Goal: Task Accomplishment & Management: Complete application form

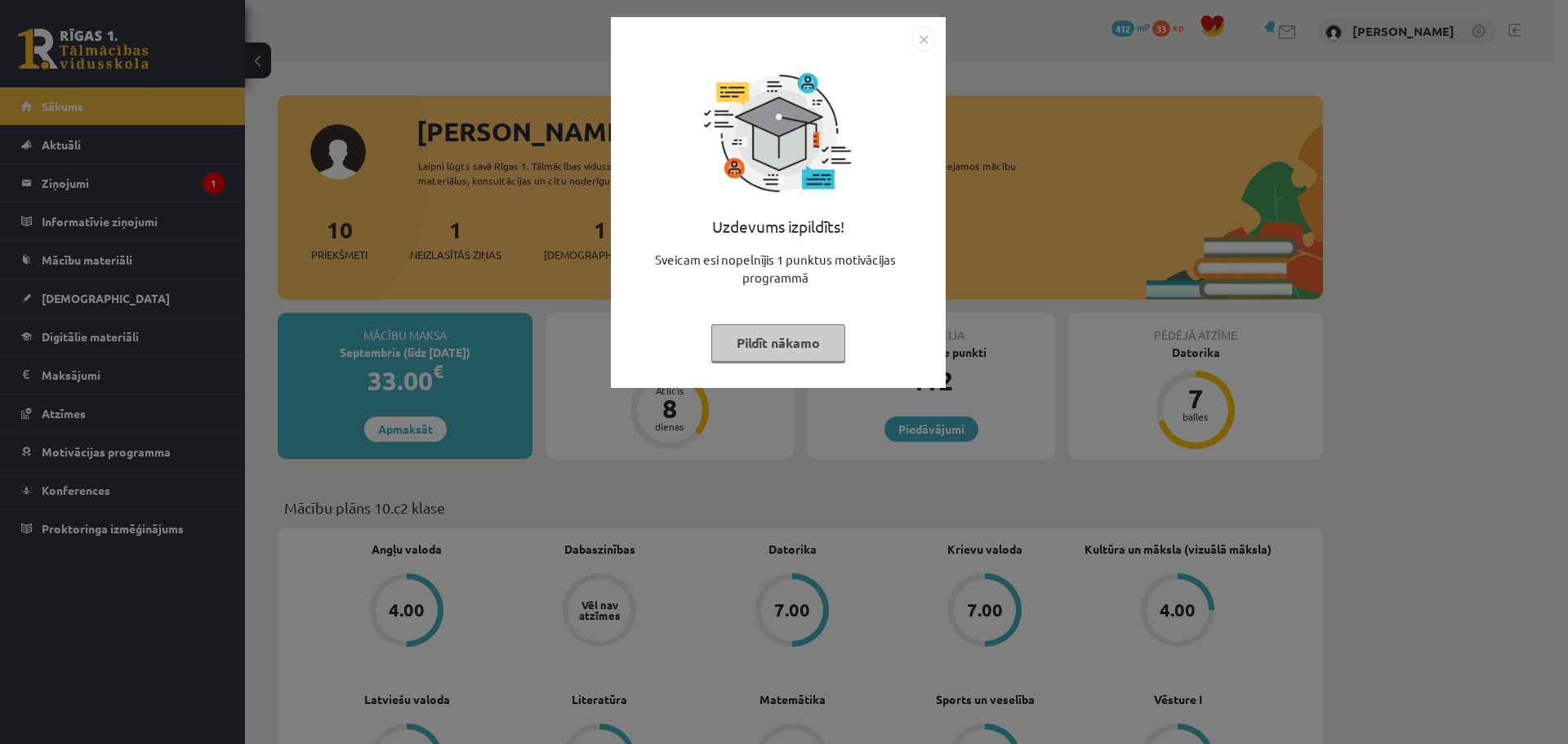
click at [795, 354] on button "Pildīt nākamo" at bounding box center [778, 342] width 133 height 38
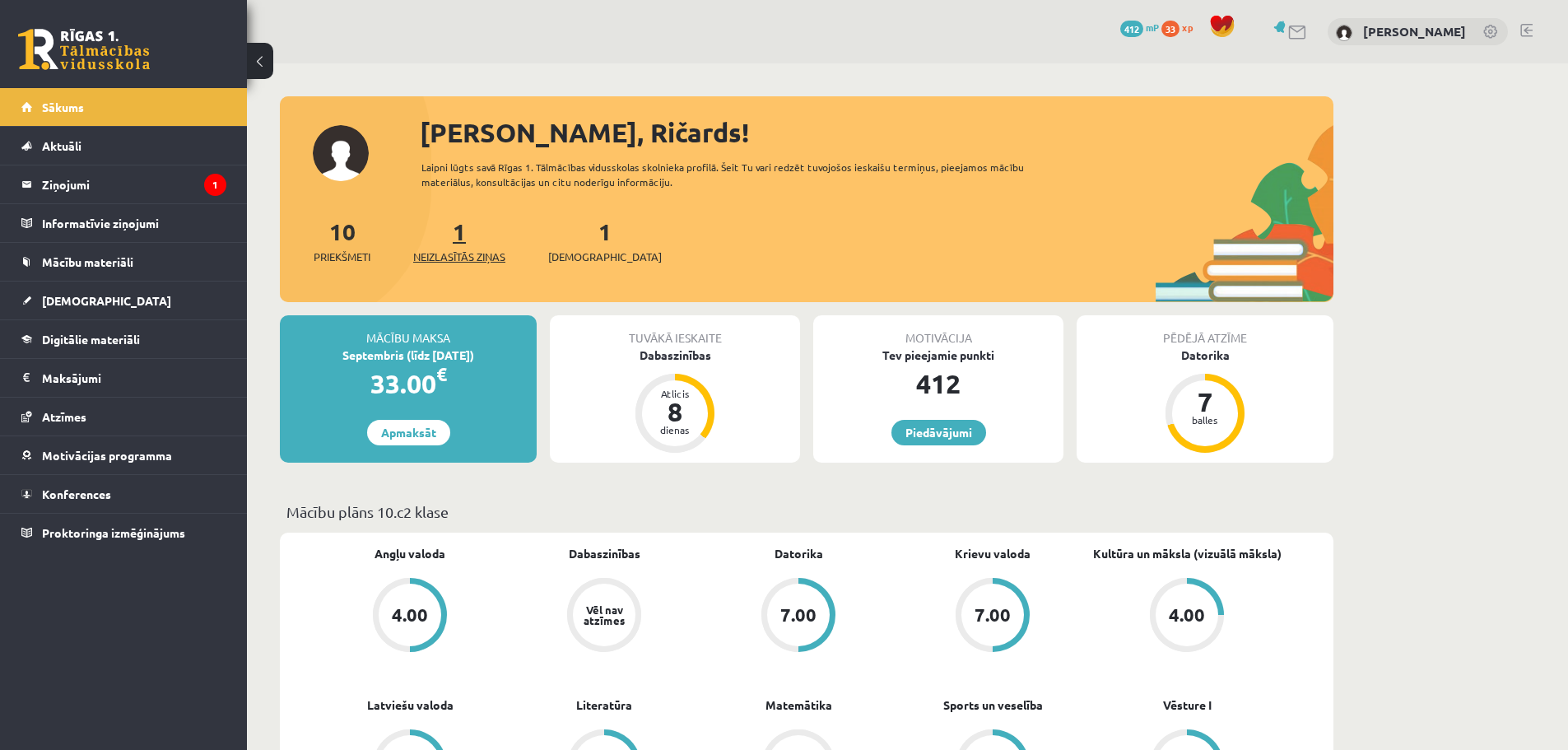
click at [468, 257] on span "Neizlasītās ziņas" at bounding box center [459, 257] width 93 height 17
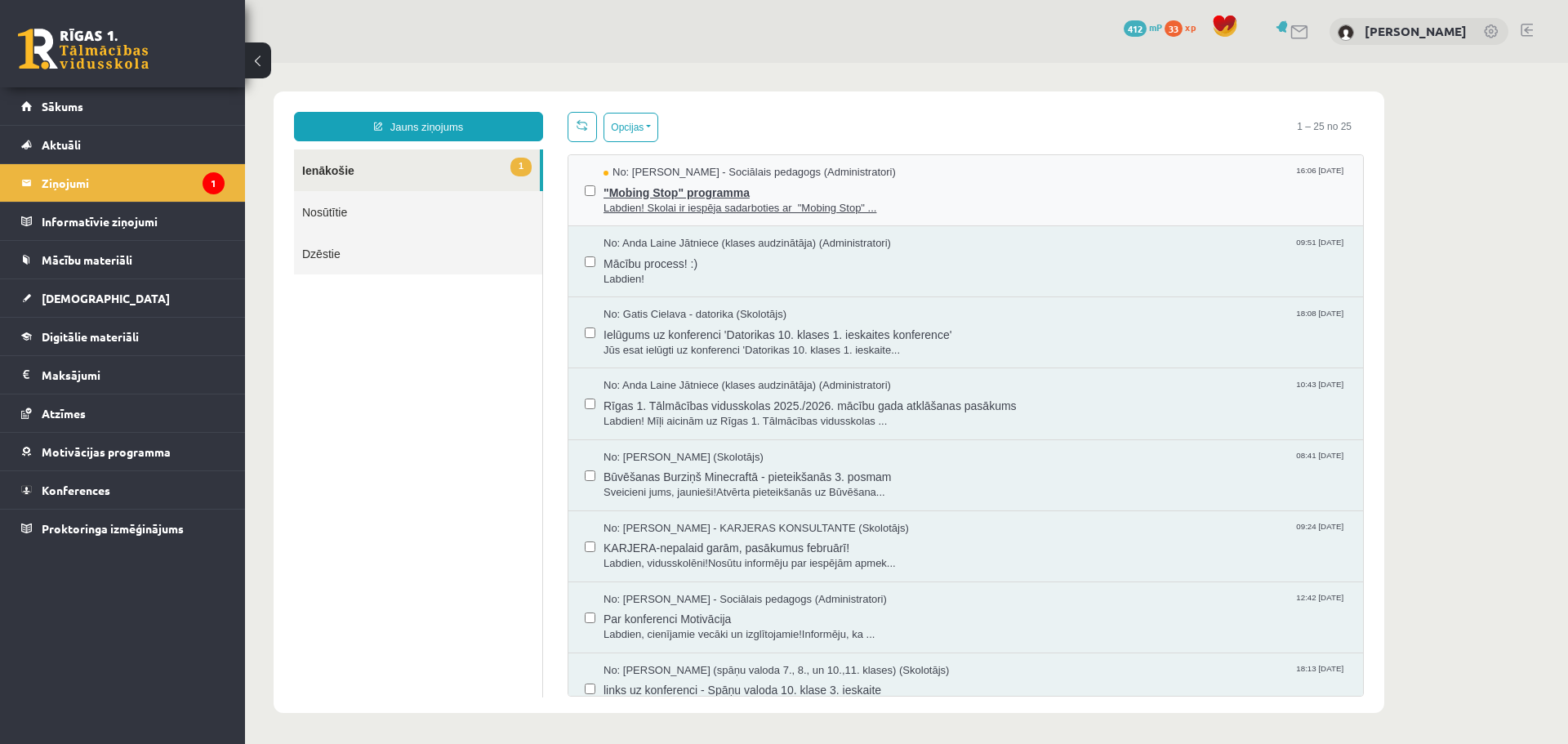
click at [652, 208] on span "Labdien! Skolai ir iespēja sadarboties ar "Mobing Stop" ..." at bounding box center [975, 209] width 743 height 15
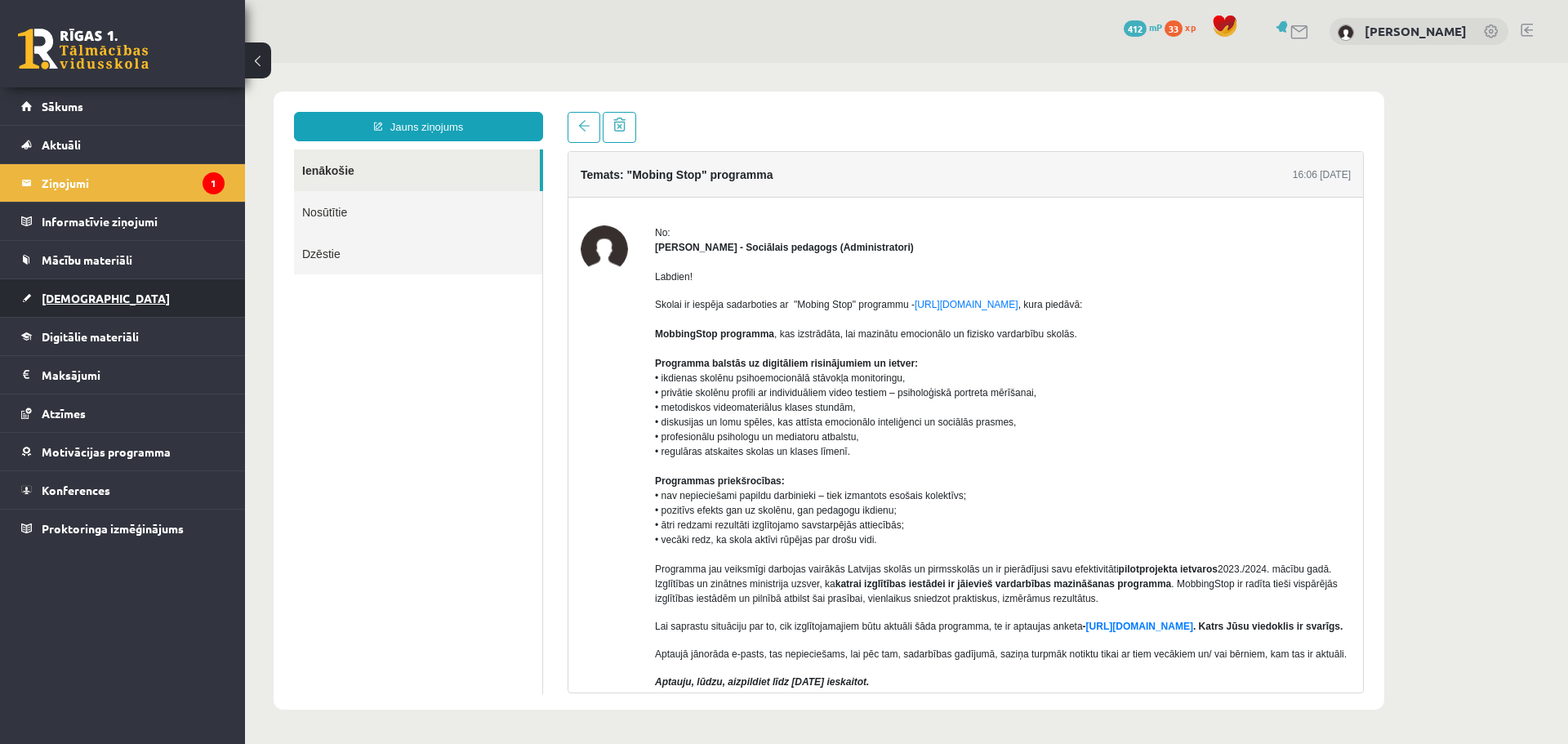
click at [85, 300] on span "[DEMOGRAPHIC_DATA]" at bounding box center [105, 298] width 129 height 15
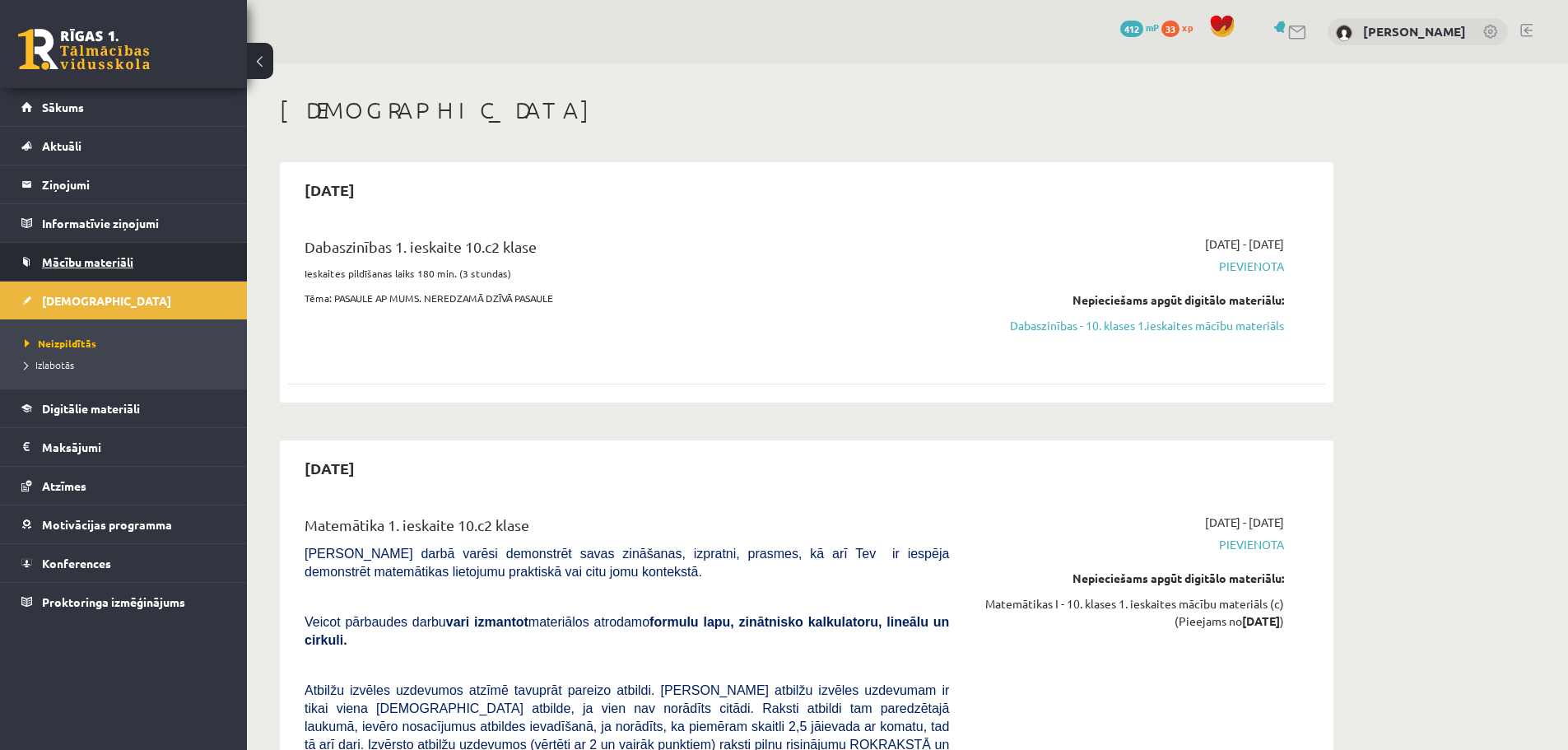
click at [98, 264] on span "Mācību materiāli" at bounding box center [88, 261] width 92 height 15
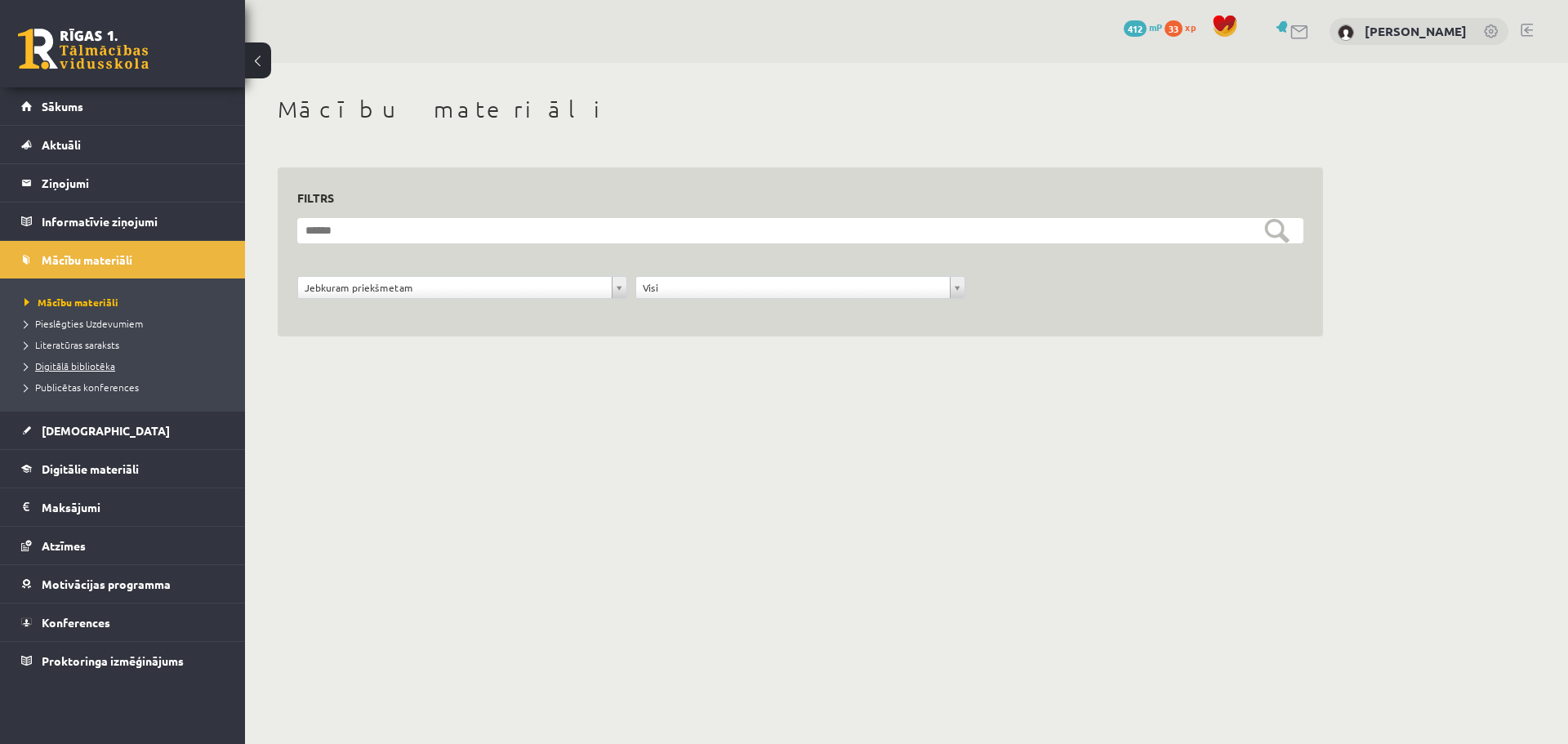
click at [84, 363] on span "Digitālā bibliotēka" at bounding box center [70, 366] width 91 height 14
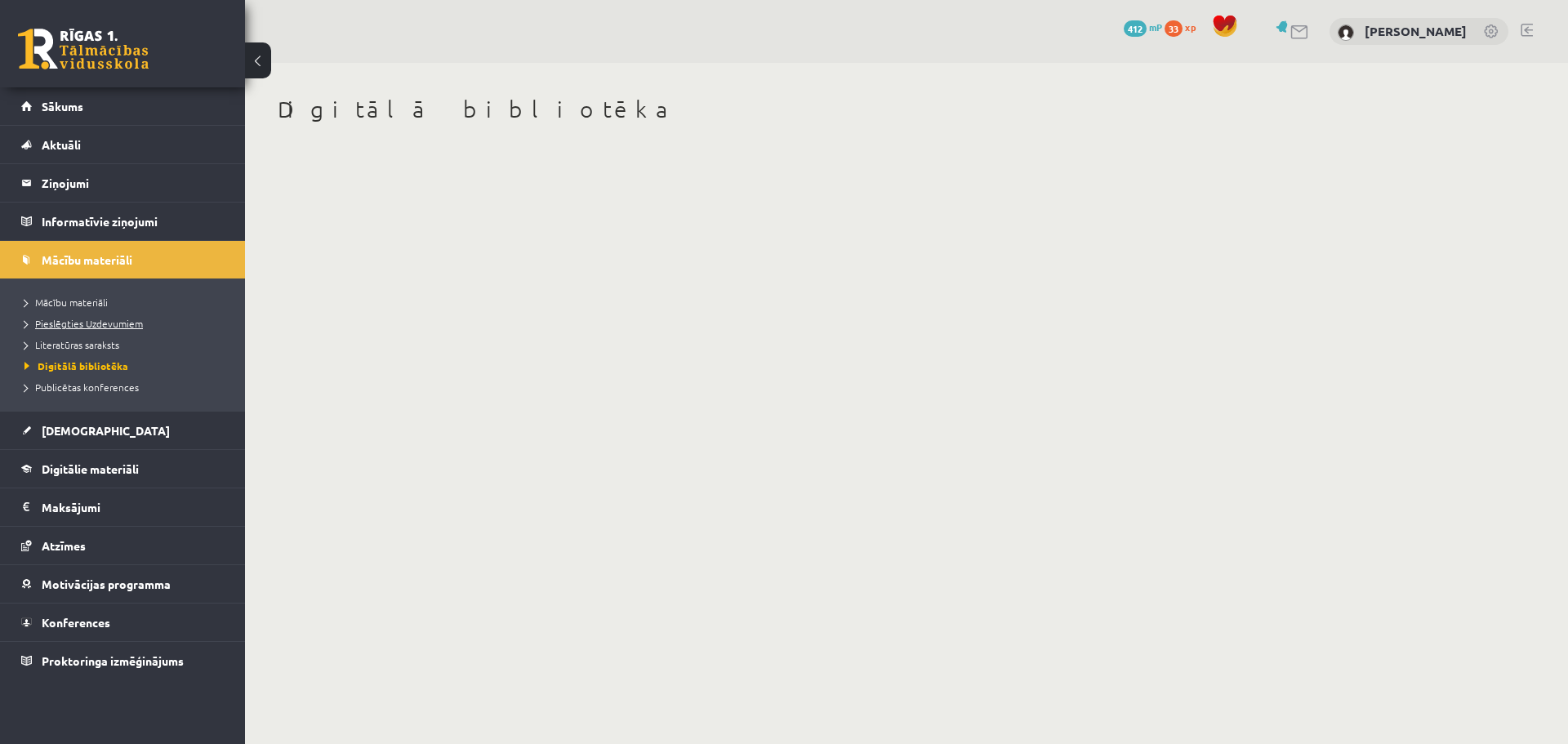
click at [92, 326] on span "Pieslēgties Uzdevumiem" at bounding box center [83, 324] width 118 height 14
click at [48, 254] on span "Mācību materiāli" at bounding box center [87, 259] width 91 height 15
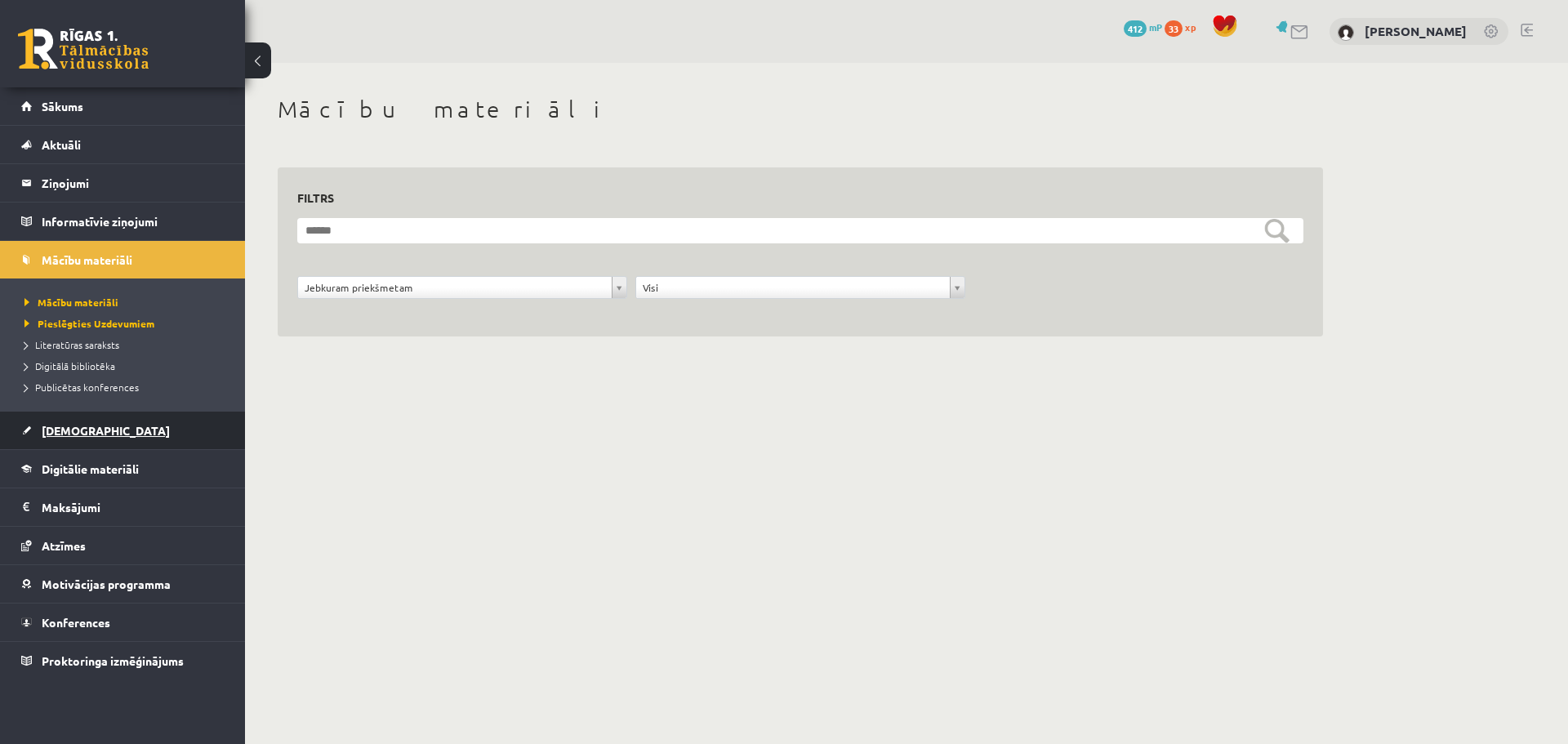
click at [95, 437] on link "[DEMOGRAPHIC_DATA]" at bounding box center [123, 430] width 203 height 38
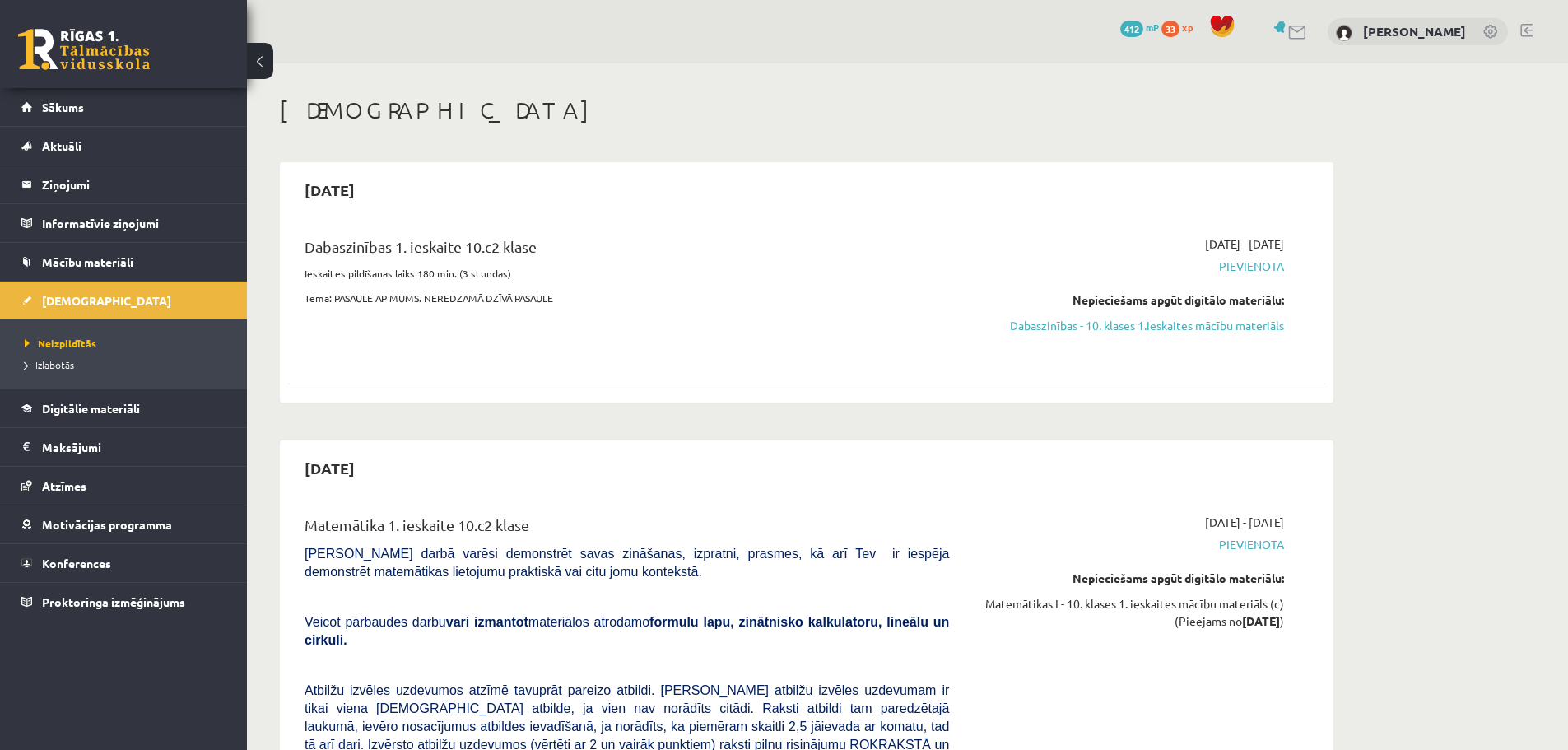
drag, startPoint x: 1109, startPoint y: 329, endPoint x: 863, endPoint y: 59, distance: 365.3
click at [1109, 329] on link "Dabaszinības - 10. klases 1.ieskaites mācību materiāls" at bounding box center [1129, 326] width 310 height 18
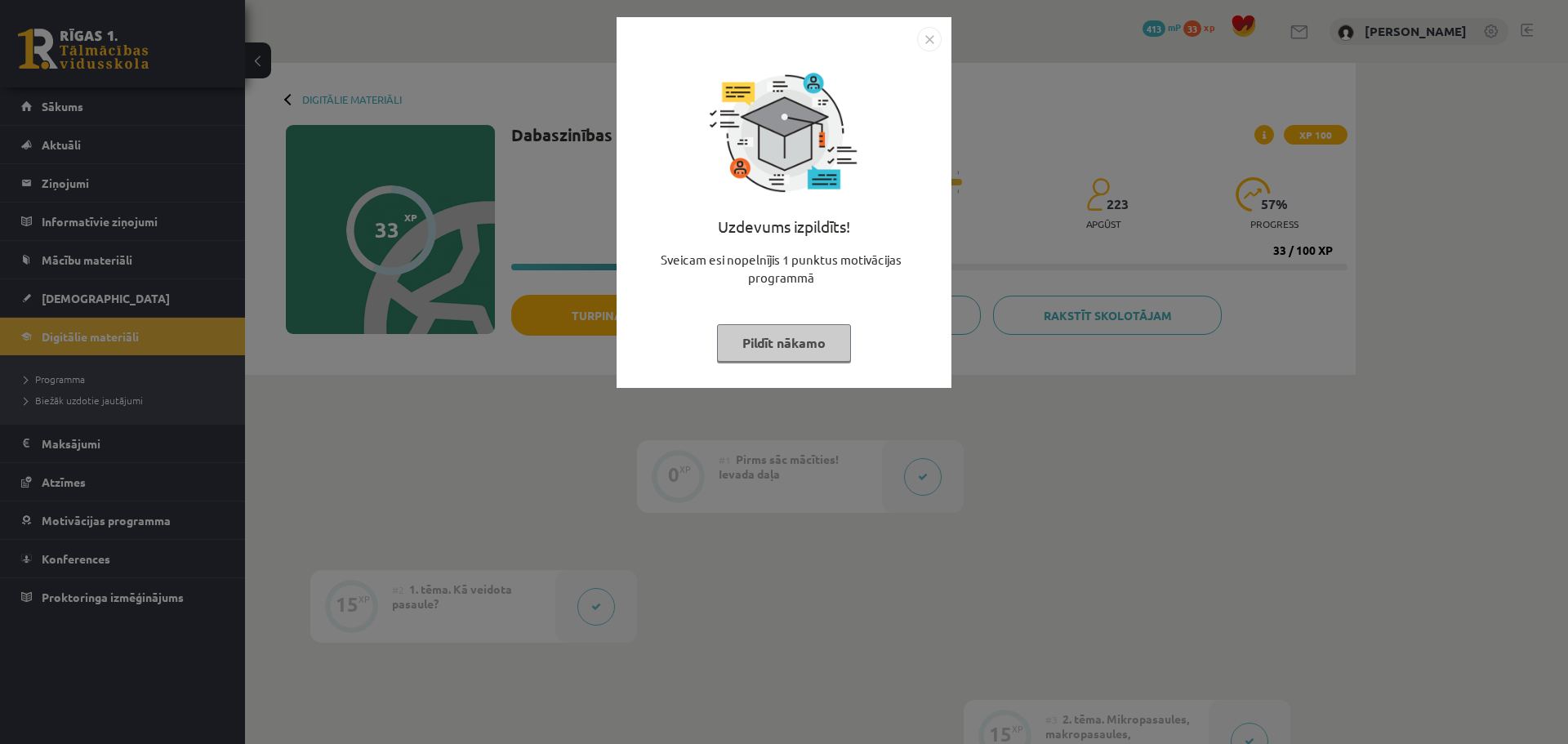
click at [779, 342] on button "Pildīt nākamo" at bounding box center [784, 342] width 133 height 38
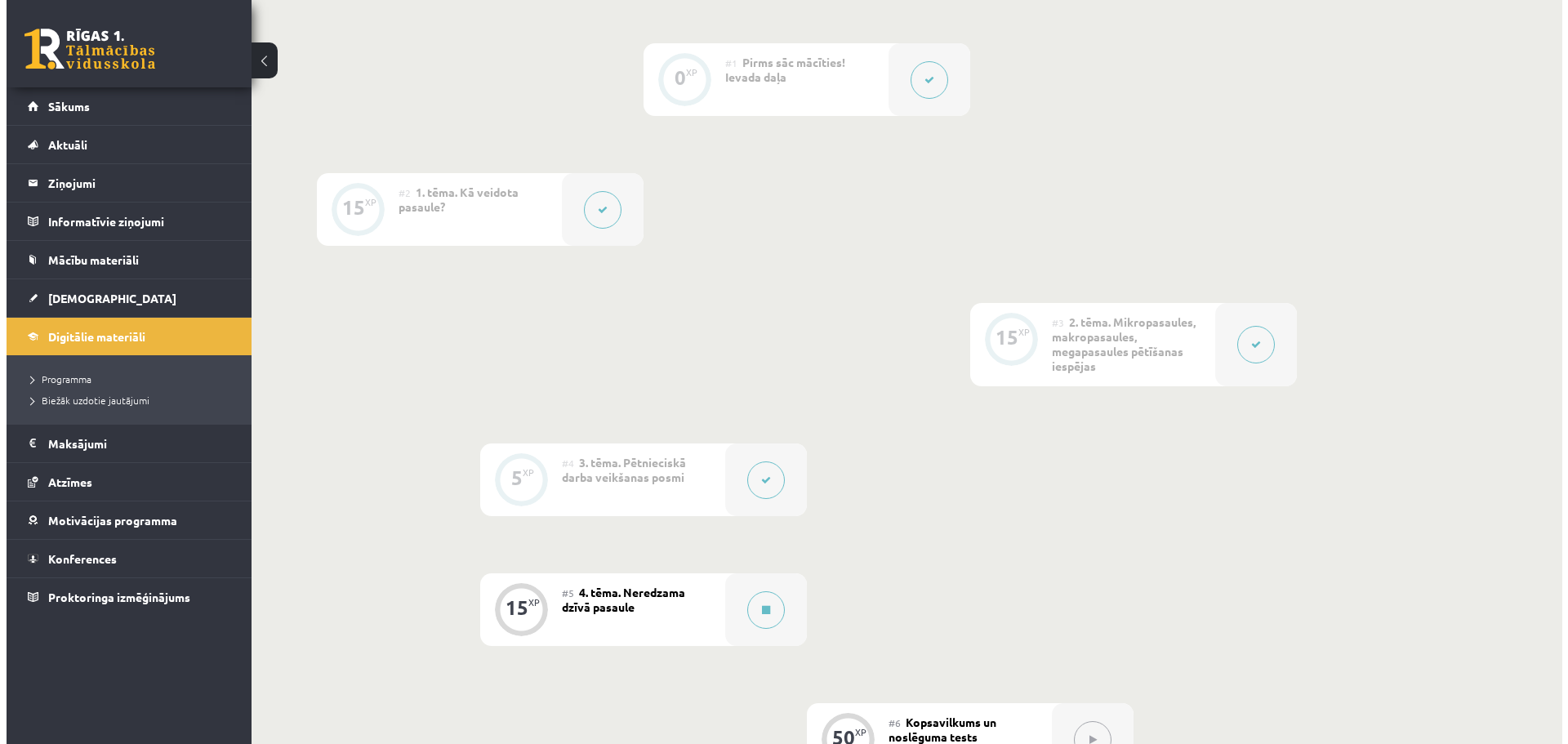
scroll to position [653, 0]
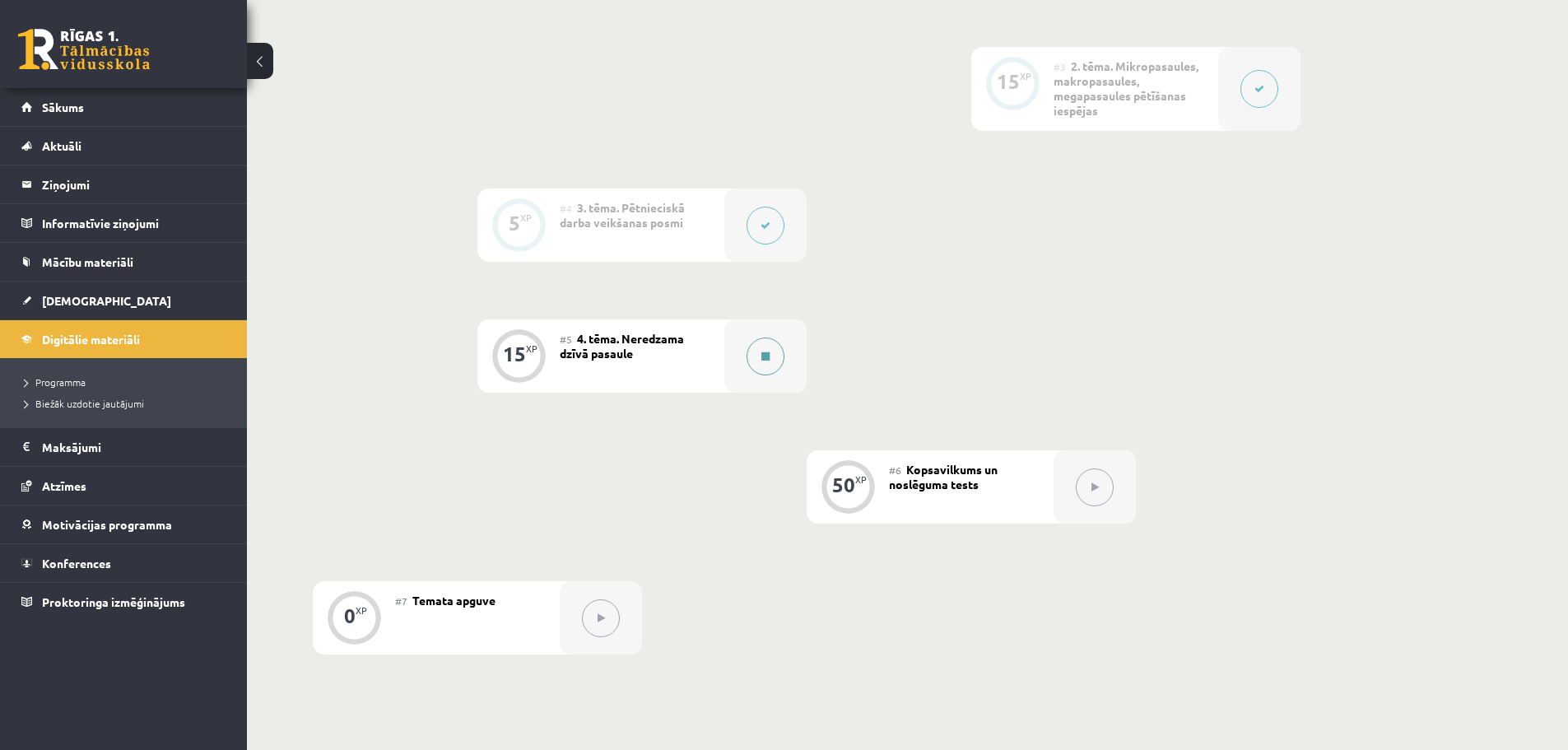
click at [770, 355] on button at bounding box center [765, 356] width 38 height 38
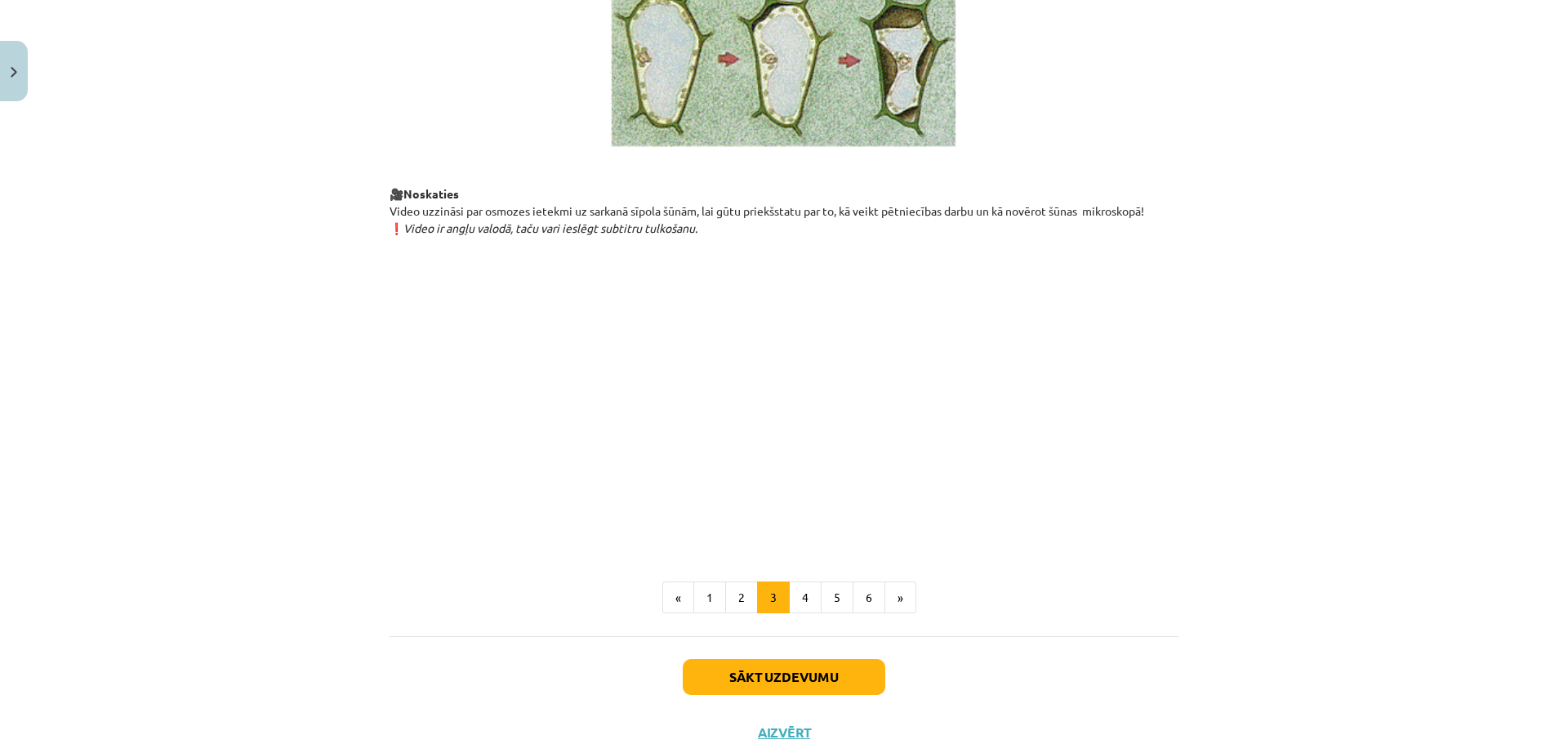
scroll to position [1769, 0]
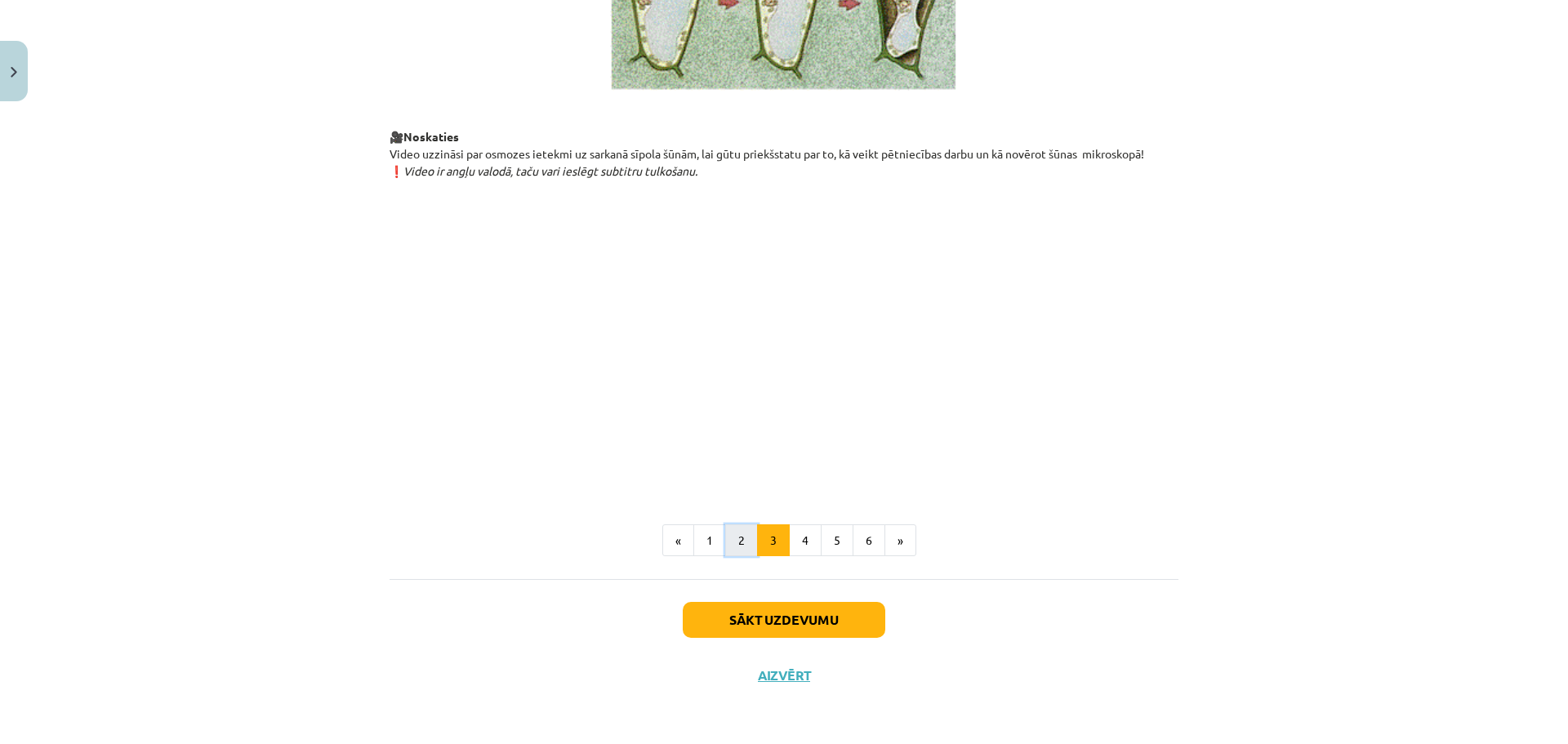
click at [731, 546] on button "2" at bounding box center [742, 541] width 33 height 33
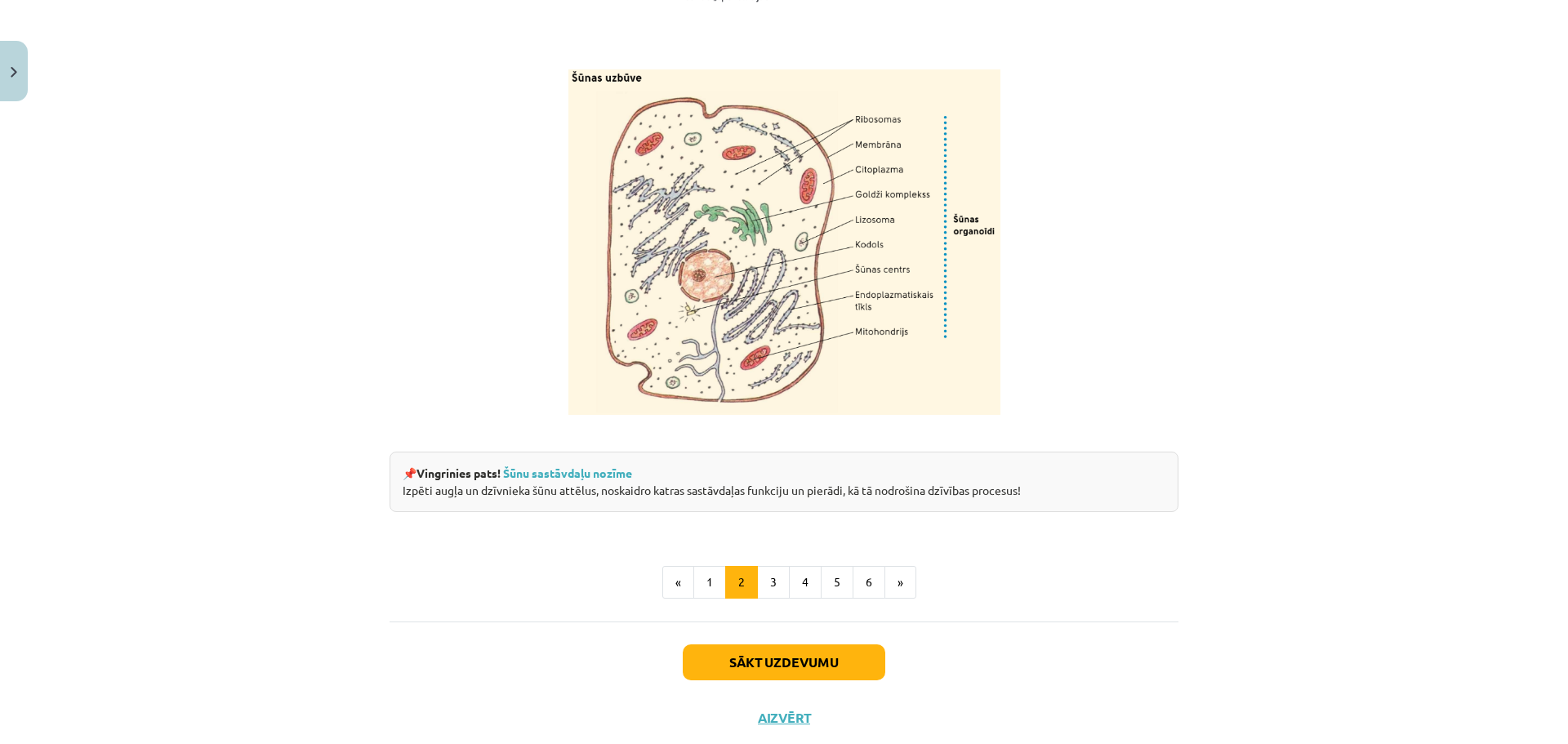
scroll to position [1904, 0]
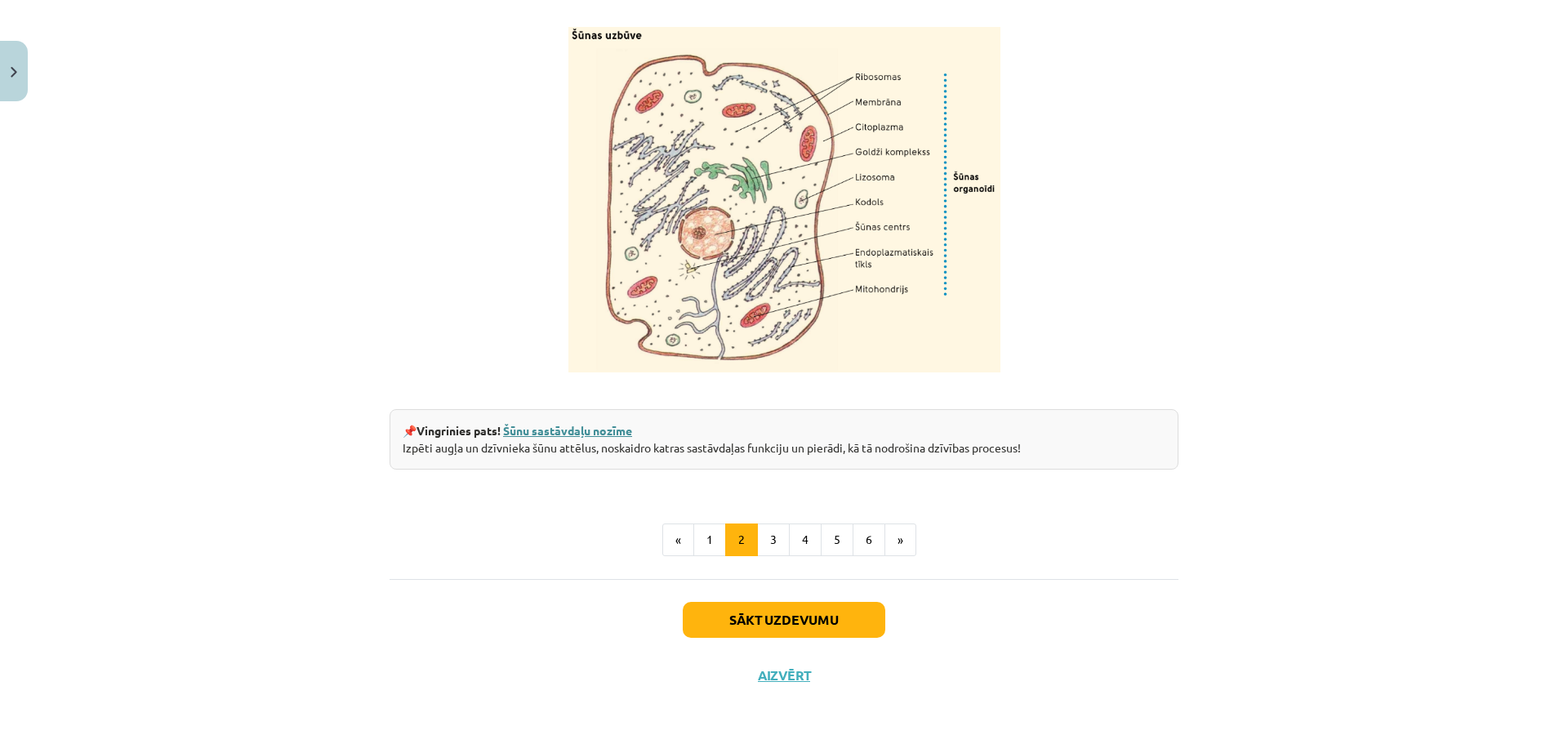
click at [607, 434] on link "Šūnu sastāvdaļu nozīme" at bounding box center [567, 430] width 129 height 15
click at [769, 539] on button "3" at bounding box center [774, 540] width 33 height 33
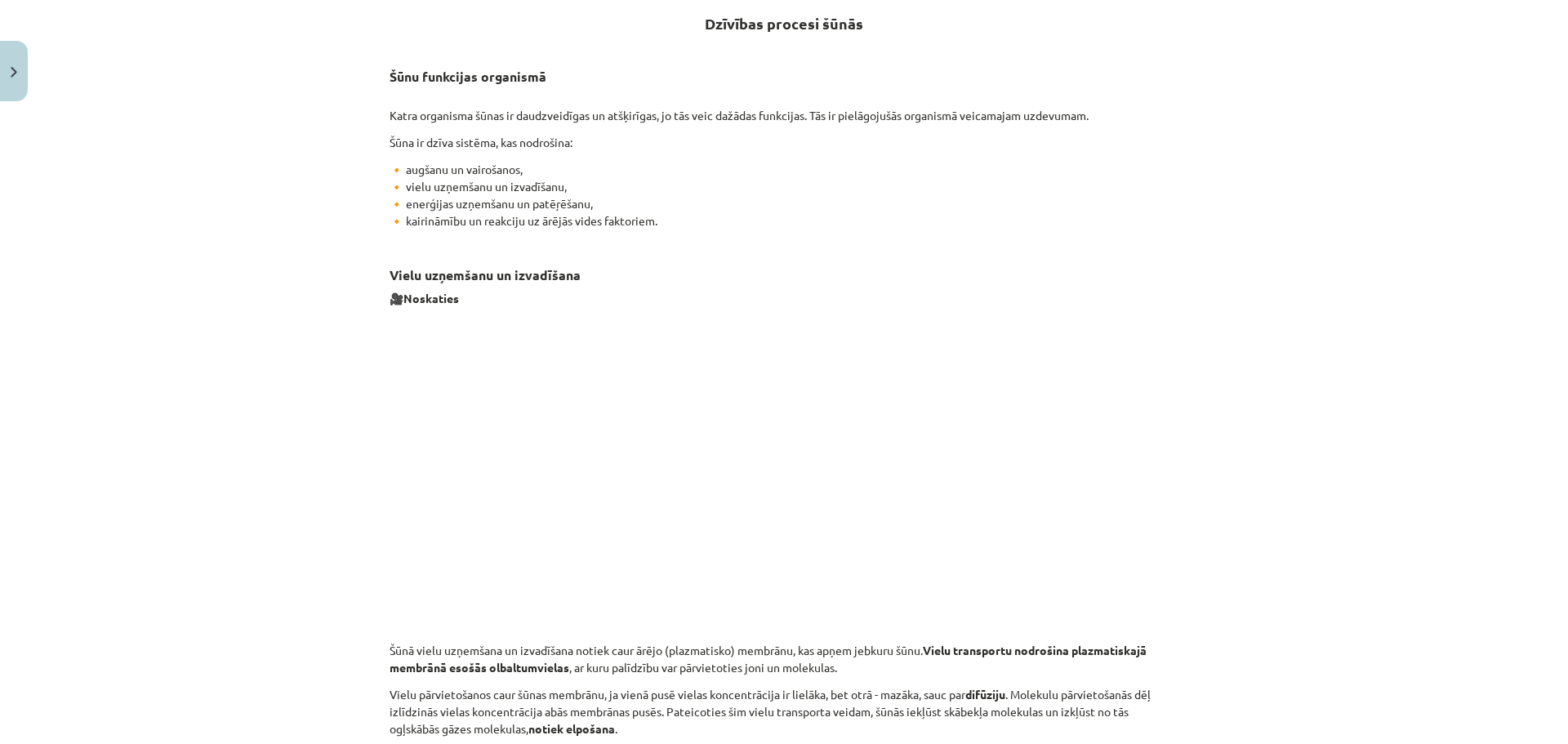
scroll to position [217, 0]
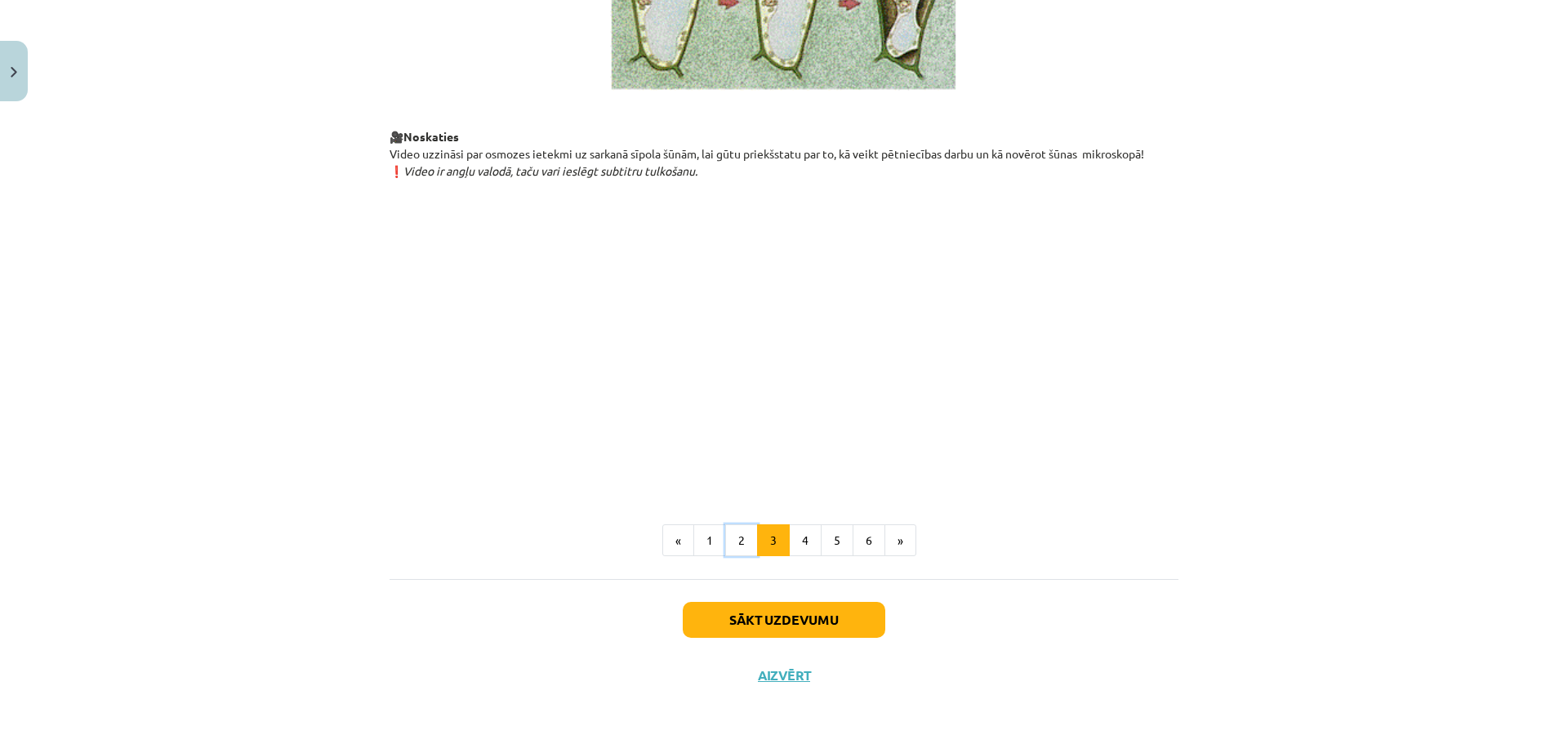
click at [736, 541] on button "2" at bounding box center [742, 541] width 33 height 33
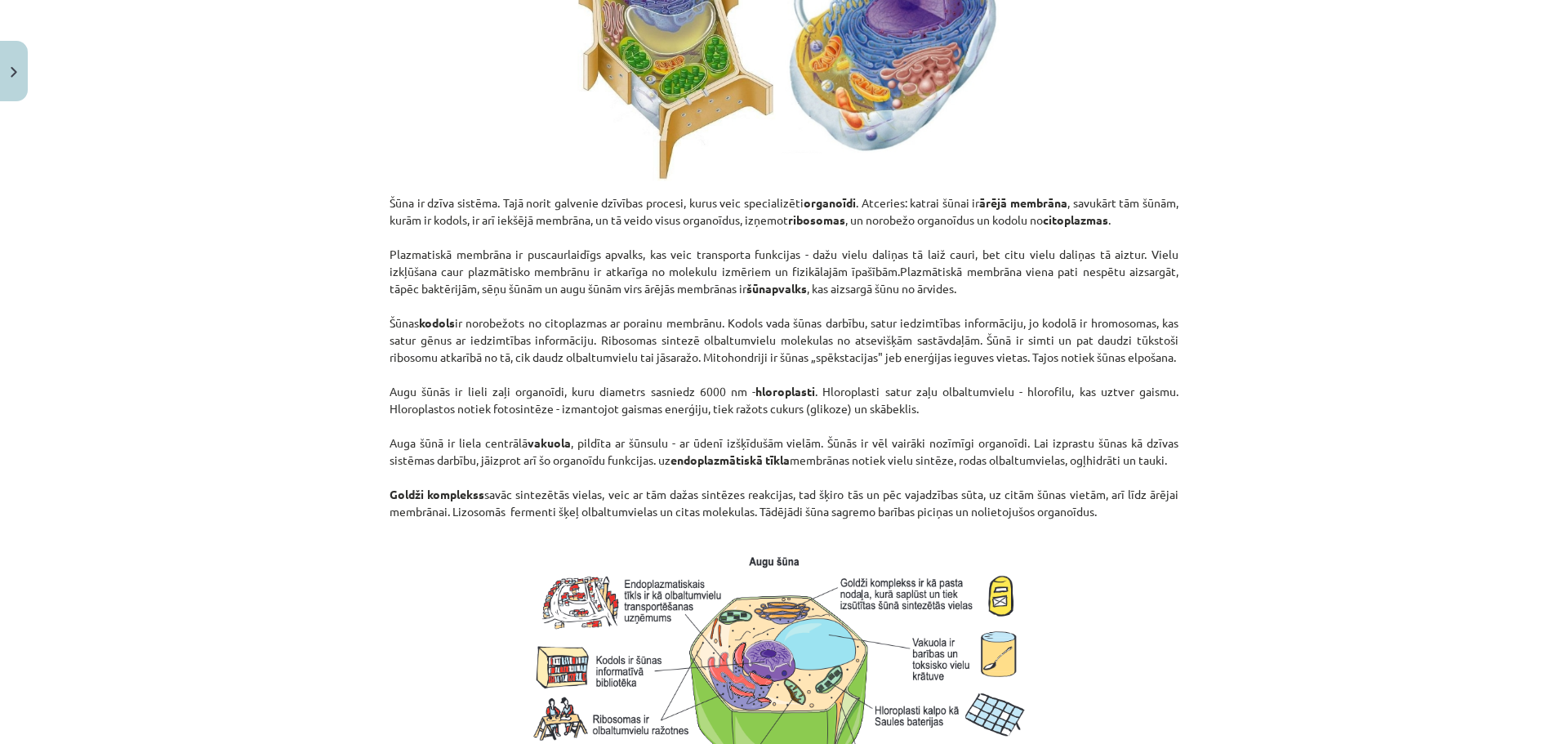
scroll to position [1087, 0]
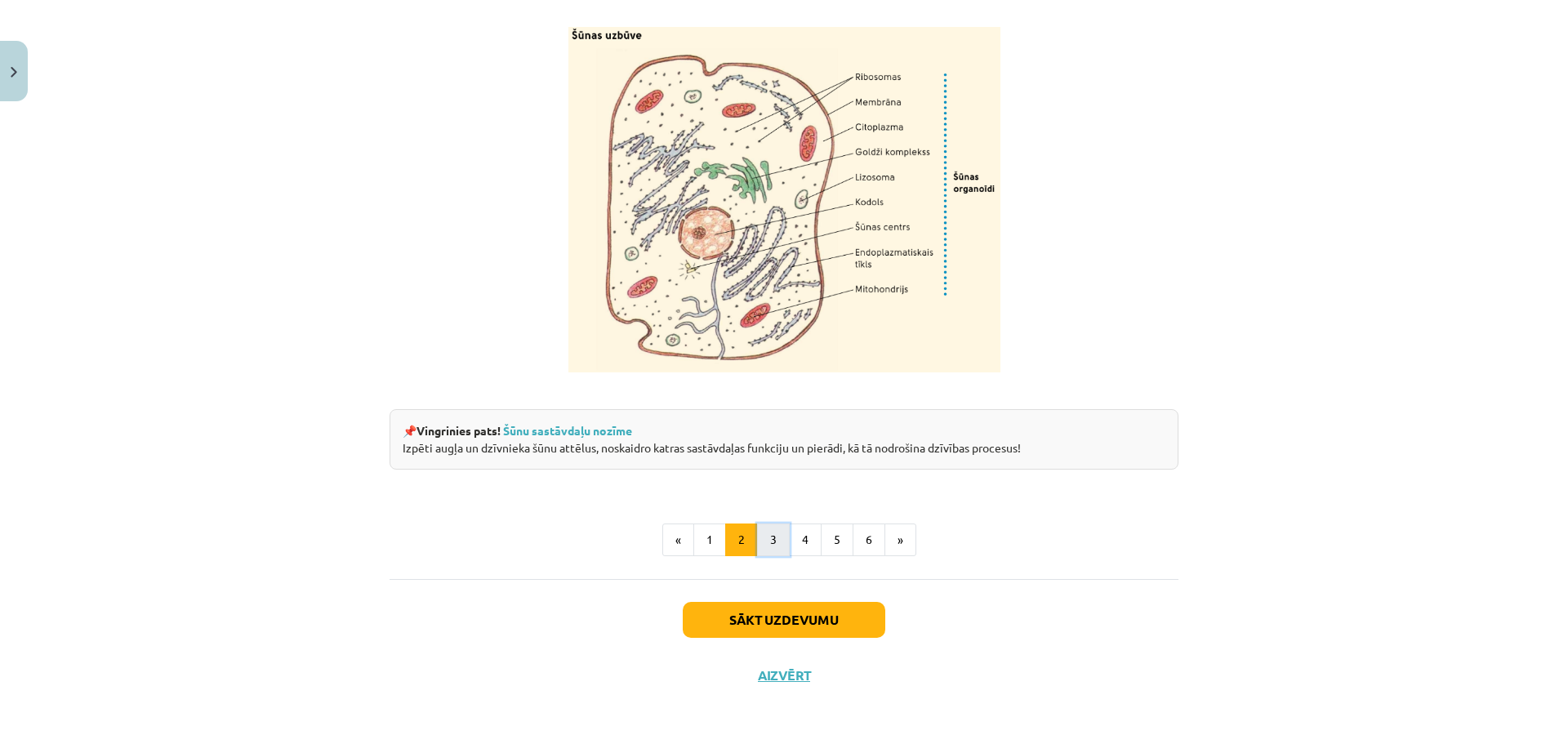
click at [769, 531] on button "3" at bounding box center [774, 540] width 33 height 33
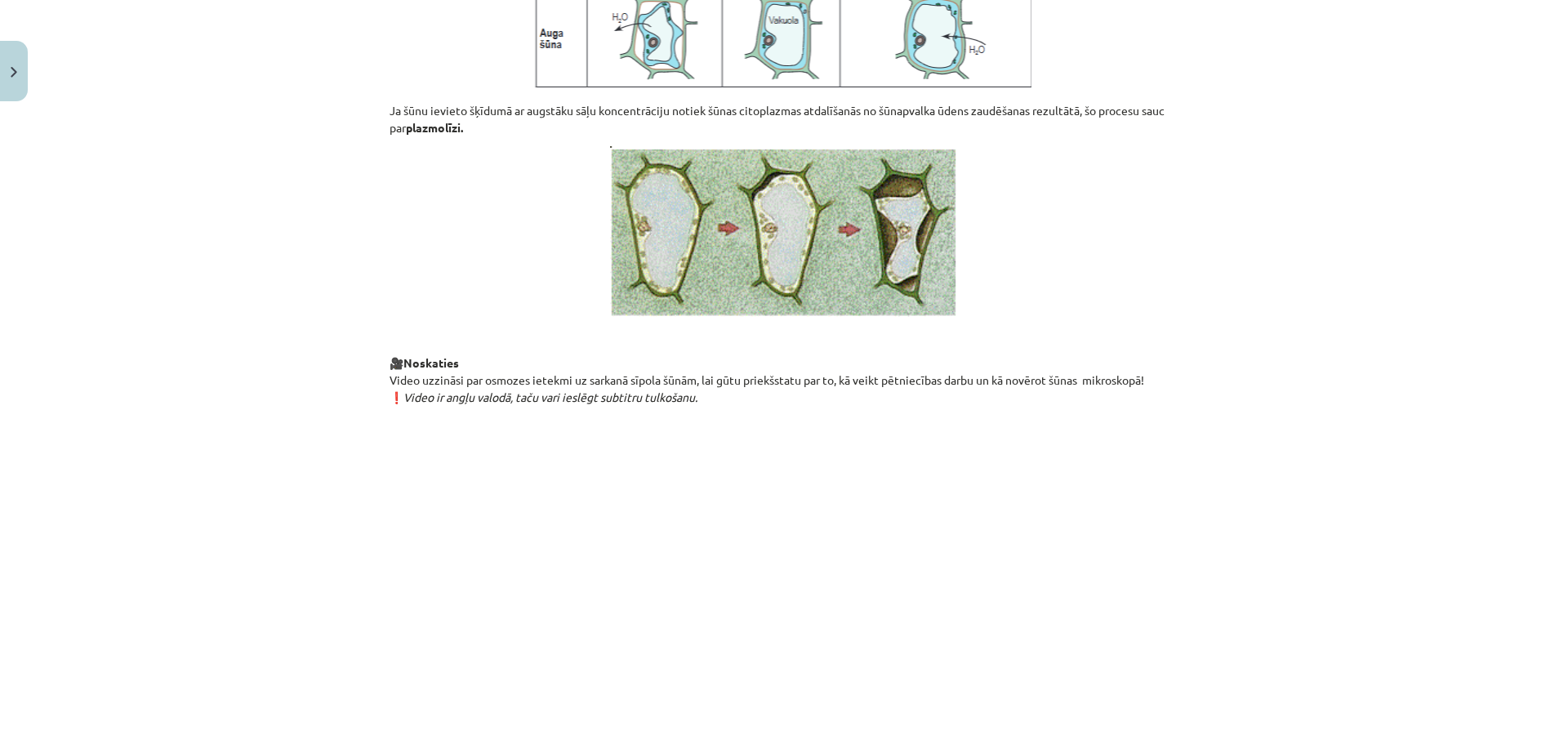
scroll to position [1605, 0]
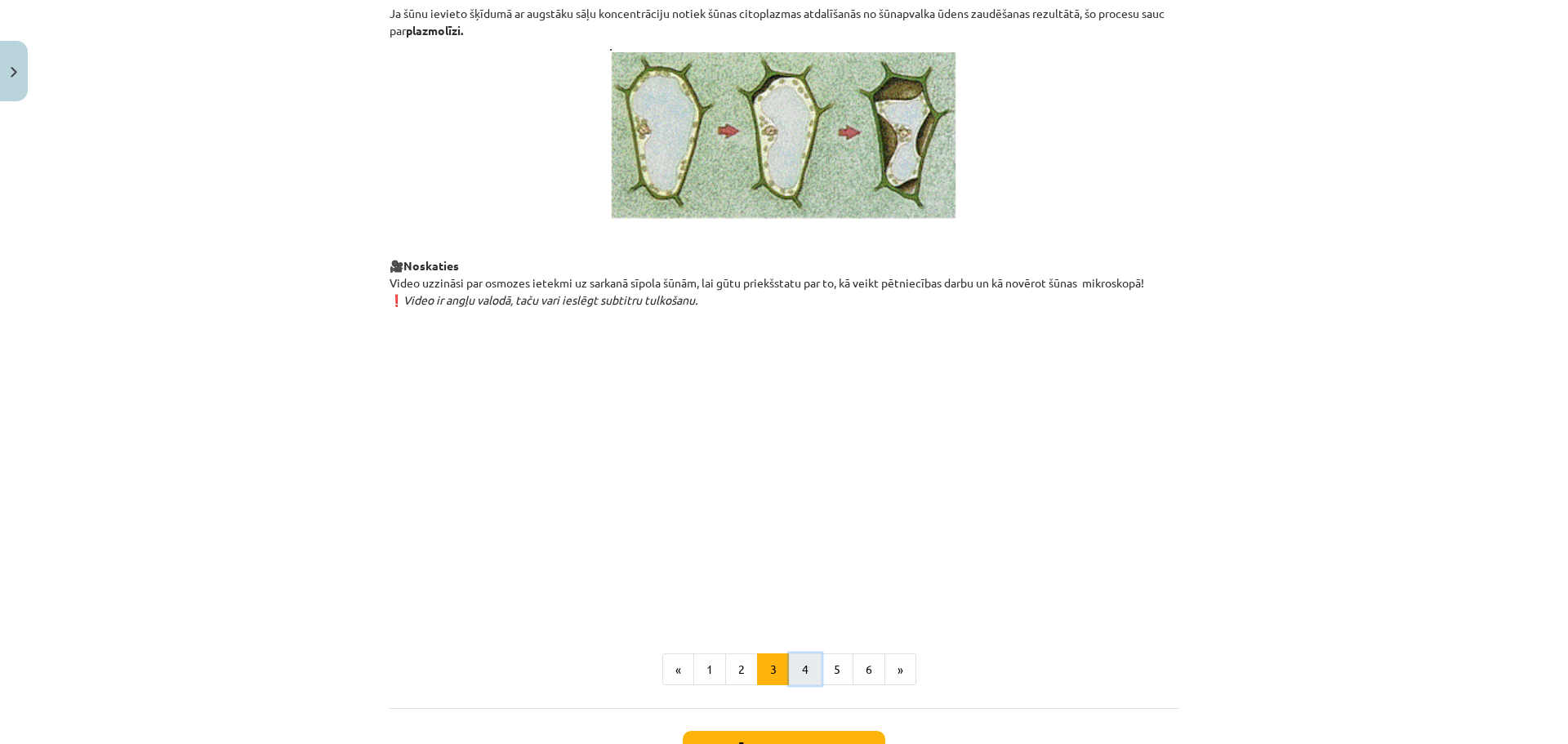
click at [806, 686] on button "4" at bounding box center [805, 670] width 33 height 33
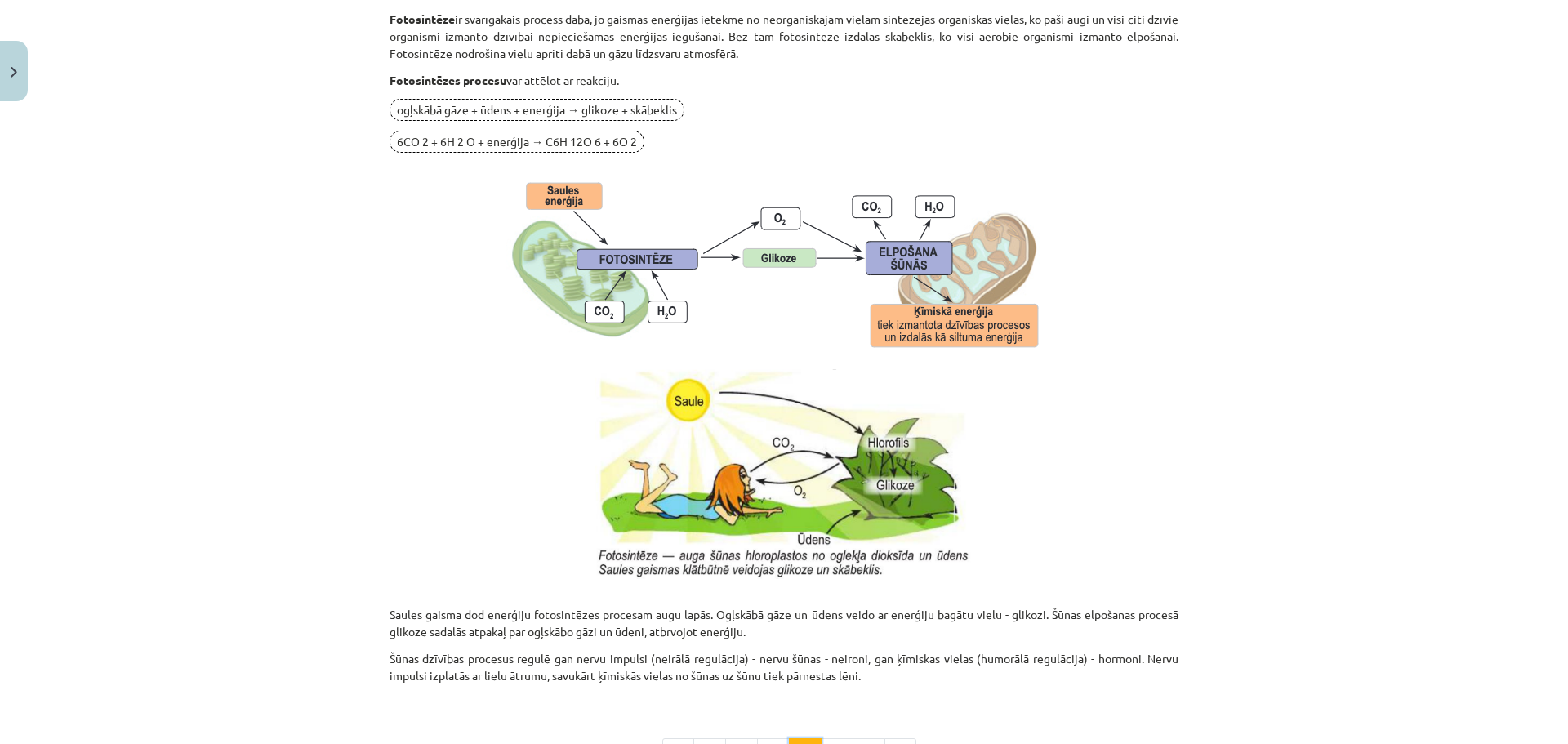
scroll to position [1552, 0]
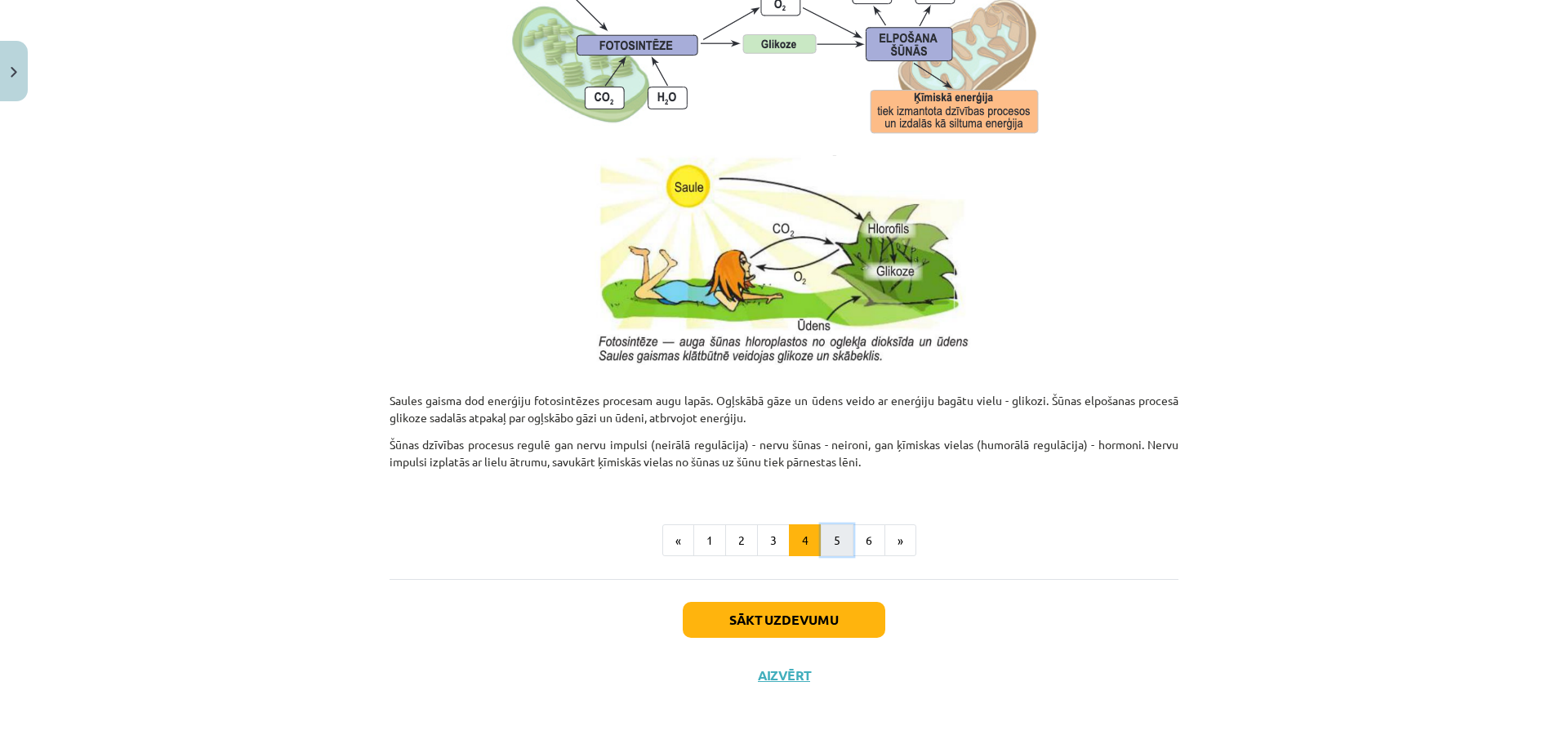
click at [834, 527] on button "5" at bounding box center [837, 541] width 33 height 33
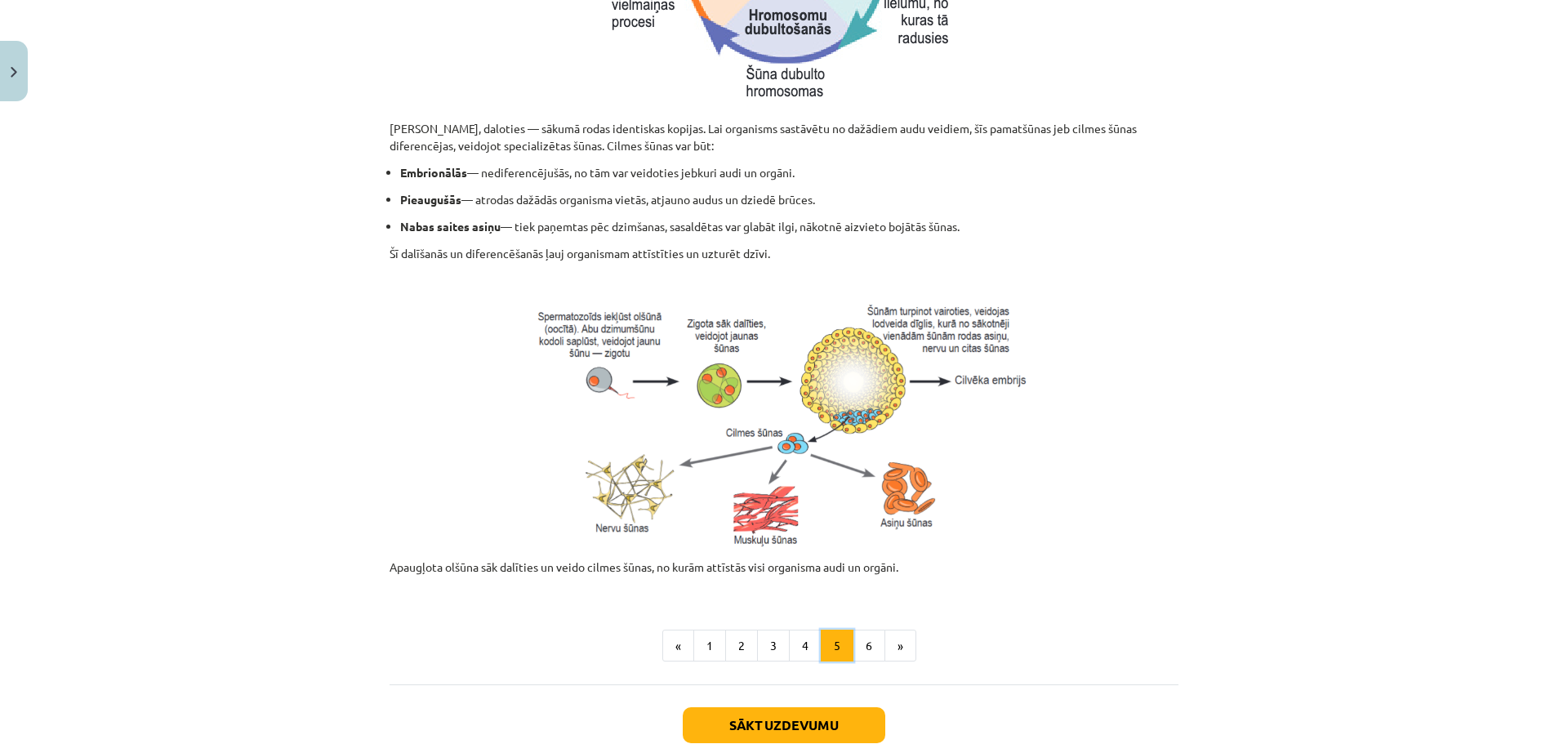
scroll to position [610, 0]
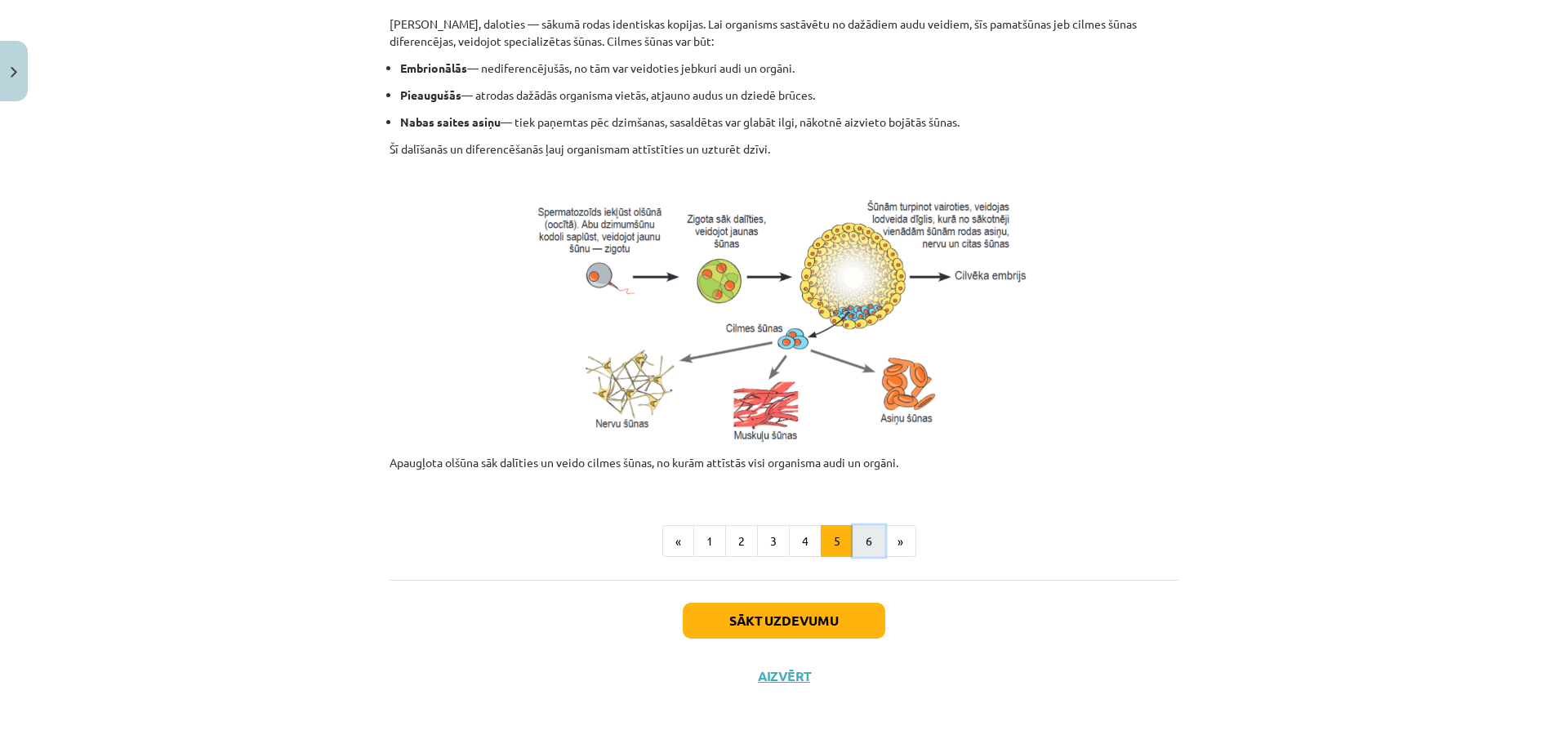
click at [852, 541] on button "6" at bounding box center [869, 542] width 33 height 33
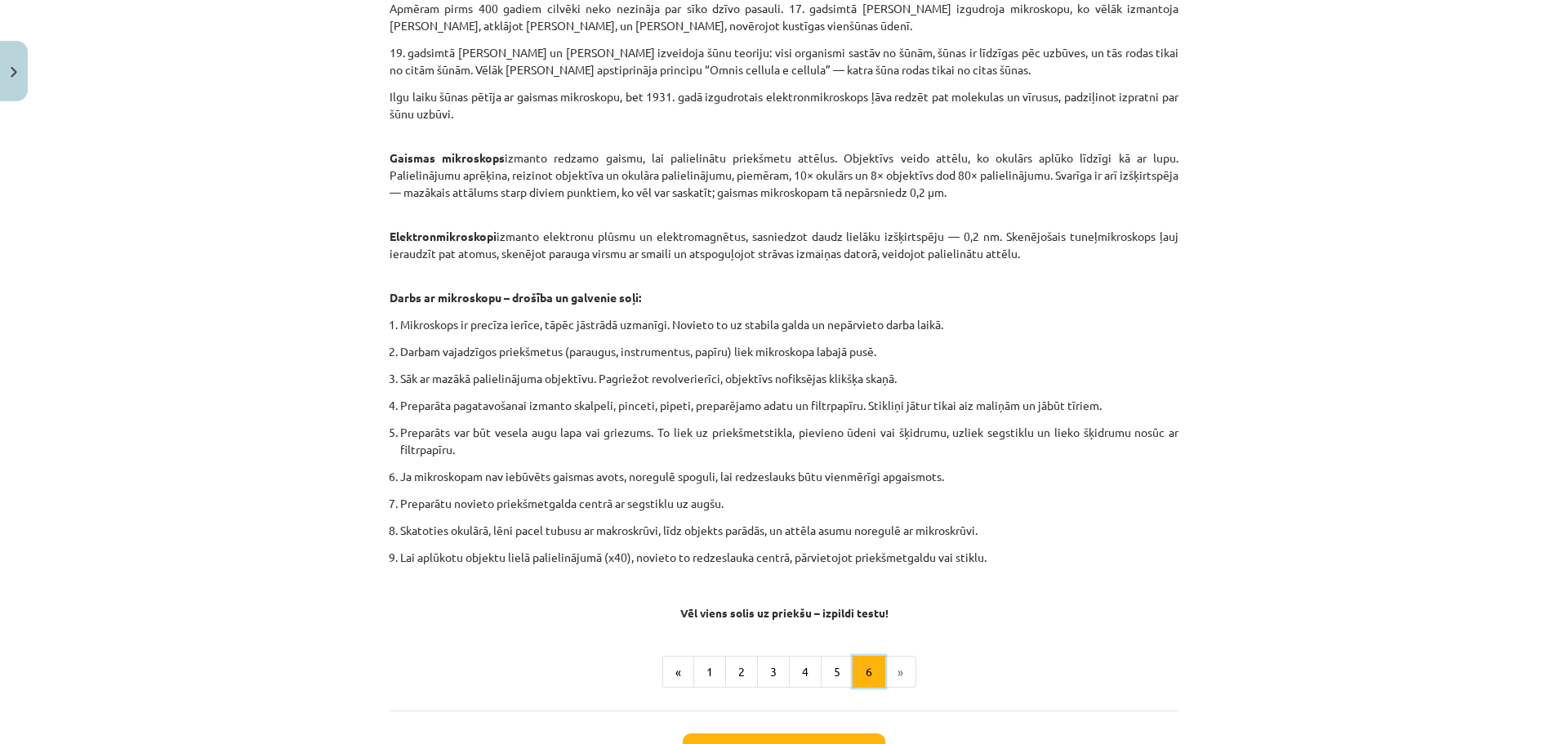
scroll to position [821, 0]
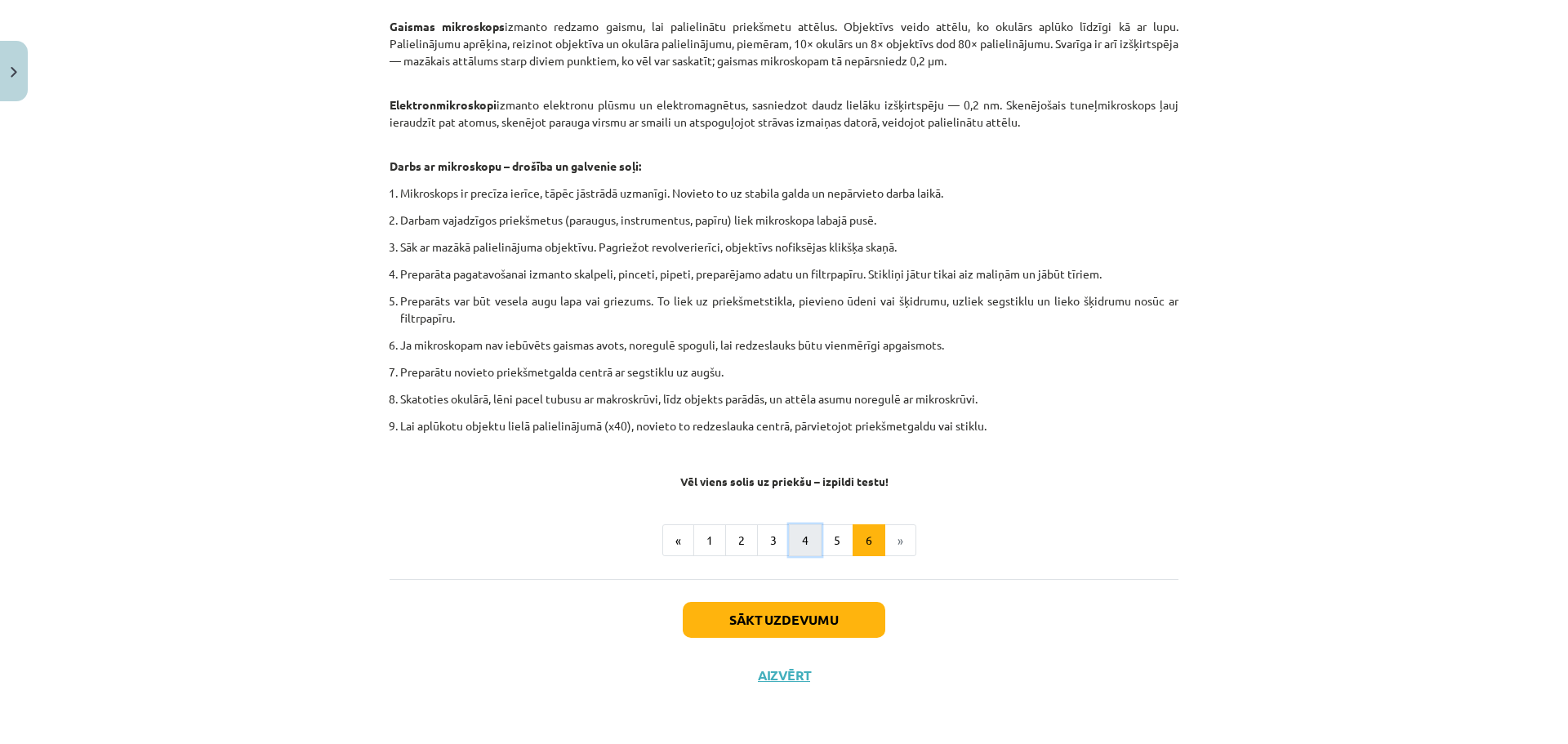
click at [801, 547] on button "4" at bounding box center [805, 541] width 33 height 33
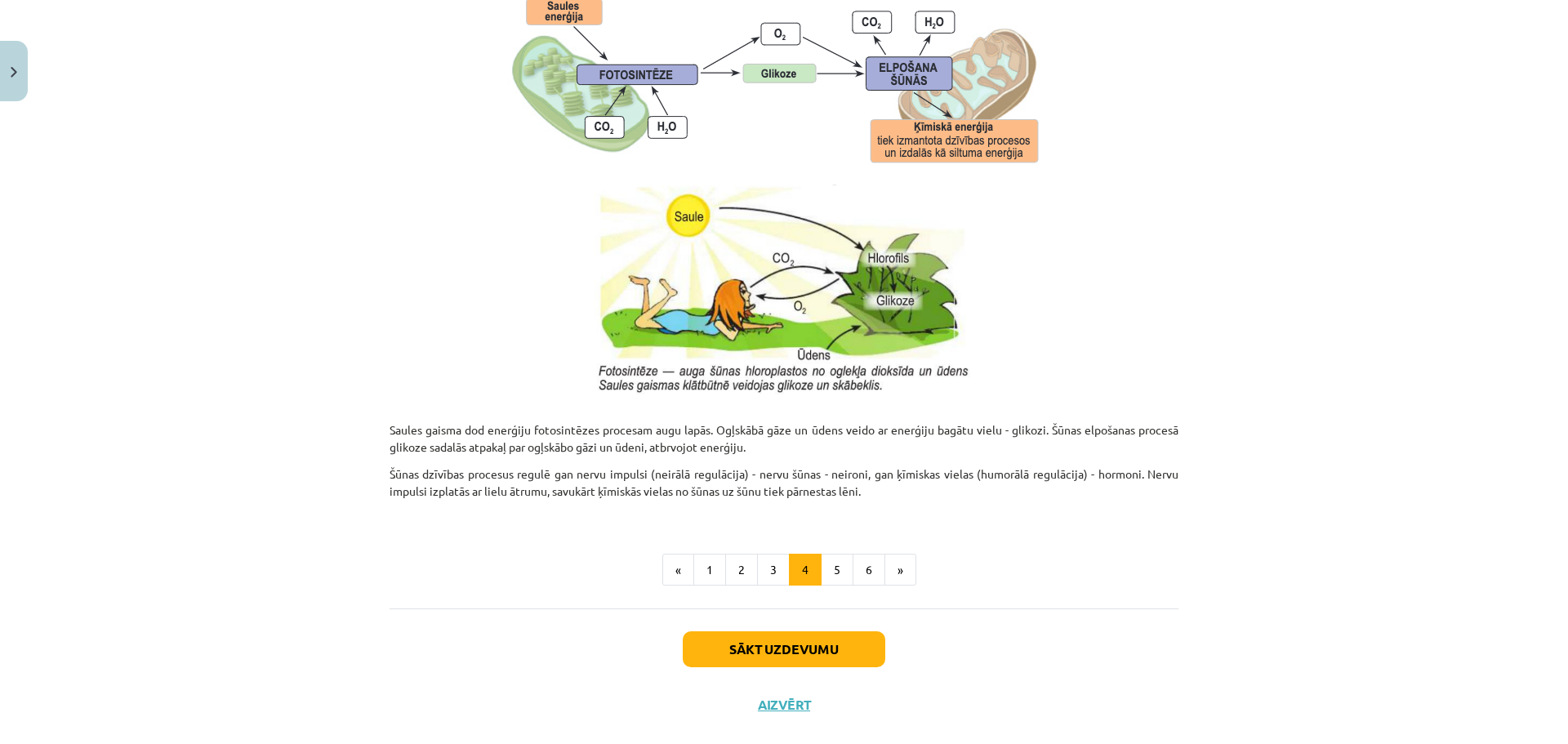
scroll to position [1552, 0]
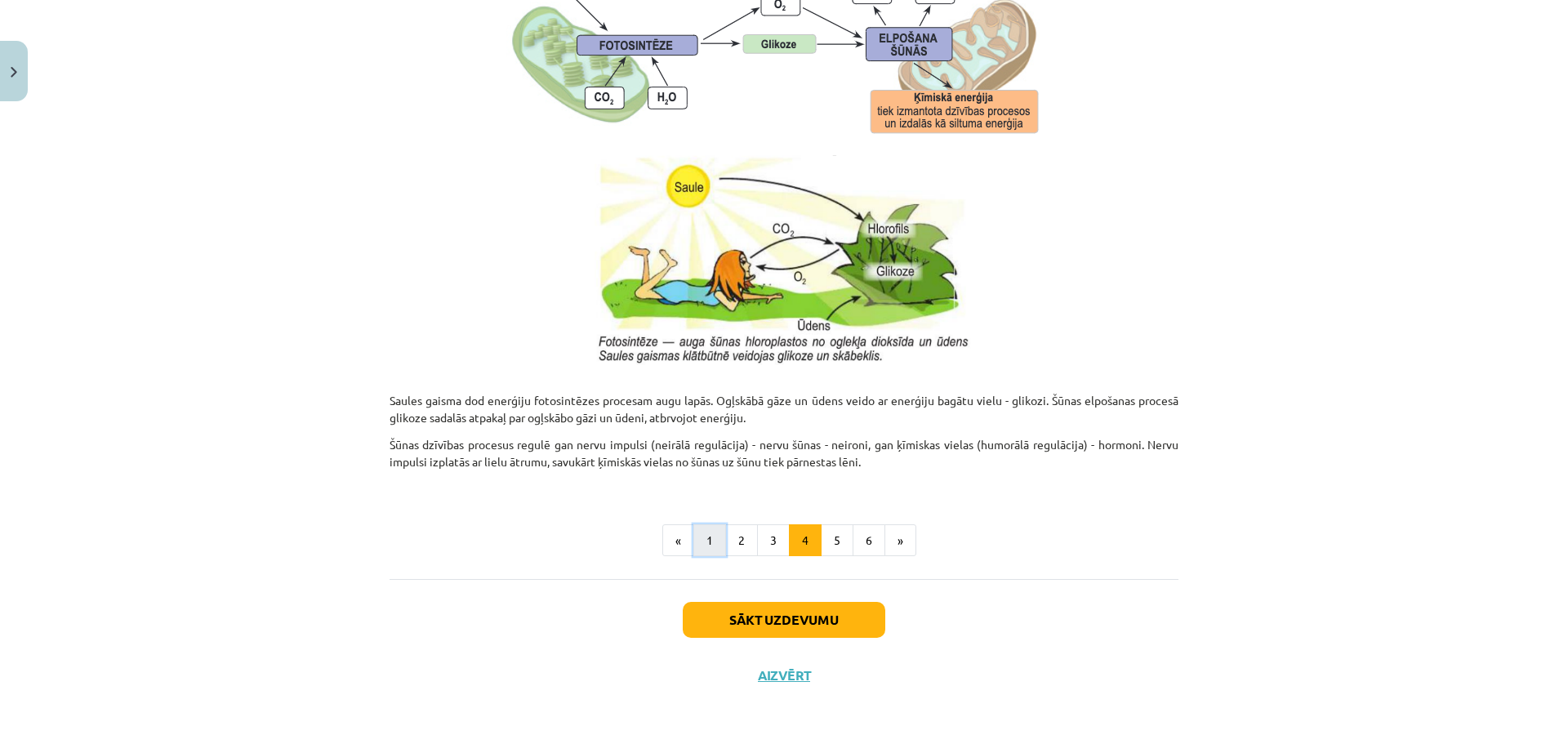
click at [699, 544] on button "1" at bounding box center [710, 541] width 33 height 33
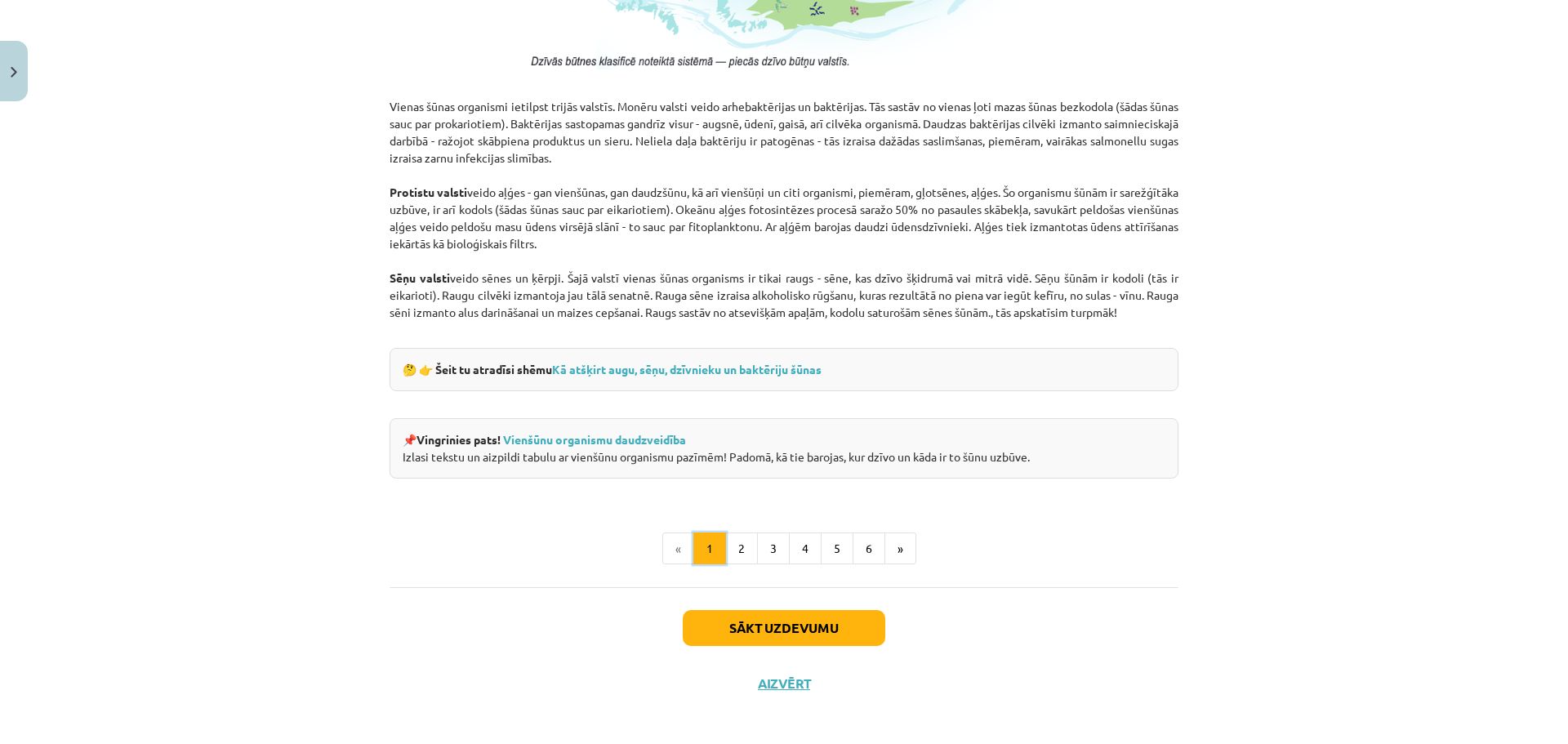
scroll to position [1389, 0]
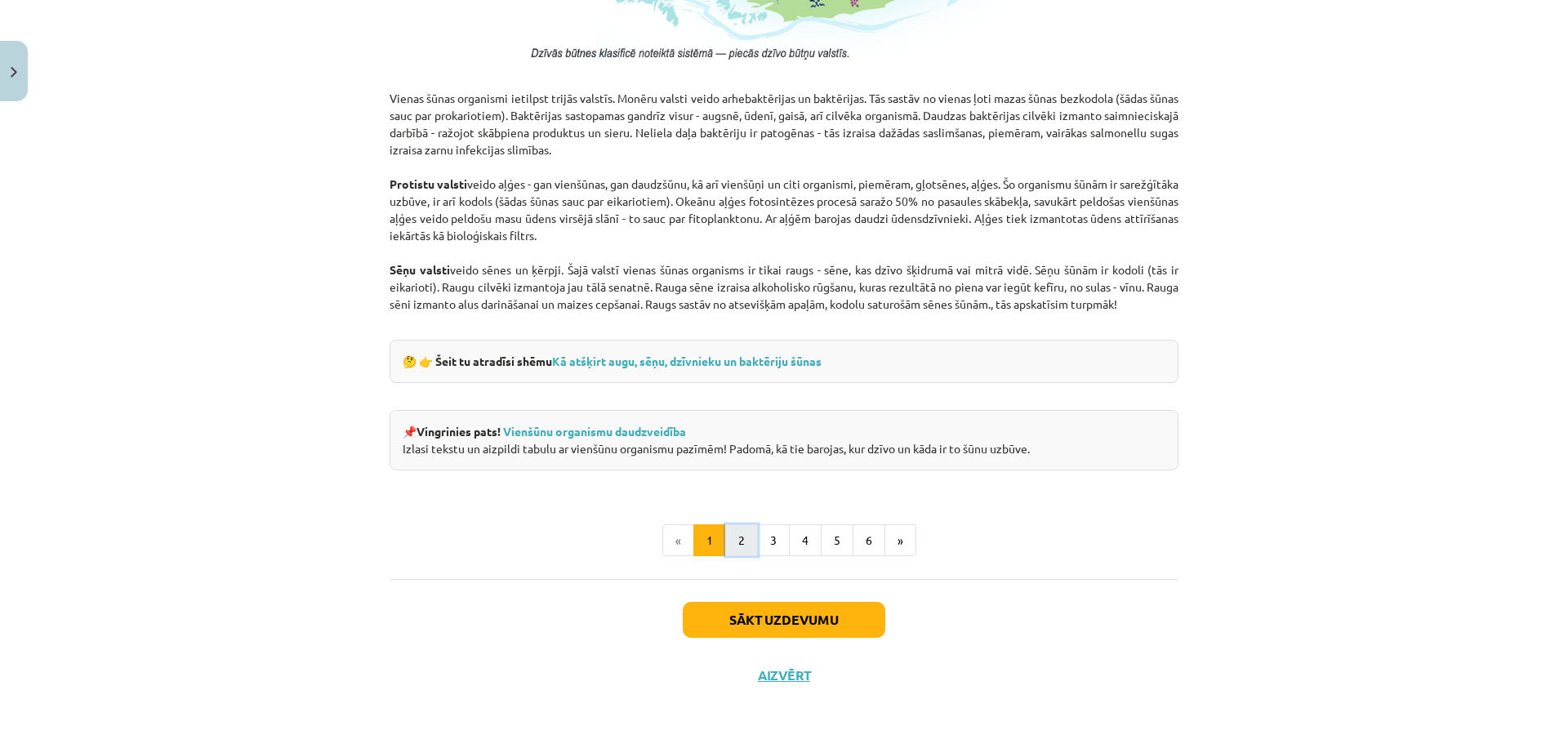
click at [732, 545] on button "2" at bounding box center [742, 541] width 33 height 33
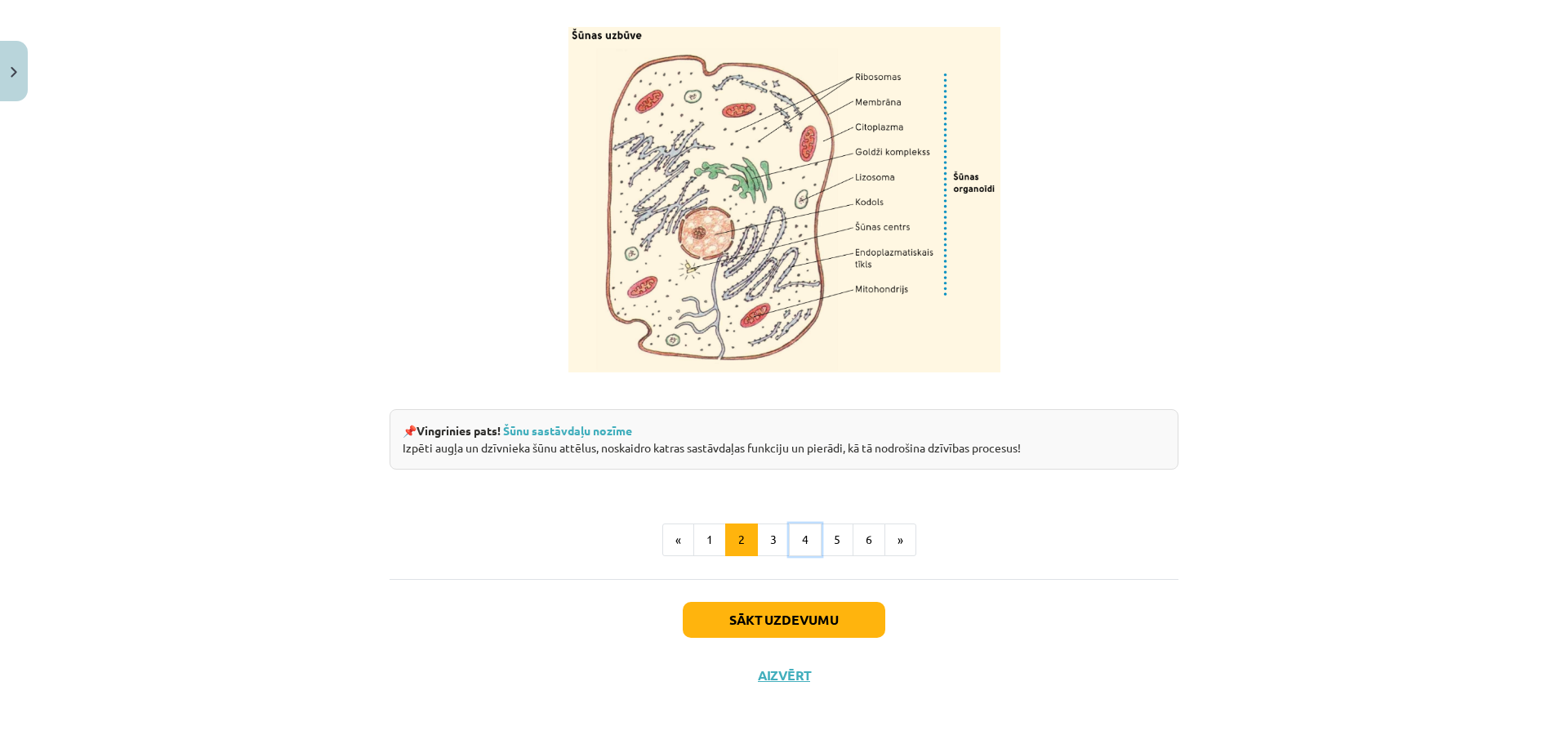
click at [790, 540] on button "4" at bounding box center [805, 540] width 33 height 33
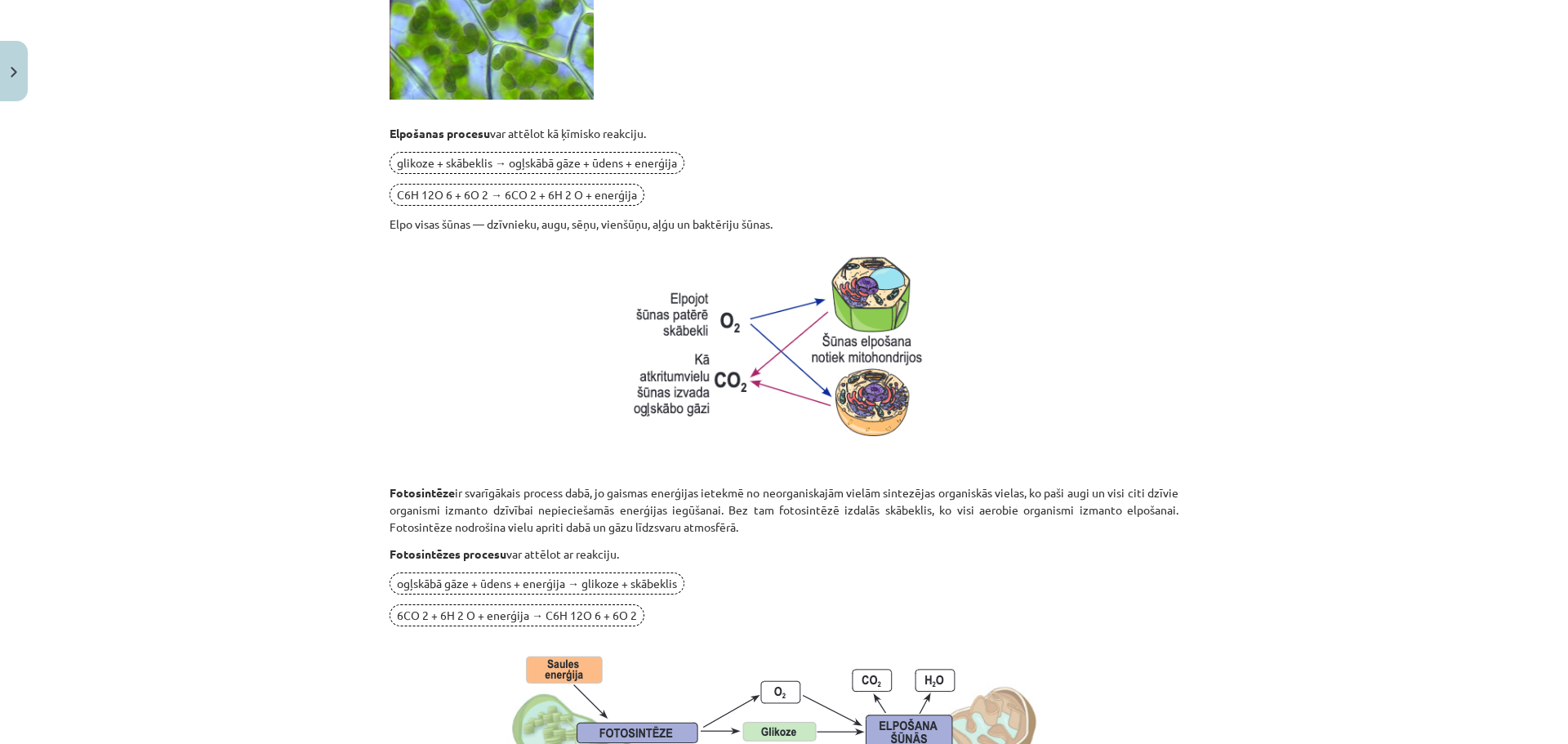
scroll to position [1027, 0]
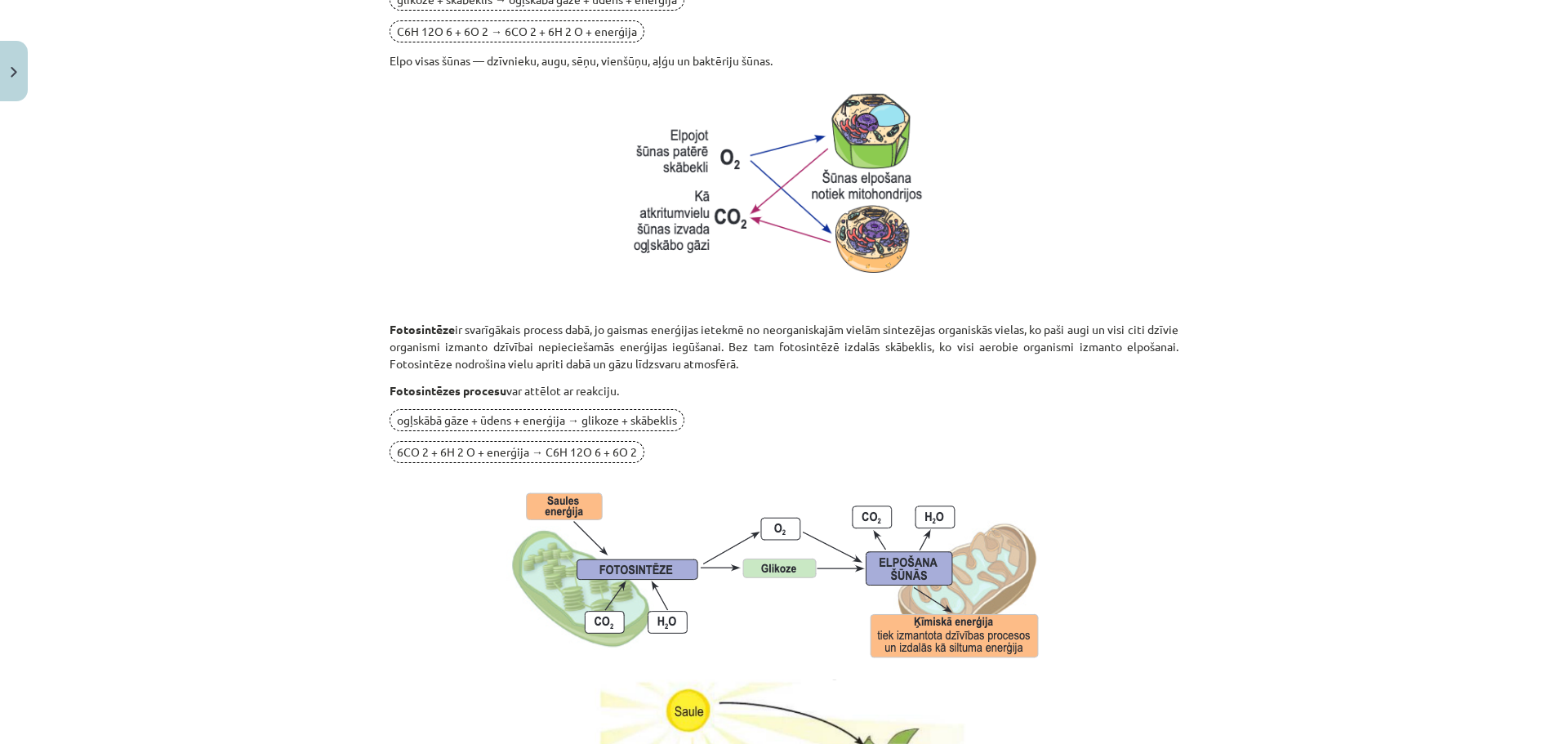
drag, startPoint x: 999, startPoint y: 320, endPoint x: 899, endPoint y: 449, distance: 163.2
drag, startPoint x: 899, startPoint y: 449, endPoint x: 1482, endPoint y: 370, distance: 588.3
drag, startPoint x: 1482, startPoint y: 370, endPoint x: 1337, endPoint y: 338, distance: 148.5
drag, startPoint x: 1337, startPoint y: 338, endPoint x: 1383, endPoint y: 187, distance: 157.9
click at [1383, 187] on div "Mācību tēma: Dabaszinības - 10. klases 1.ieskaites mācību materiāls #5 4. tēma.…" at bounding box center [784, 372] width 1568 height 744
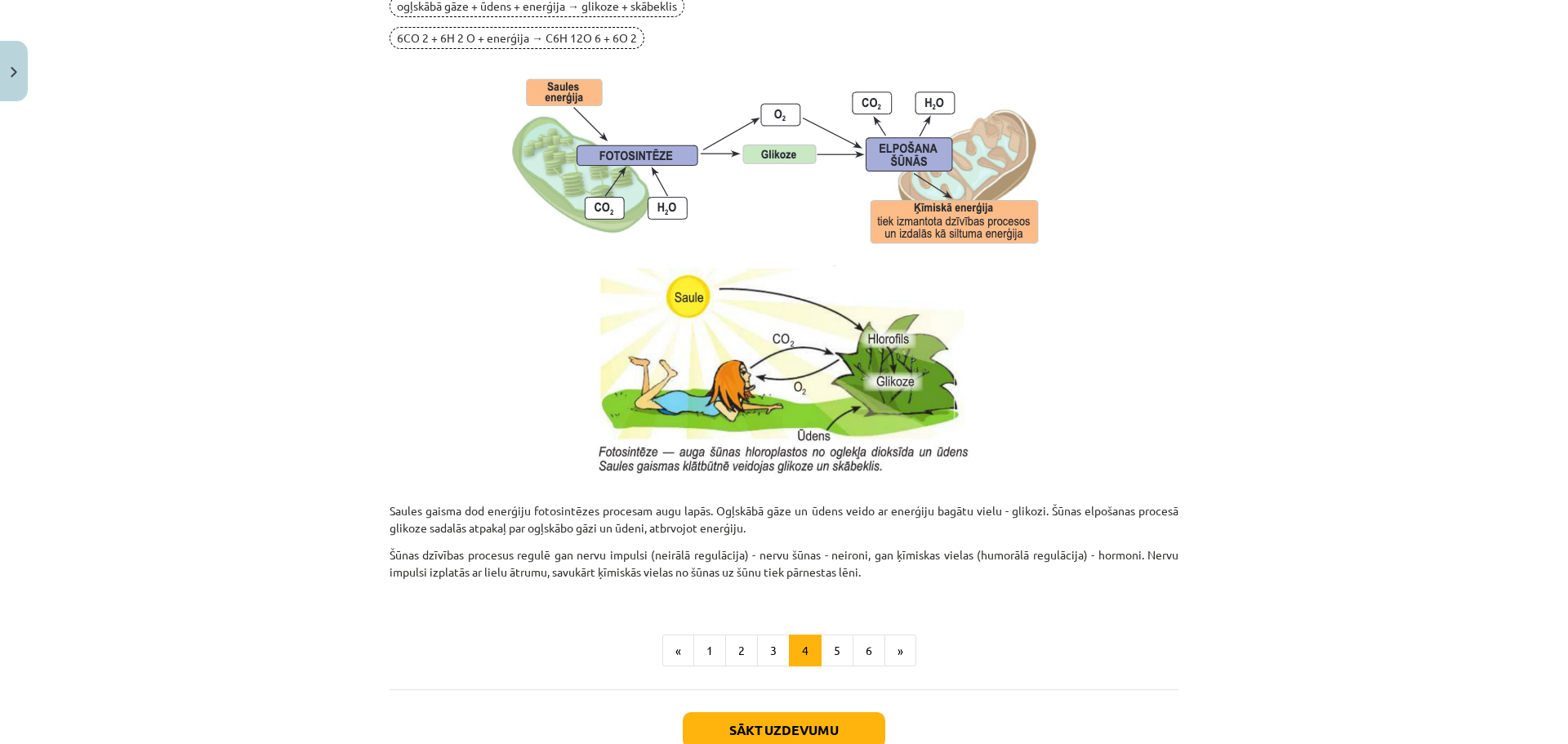
scroll to position [1552, 0]
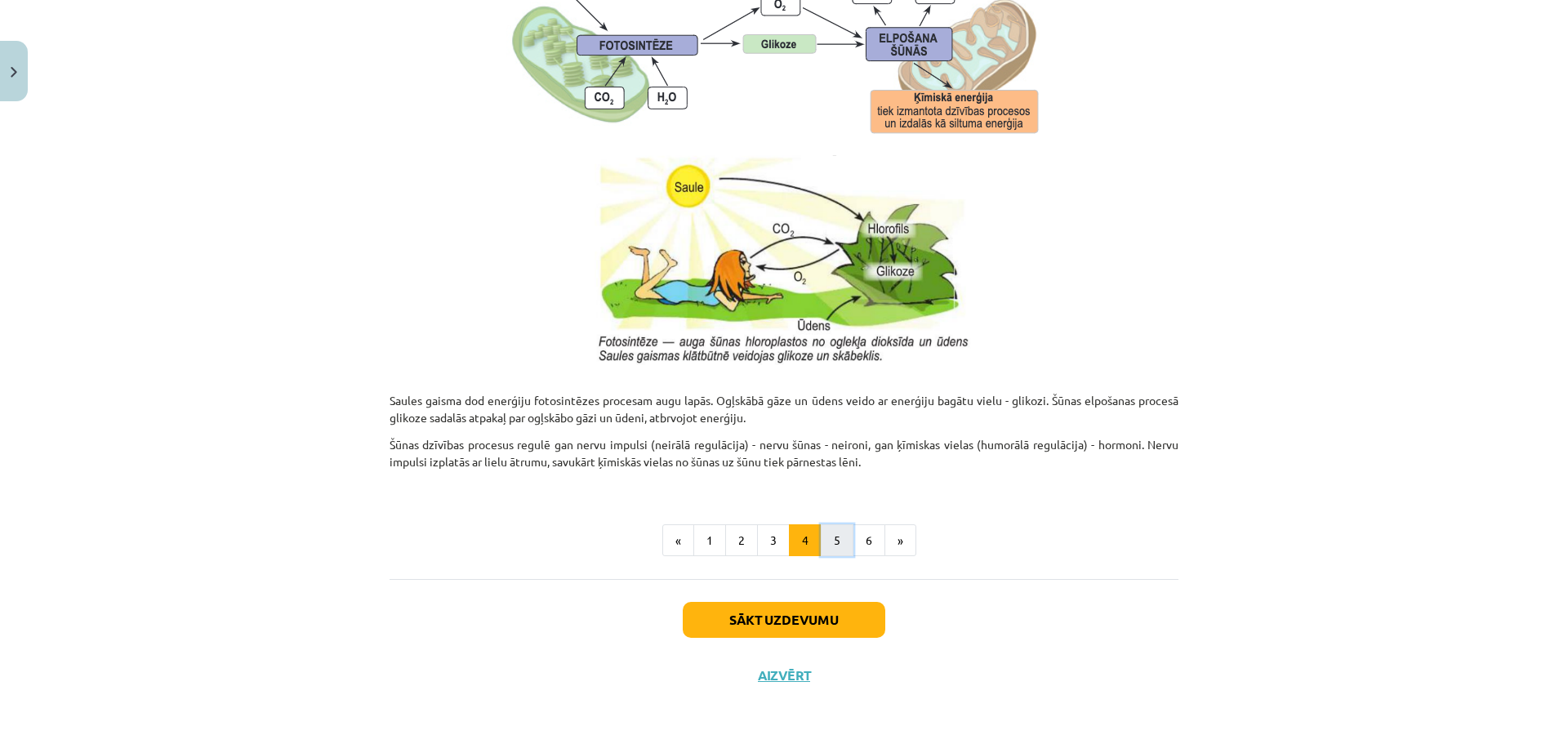
click at [827, 549] on button "5" at bounding box center [837, 541] width 33 height 33
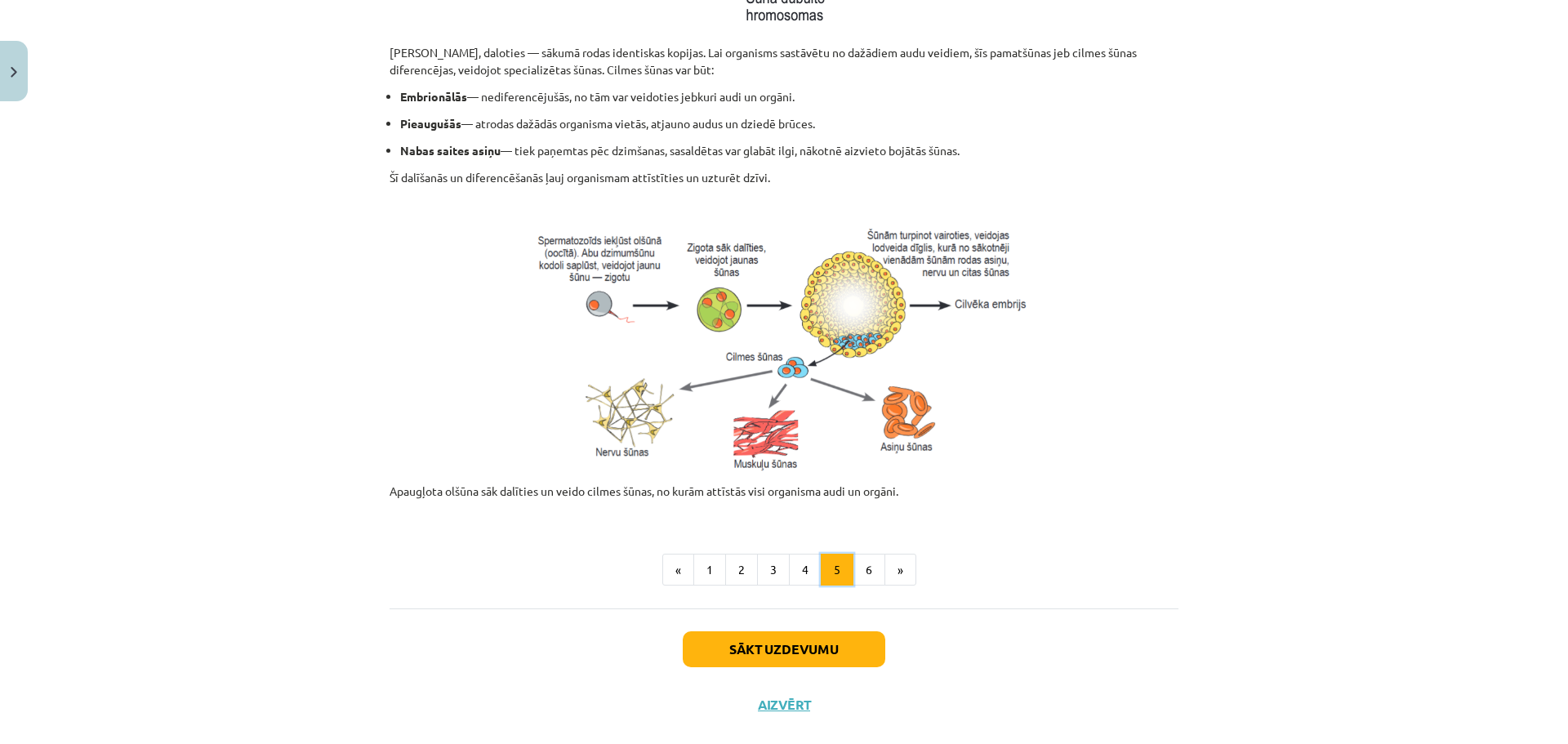
scroll to position [610, 0]
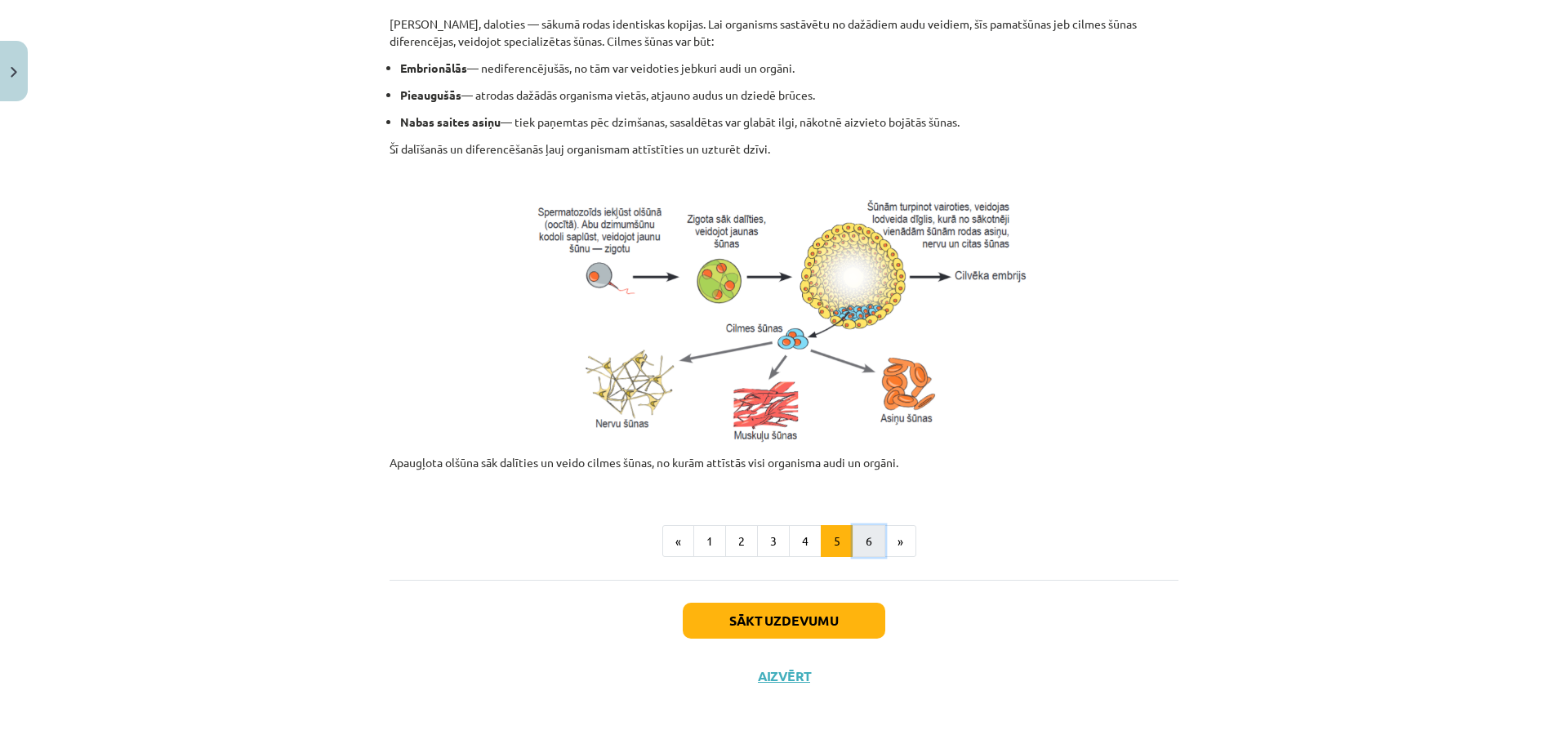
click at [871, 542] on button "6" at bounding box center [869, 542] width 33 height 33
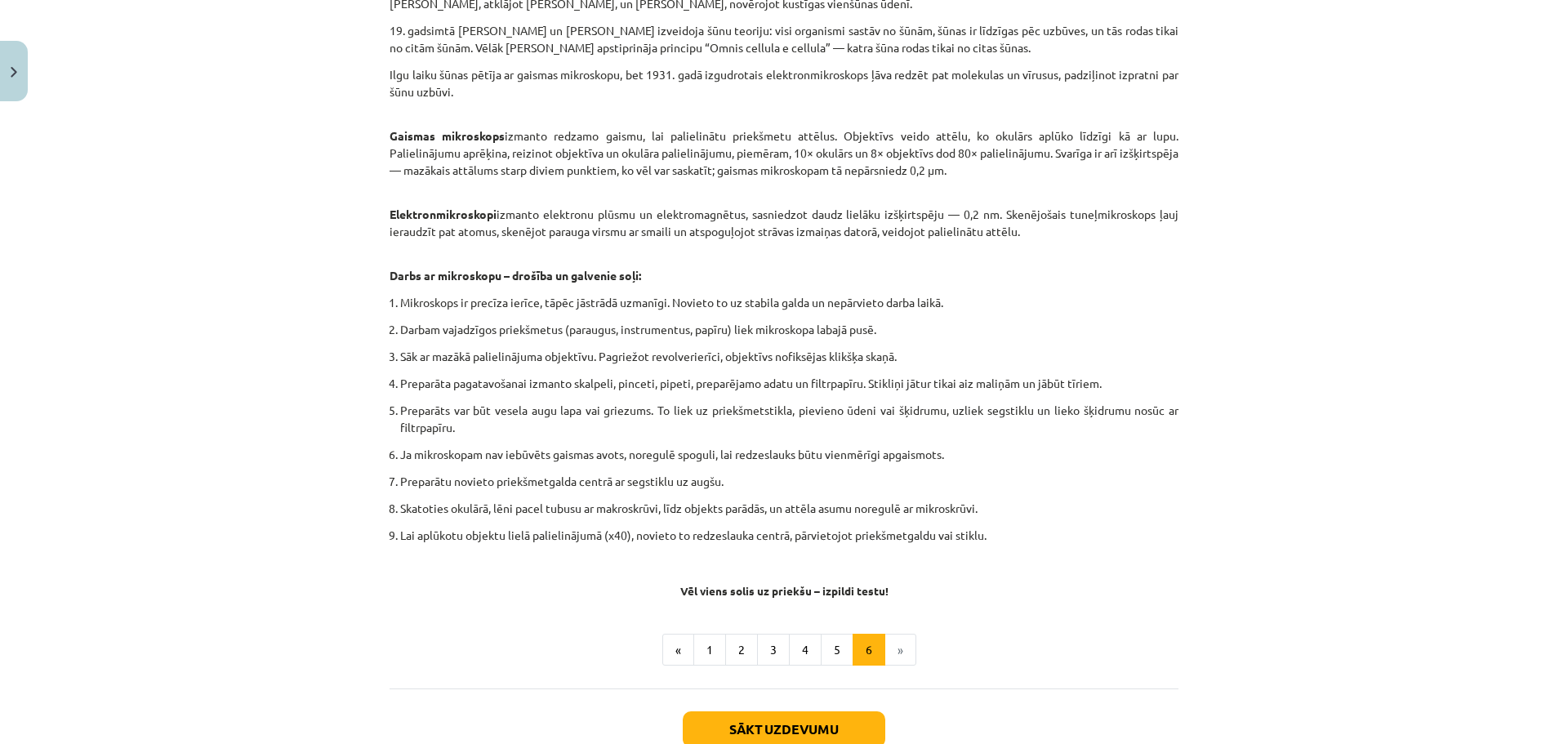
scroll to position [740, 0]
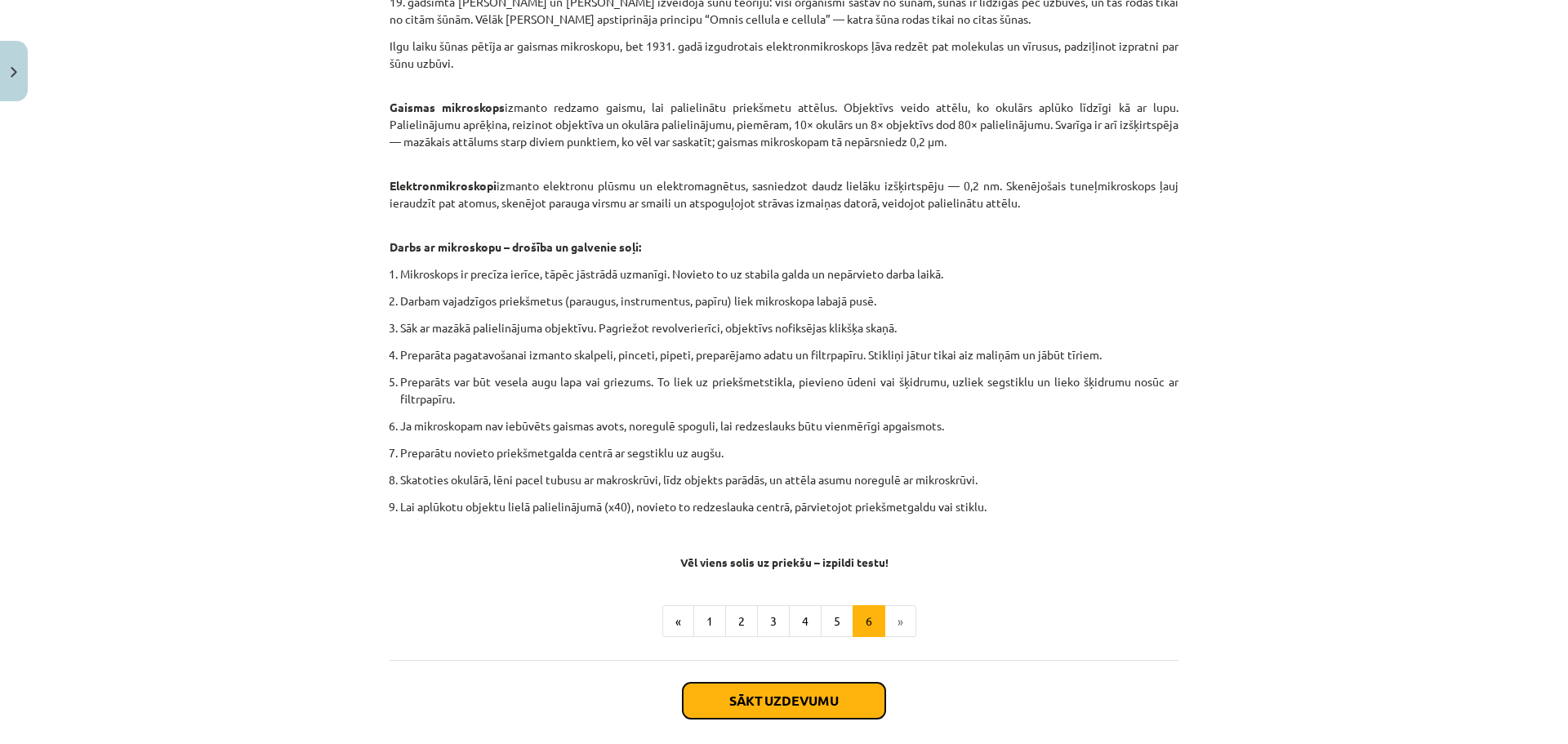
click at [812, 718] on button "Sākt uzdevumu" at bounding box center [784, 700] width 202 height 36
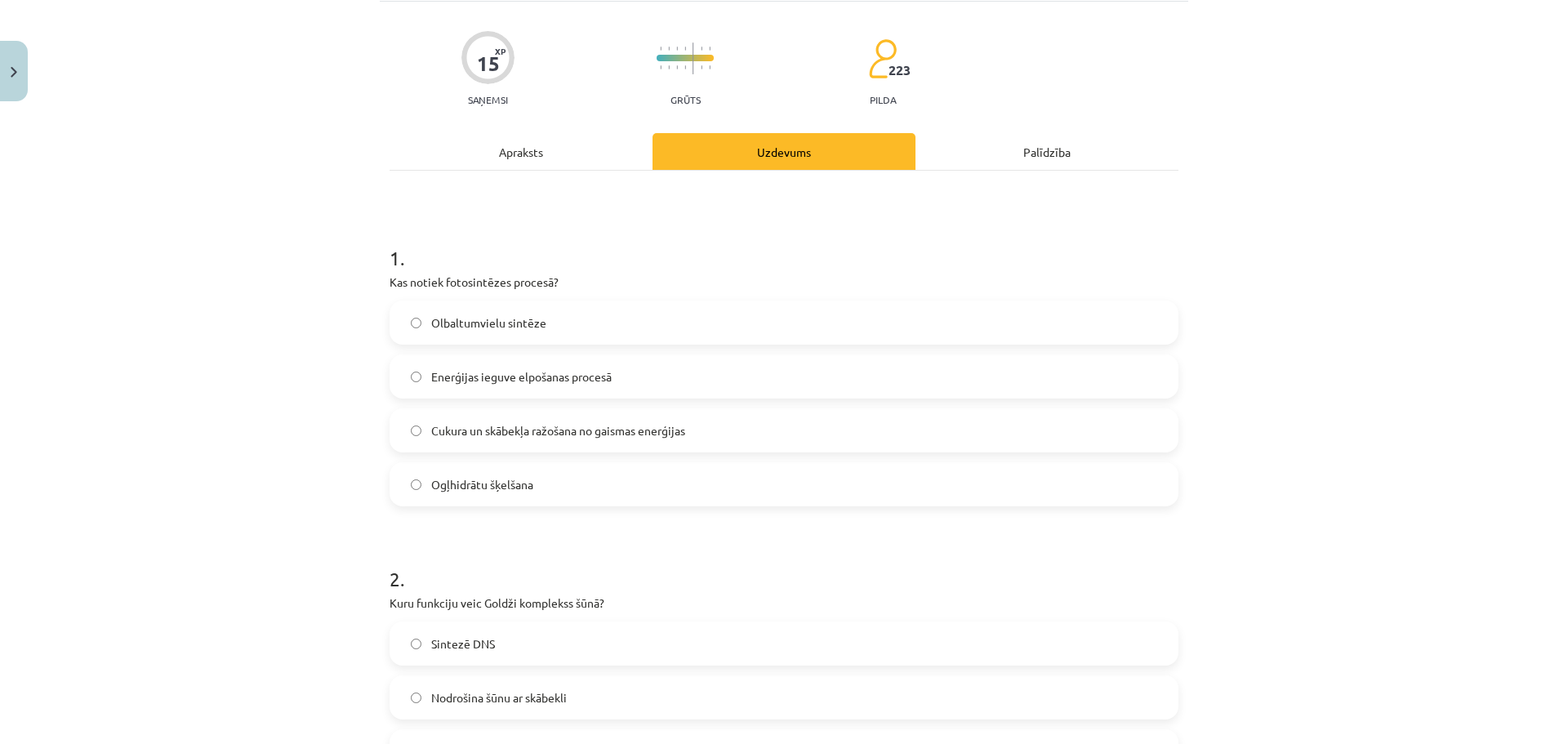
scroll to position [41, 0]
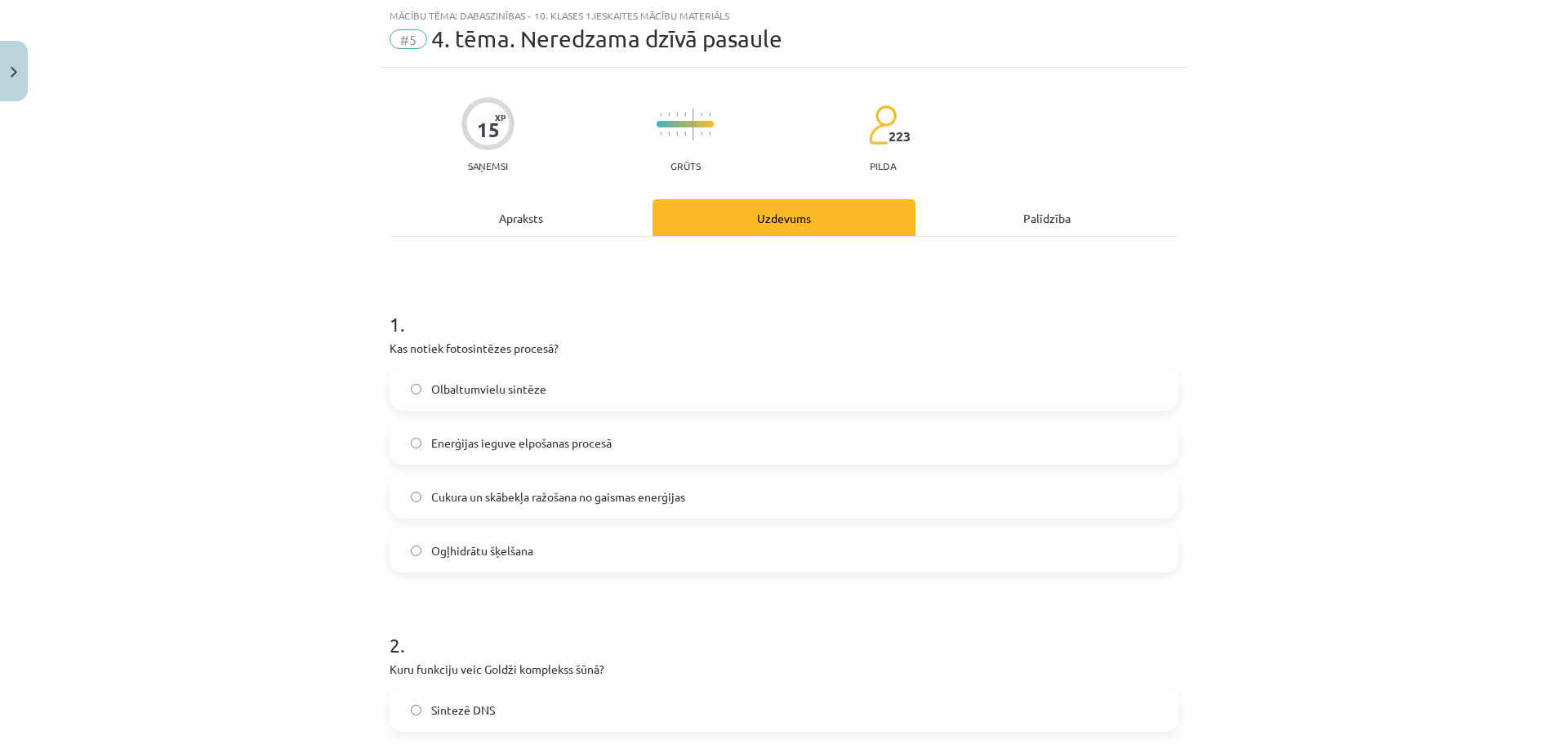
click at [584, 446] on span "Enerģijas ieguve elpošanas procesā" at bounding box center [521, 443] width 181 height 17
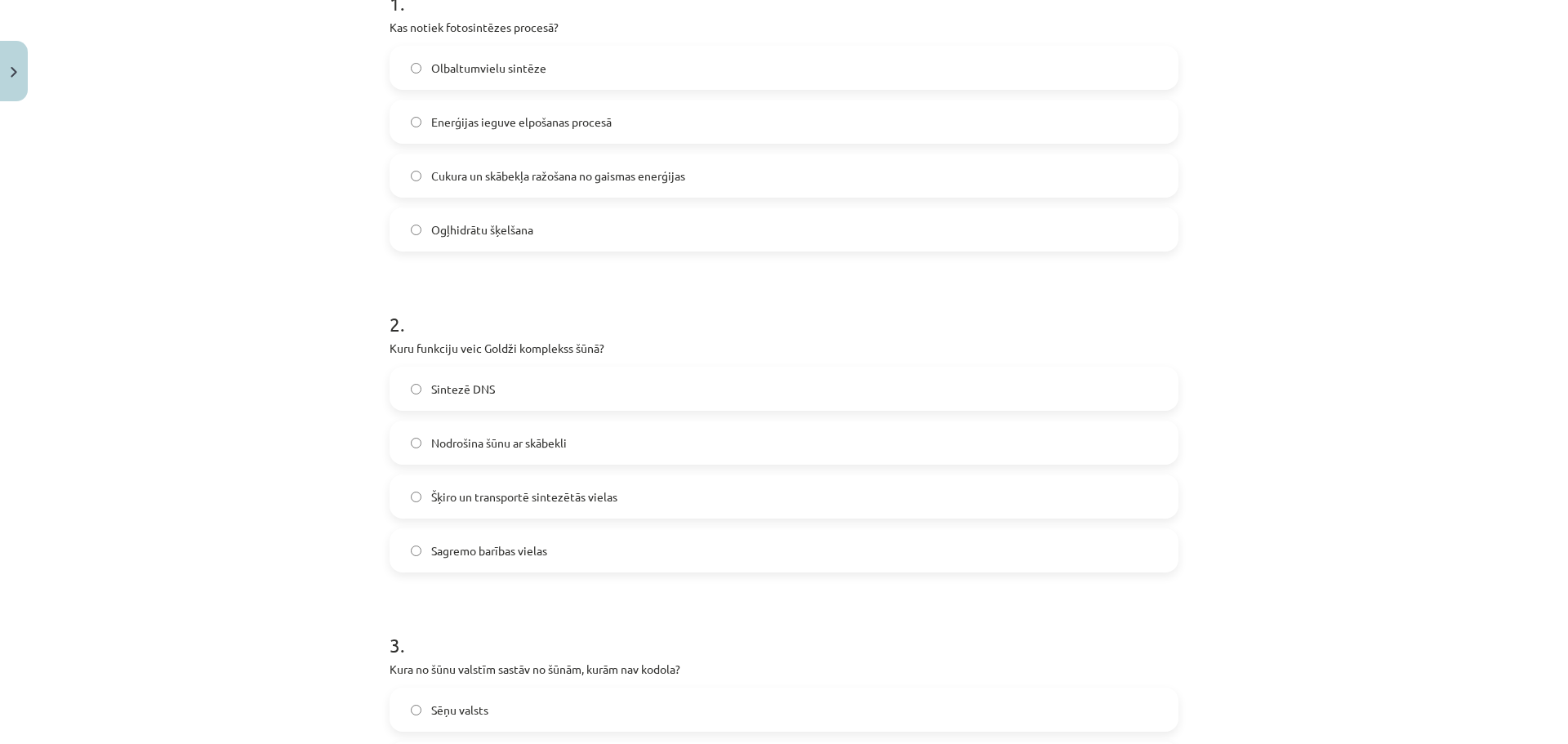
scroll to position [368, 0]
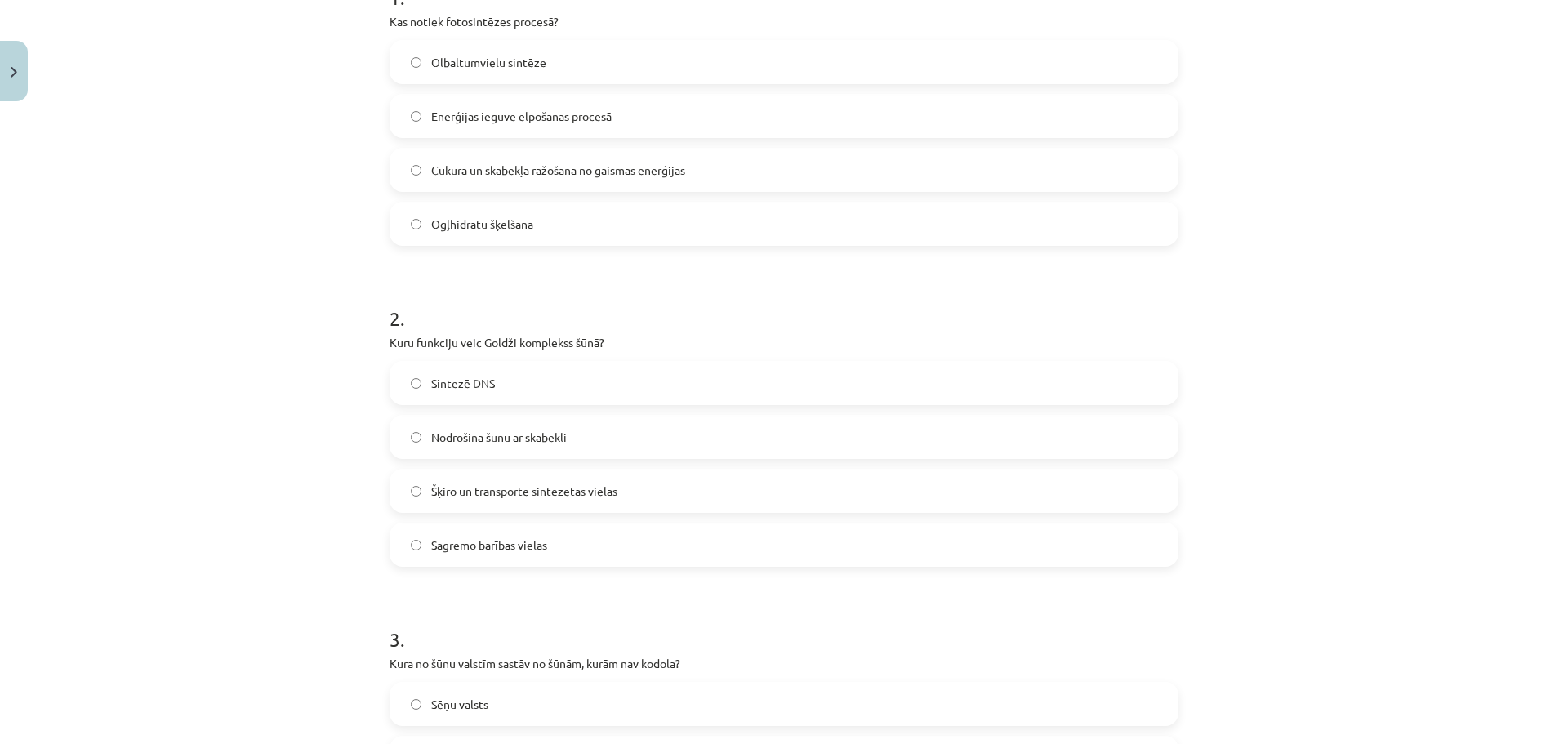
click at [591, 493] on span "Šķiro un transportē sintezētās vielas" at bounding box center [524, 491] width 186 height 17
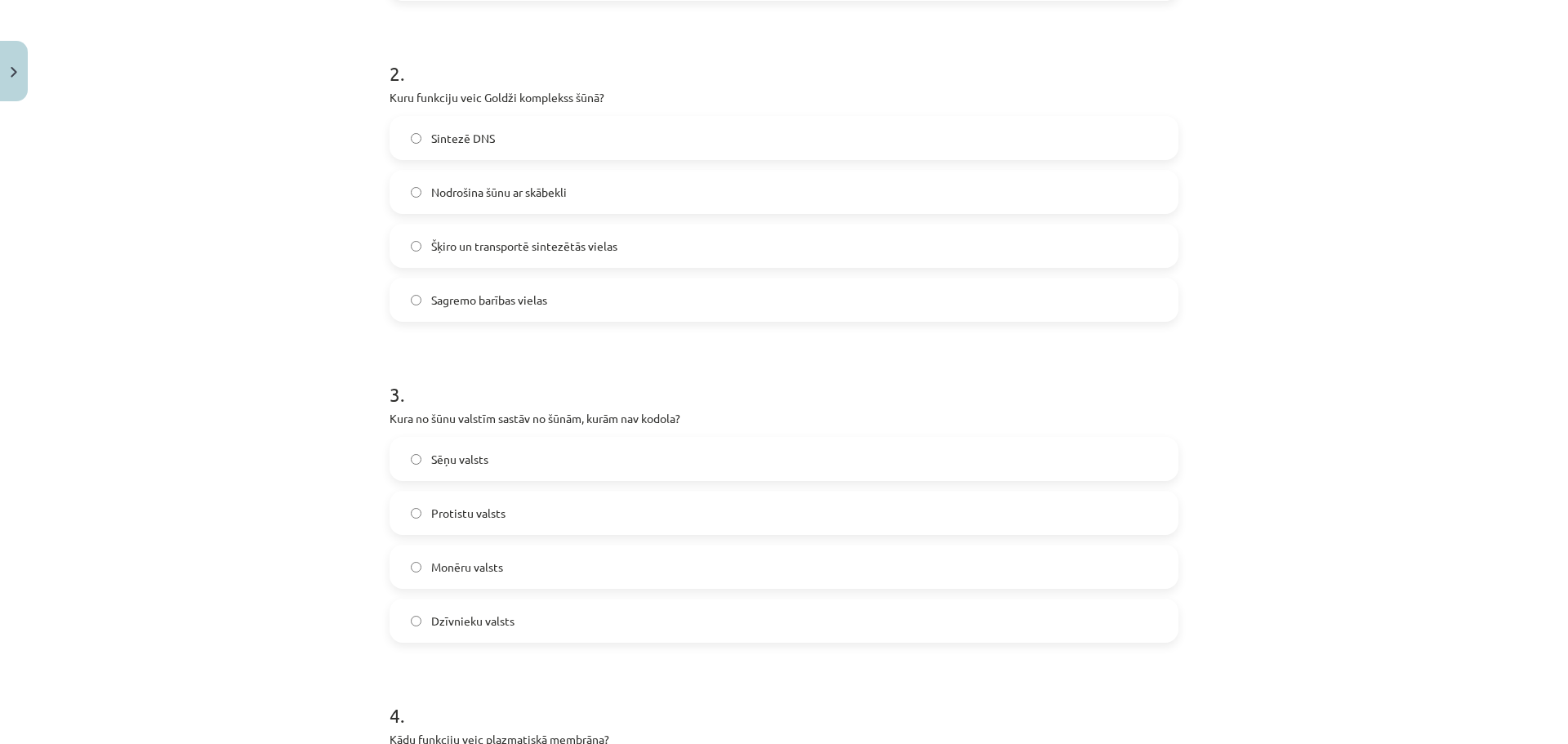
scroll to position [776, 0]
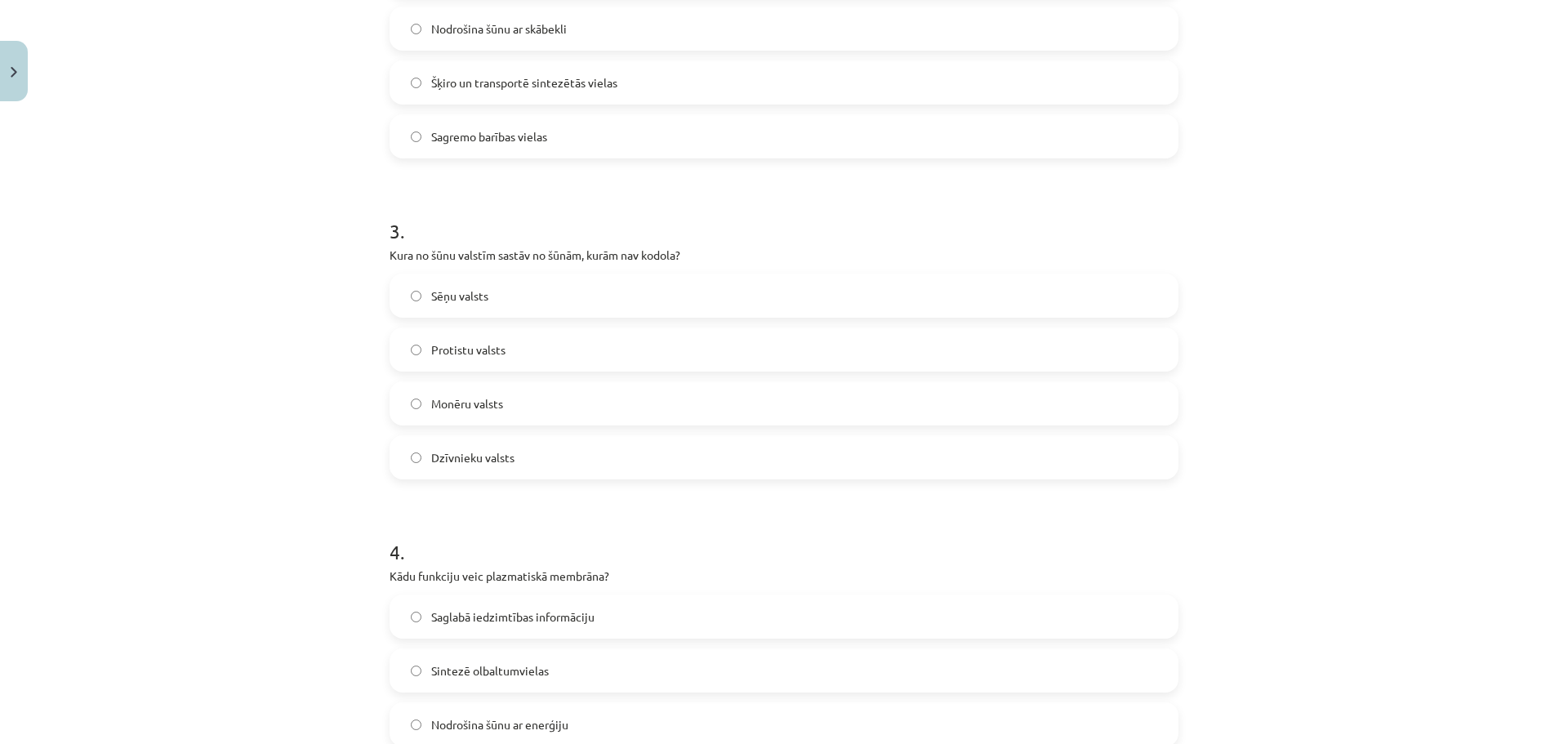
click at [537, 402] on label "Monēru valsts" at bounding box center [784, 403] width 785 height 41
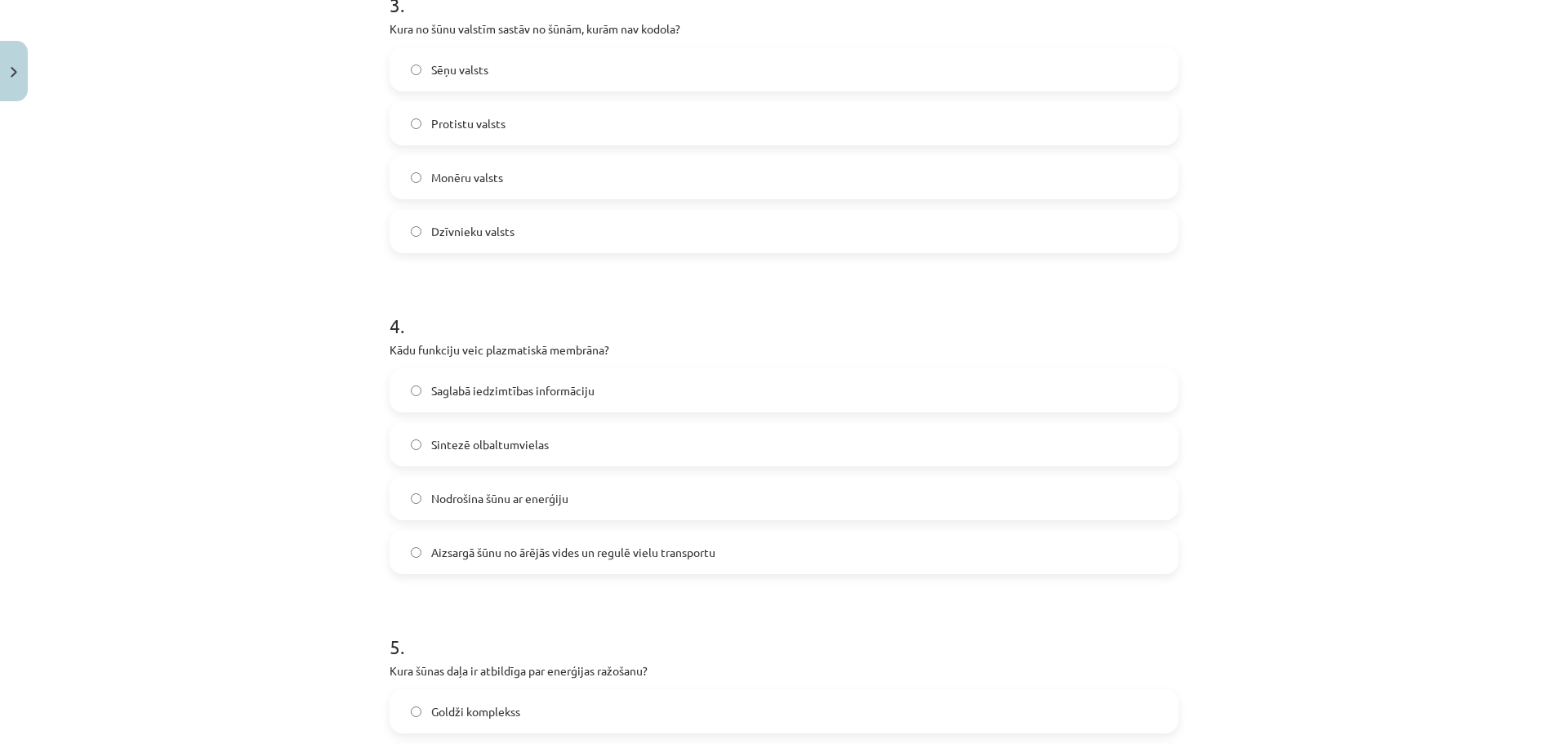
scroll to position [1021, 0]
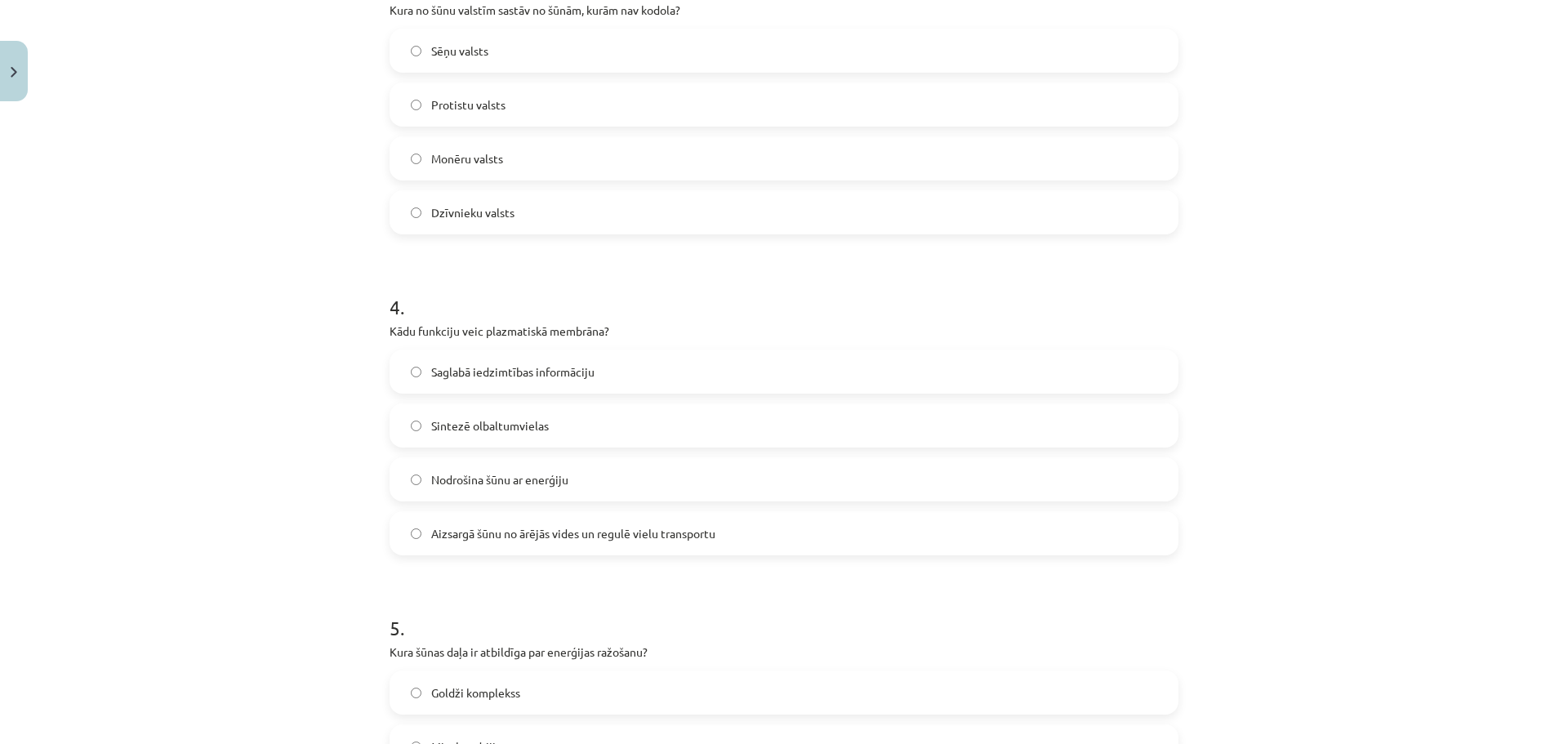
click at [678, 529] on span "Aizsargā šūnu no ārējās vides un regulē vielu transportu" at bounding box center [574, 534] width 284 height 17
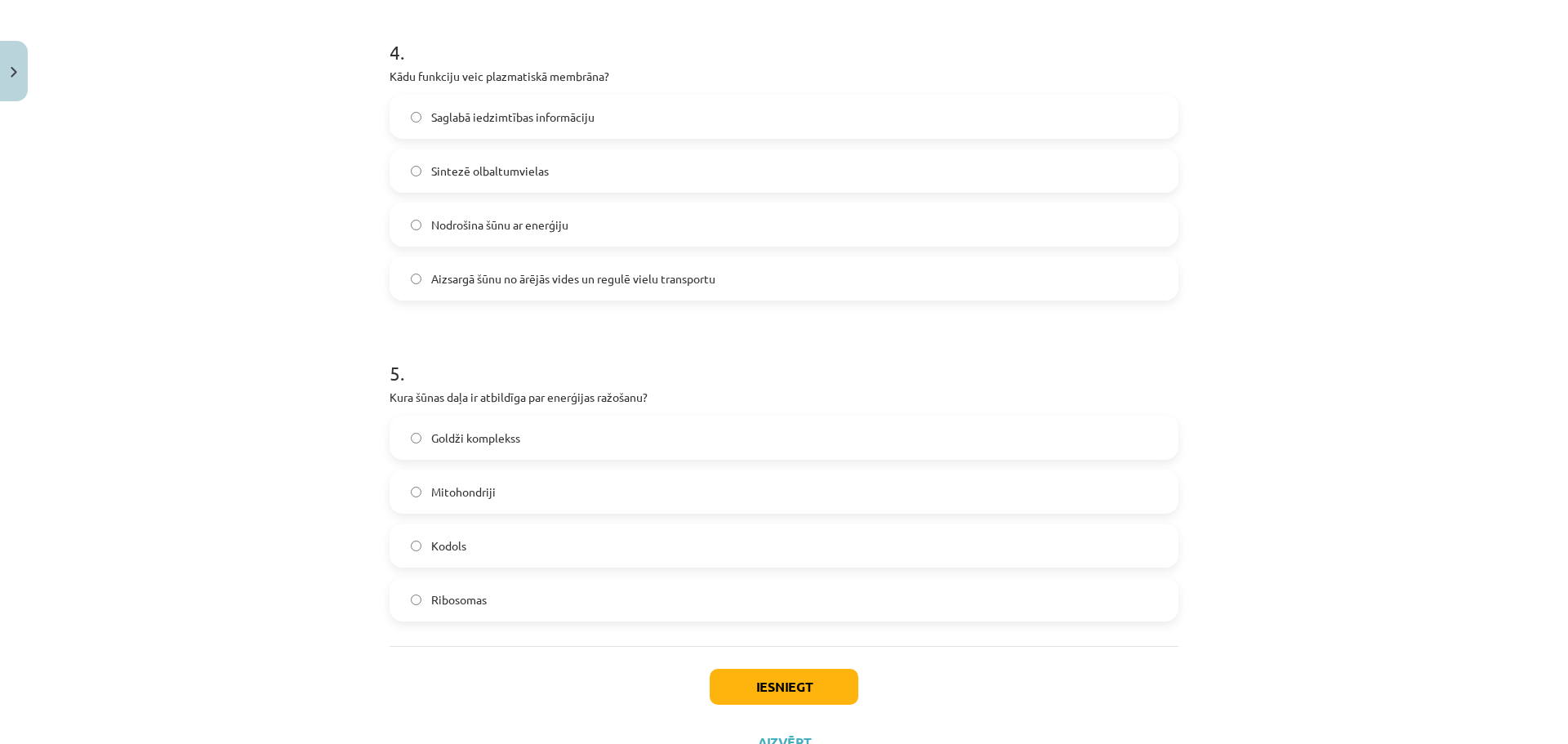
scroll to position [1343, 0]
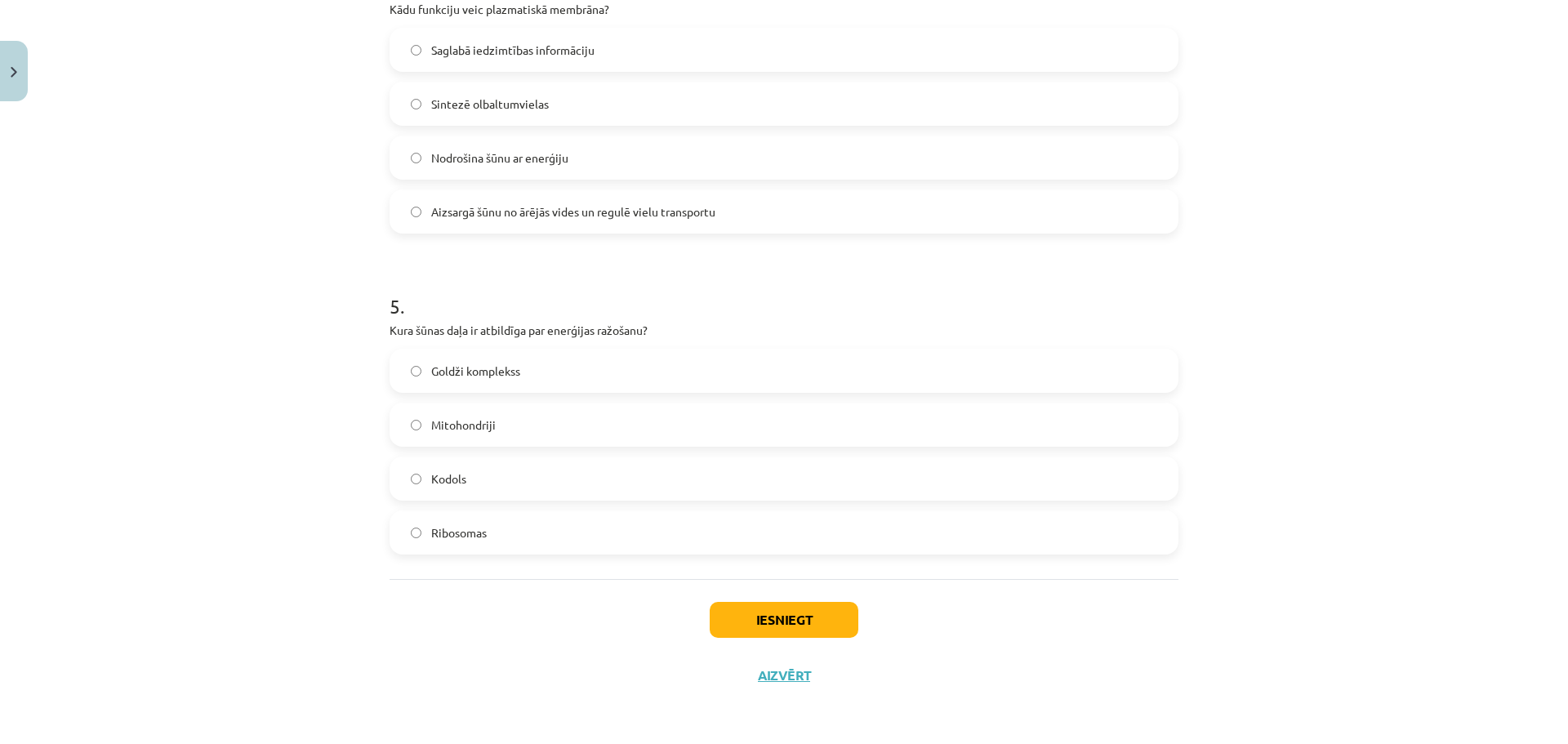
click at [500, 424] on label "Mitohondriji" at bounding box center [784, 425] width 785 height 41
click at [745, 618] on button "Iesniegt" at bounding box center [784, 619] width 149 height 36
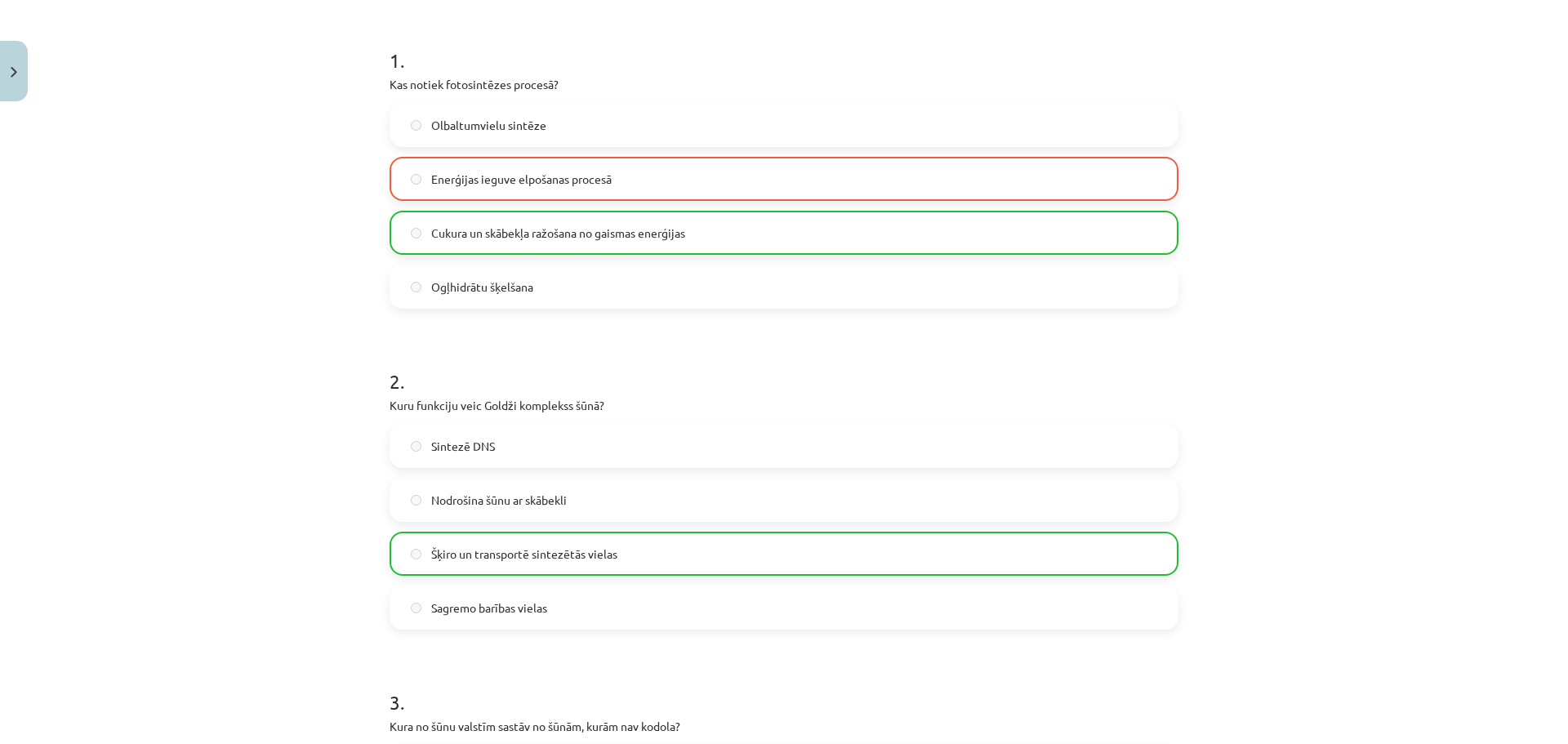
scroll to position [199, 0]
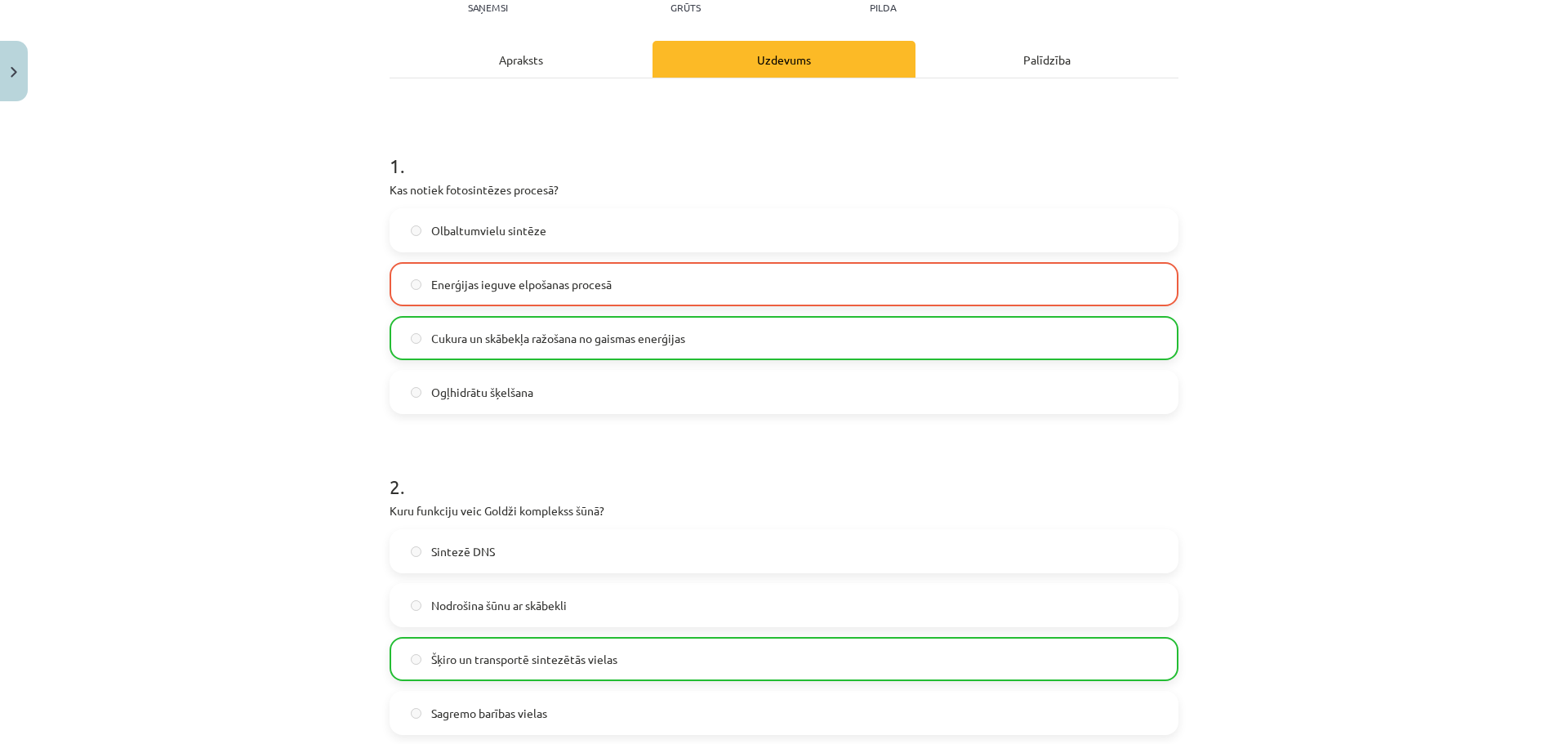
click at [646, 343] on span "Cukura un skābekļa ražošana no gaismas enerģijas" at bounding box center [558, 339] width 254 height 17
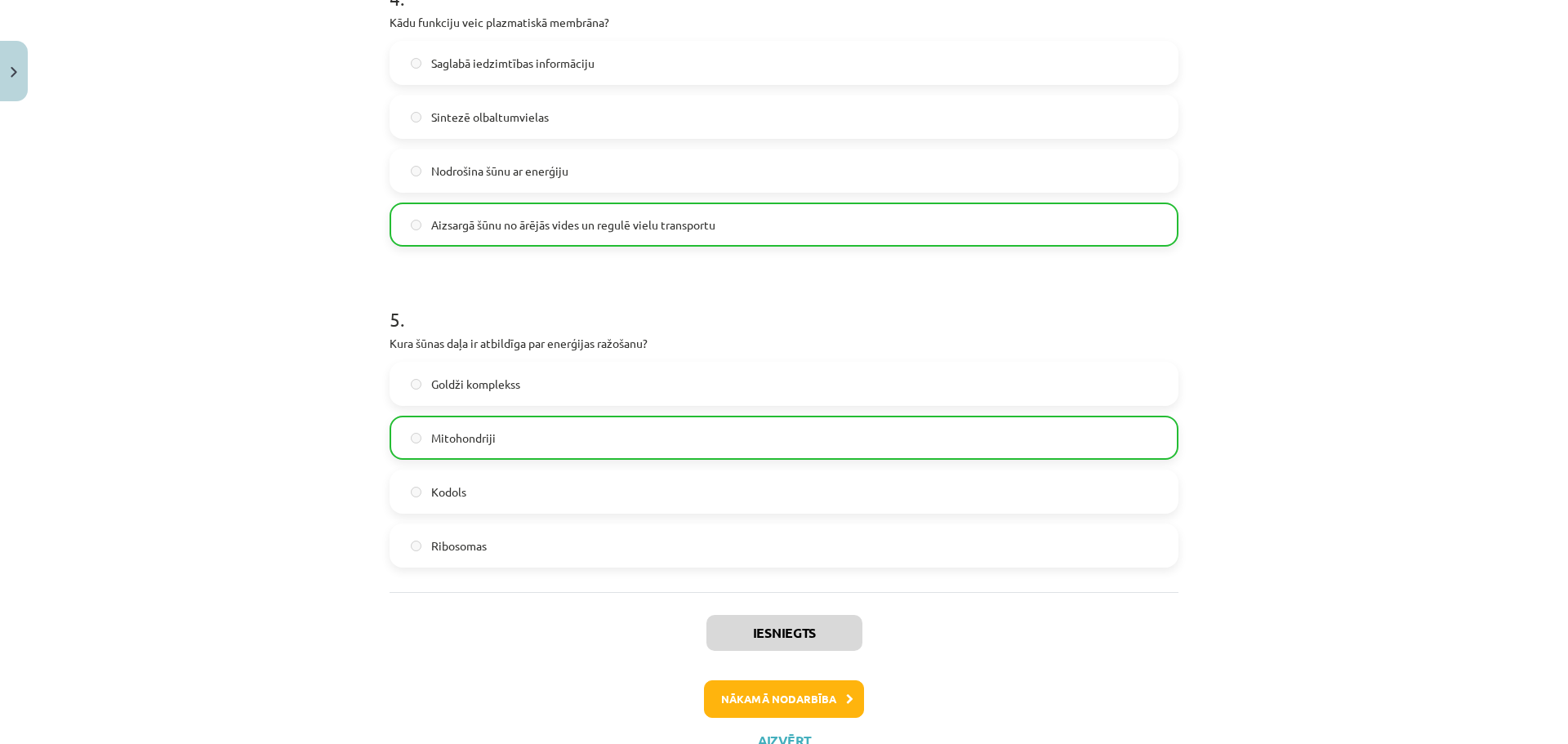
scroll to position [1395, 0]
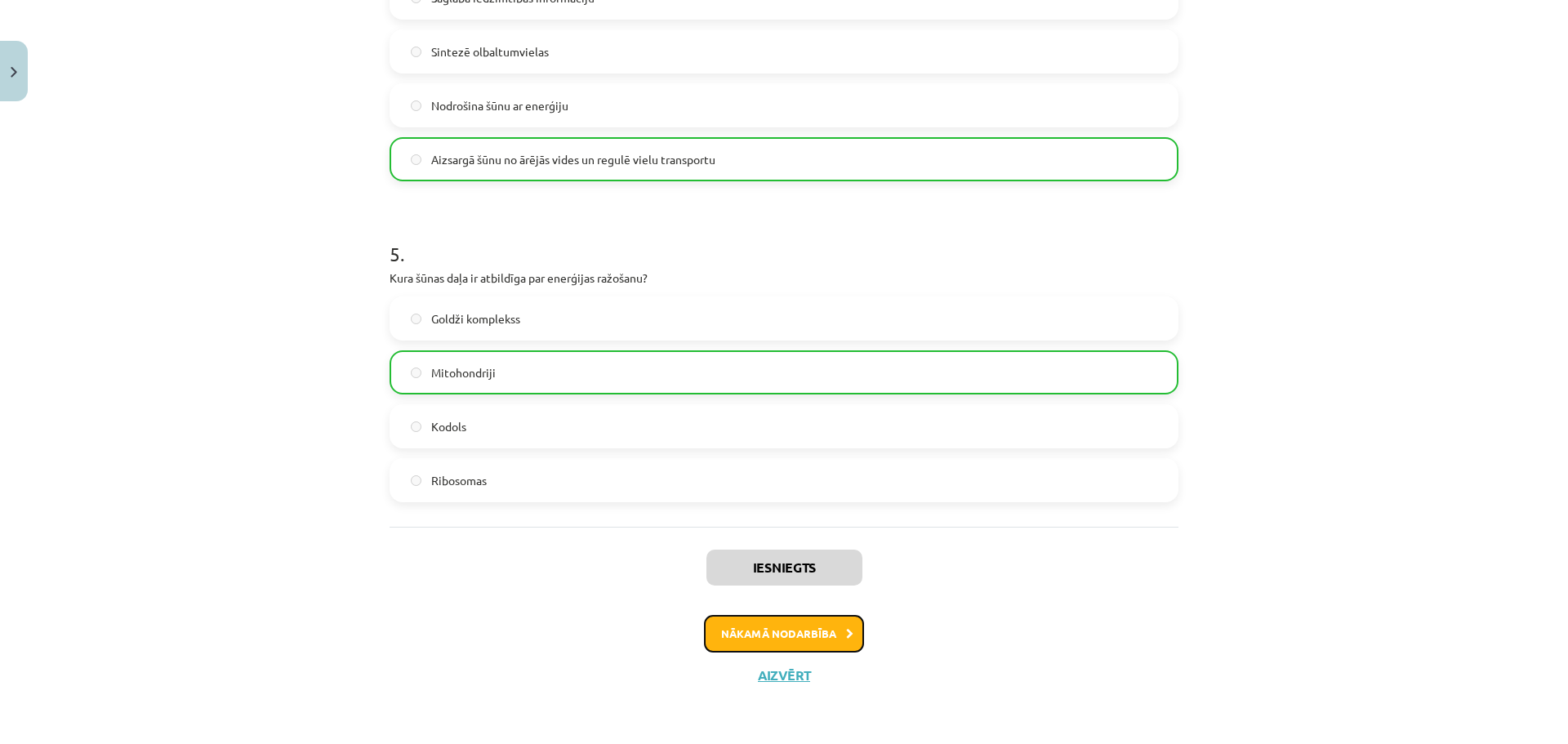
click at [800, 631] on button "Nākamā nodarbība" at bounding box center [784, 634] width 160 height 38
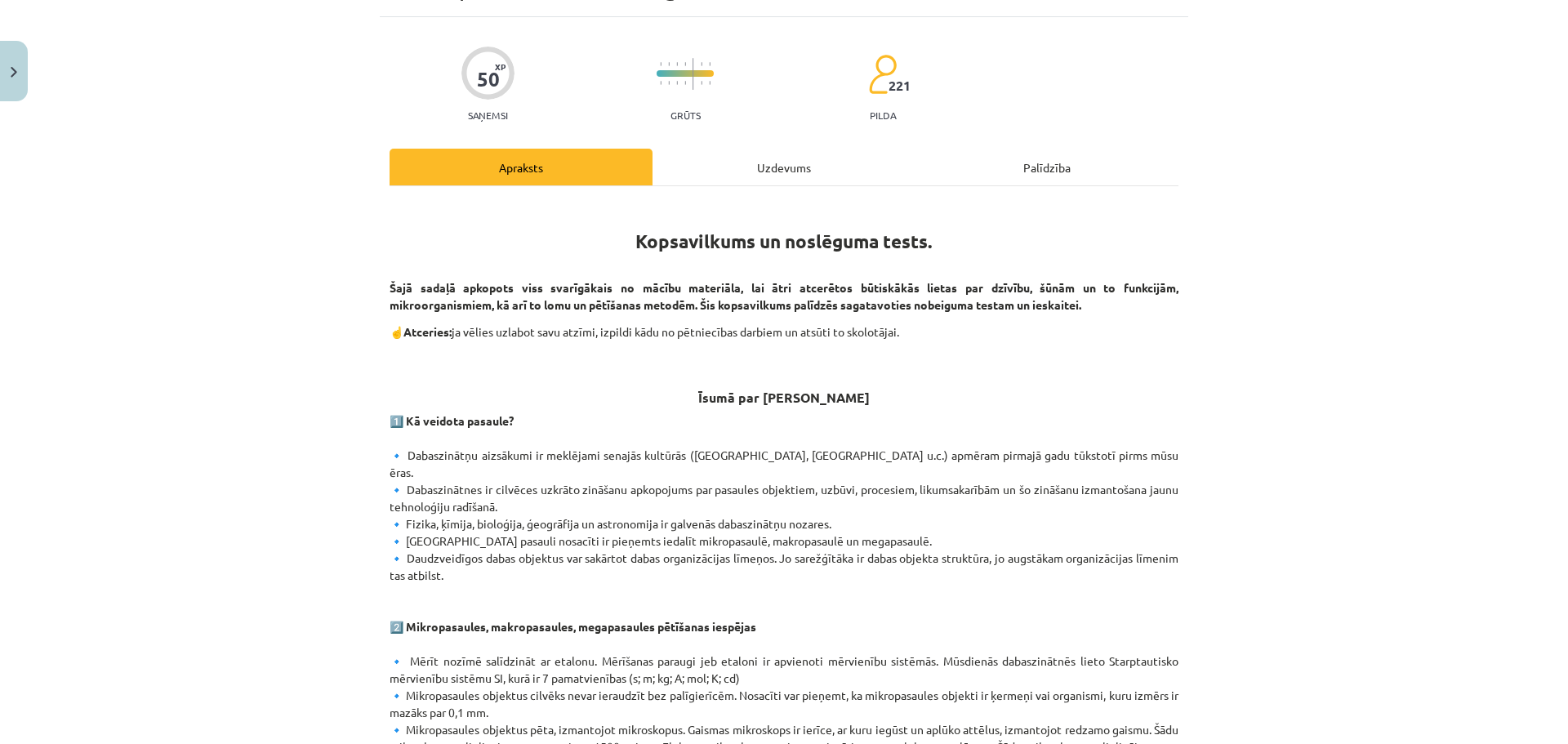
scroll to position [0, 0]
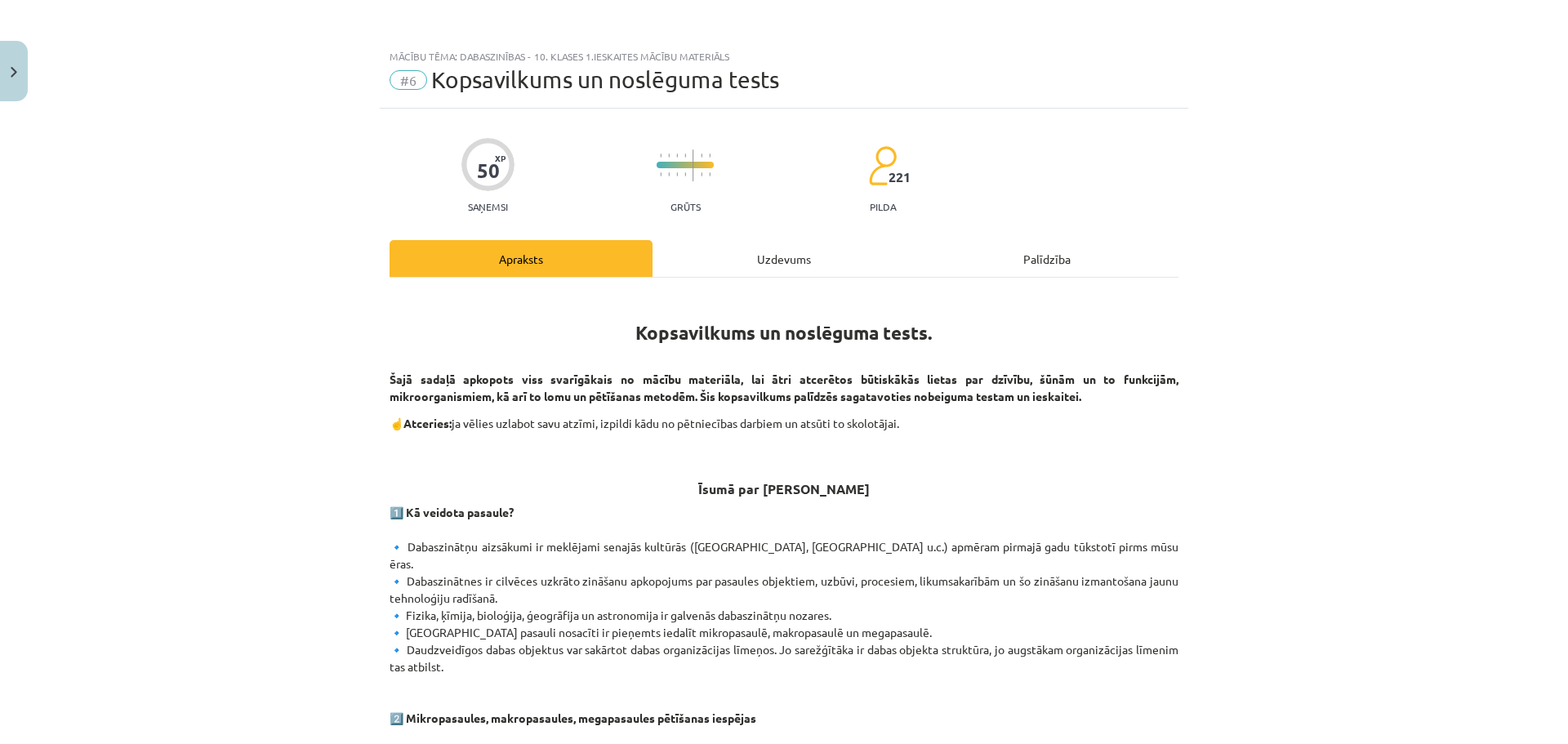
click at [776, 267] on div "Uzdevums" at bounding box center [784, 258] width 263 height 37
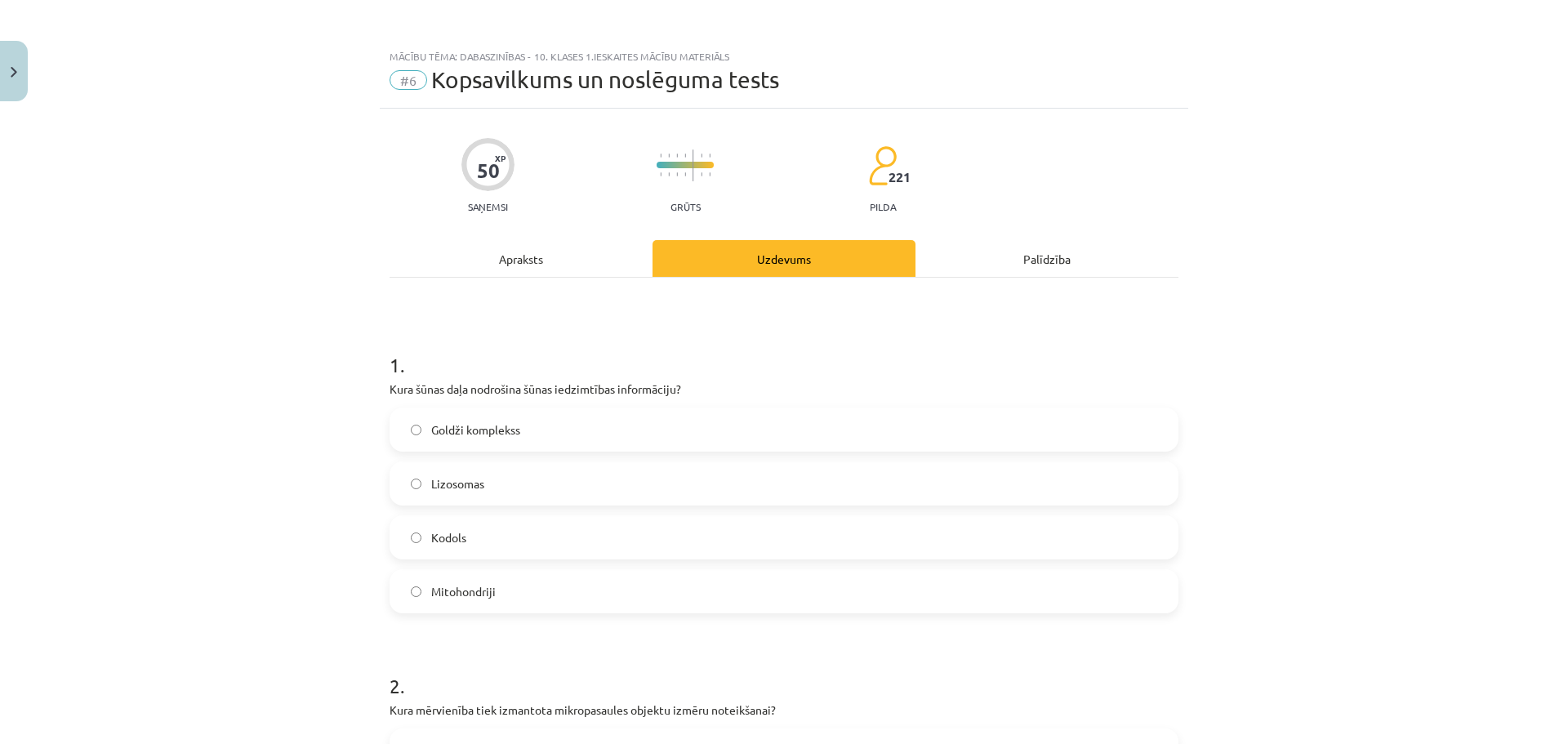
click at [551, 259] on div "Apraksts" at bounding box center [521, 258] width 263 height 37
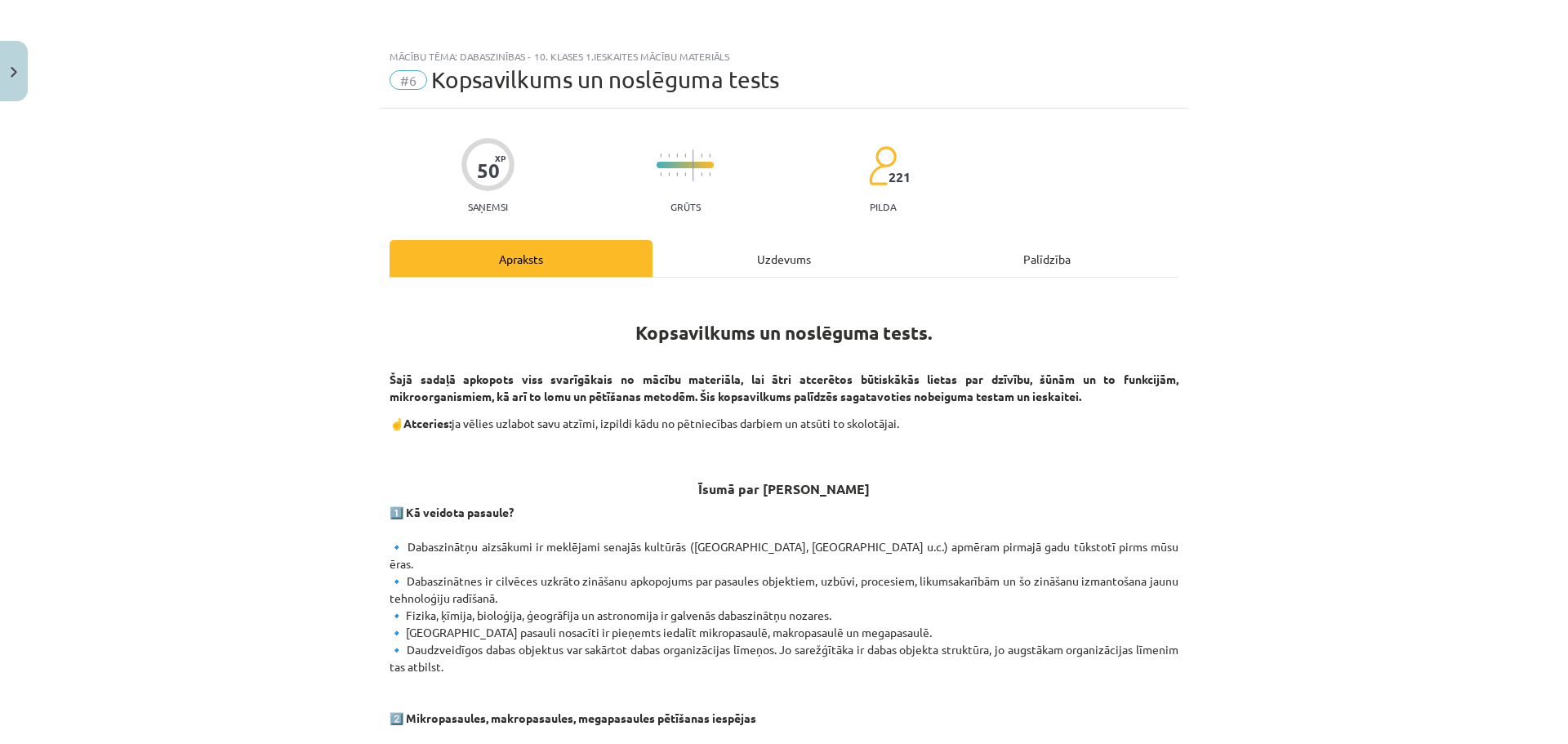
scroll to position [41, 0]
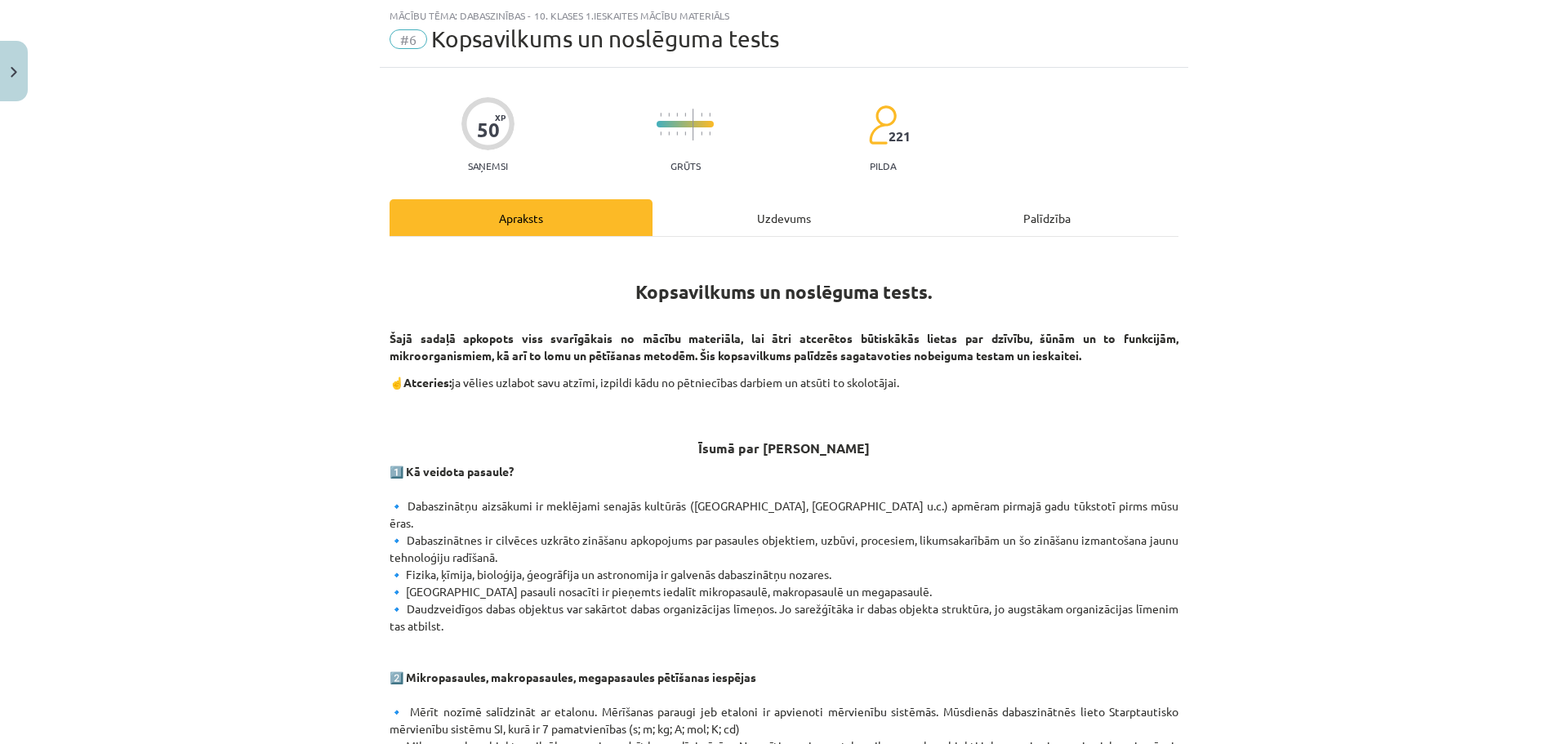
click at [729, 229] on div "Uzdevums" at bounding box center [784, 218] width 263 height 37
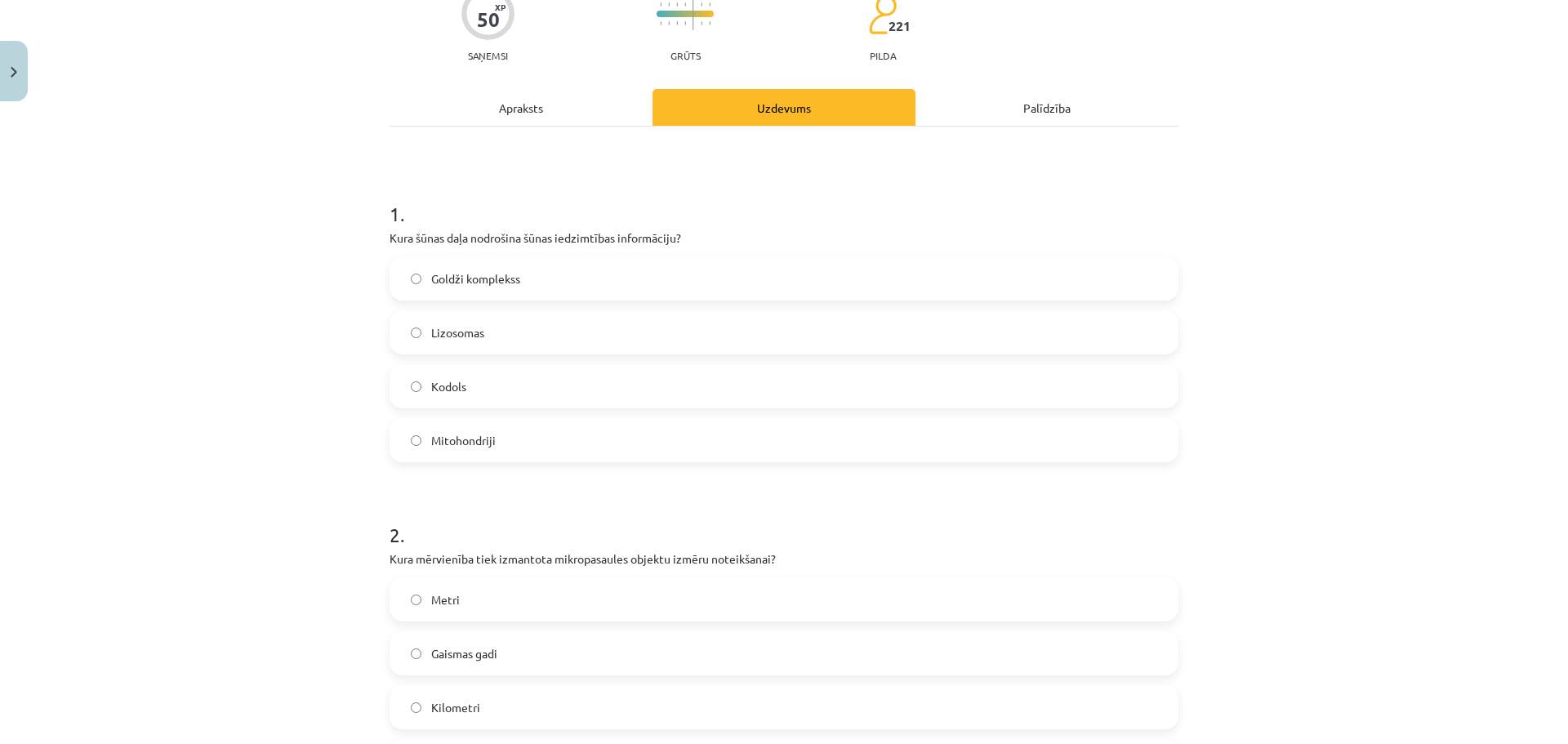
scroll to position [123, 0]
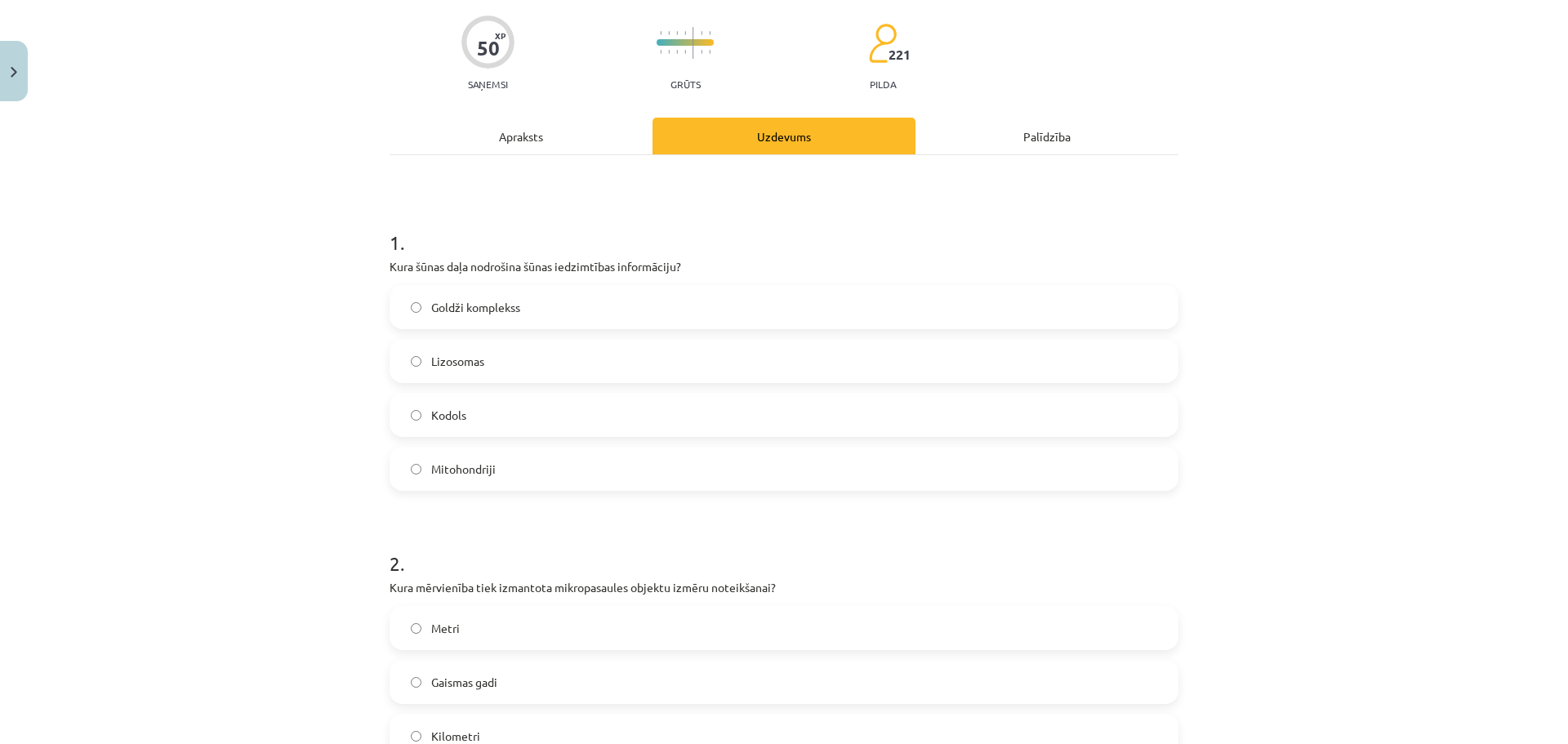
click at [500, 412] on label "Kodols" at bounding box center [784, 415] width 785 height 41
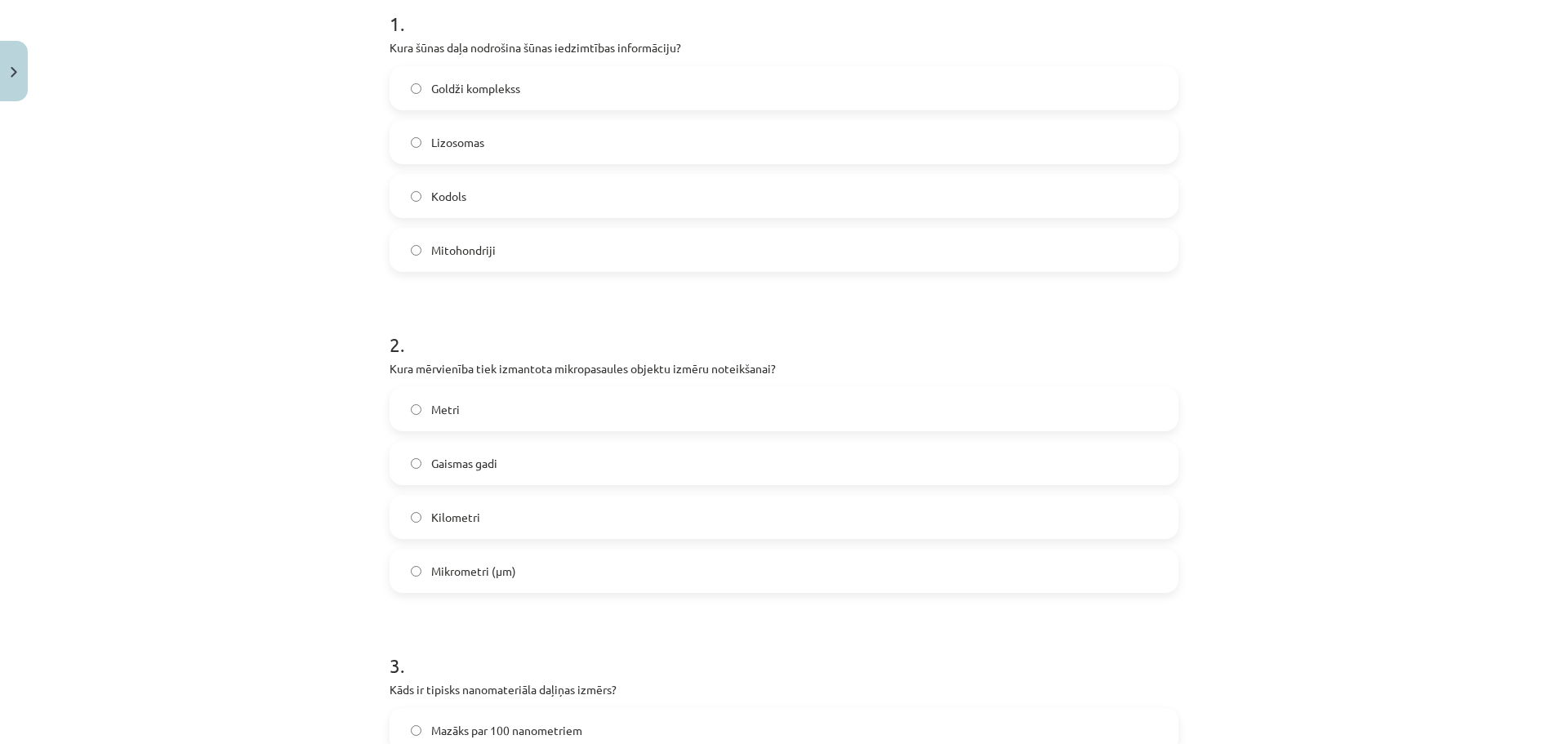
scroll to position [368, 0]
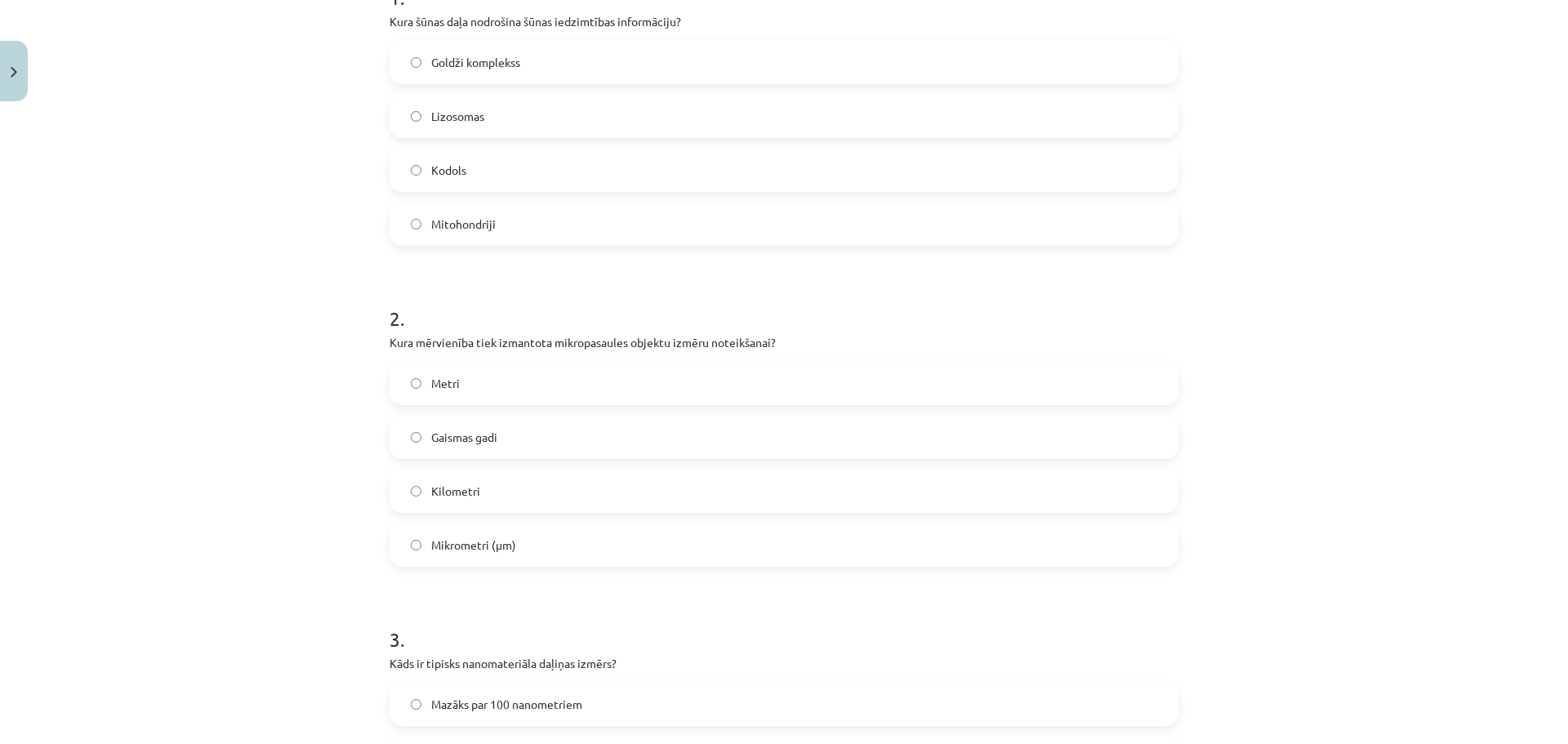
click at [506, 554] on label "Mikrometri (μm)" at bounding box center [784, 545] width 785 height 41
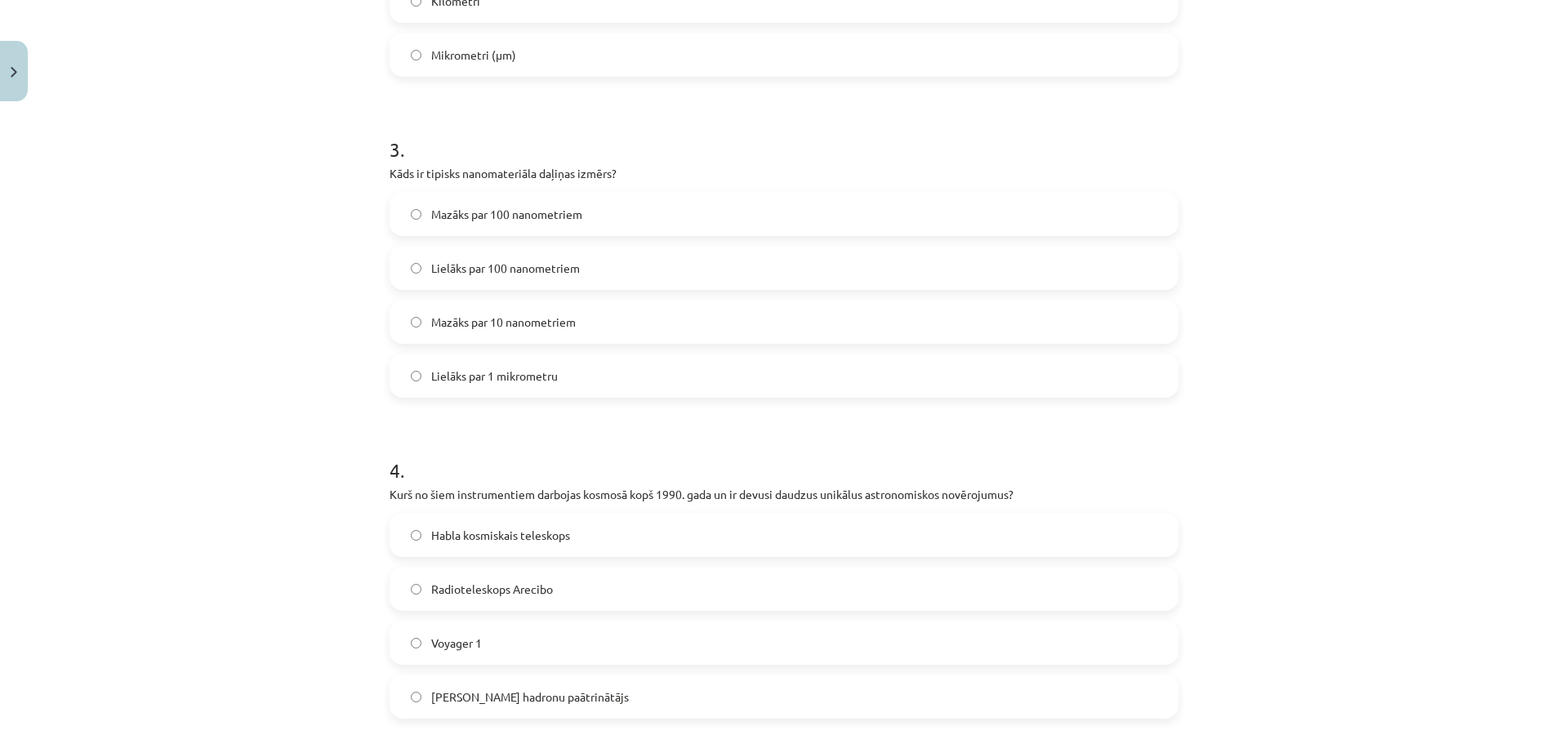
scroll to position [939, 0]
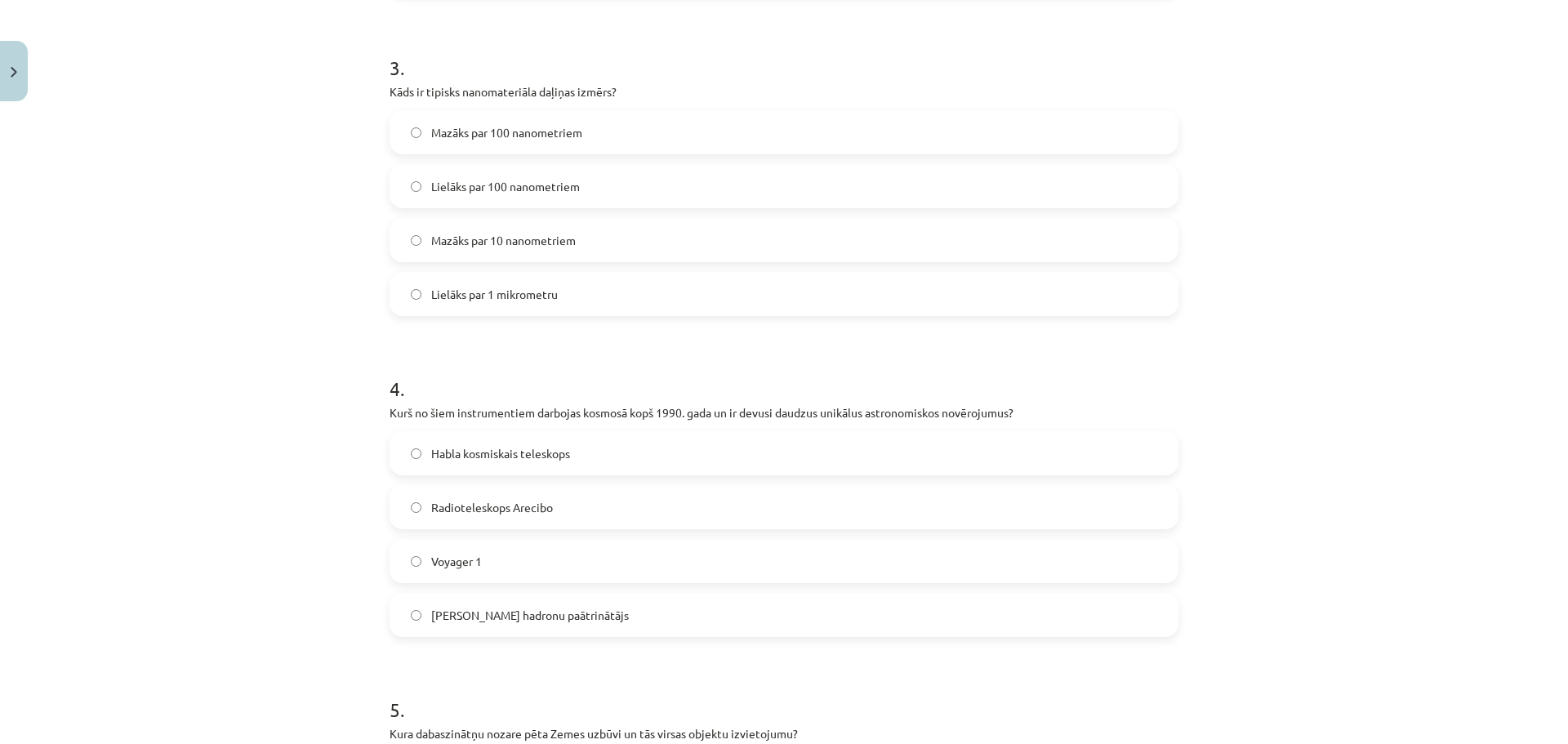
click at [570, 451] on label "Habla kosmiskais teleskops" at bounding box center [784, 453] width 785 height 41
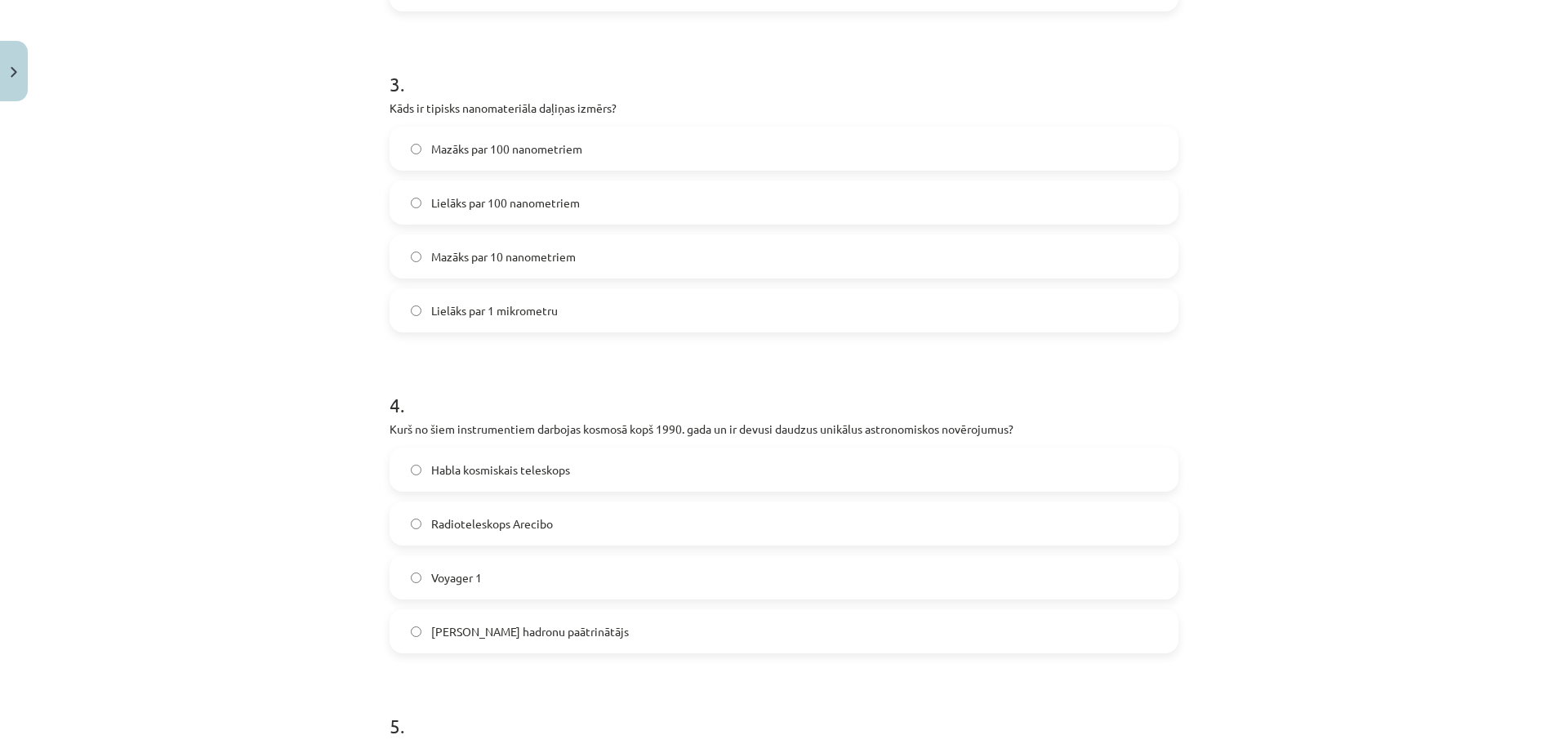
scroll to position [857, 0]
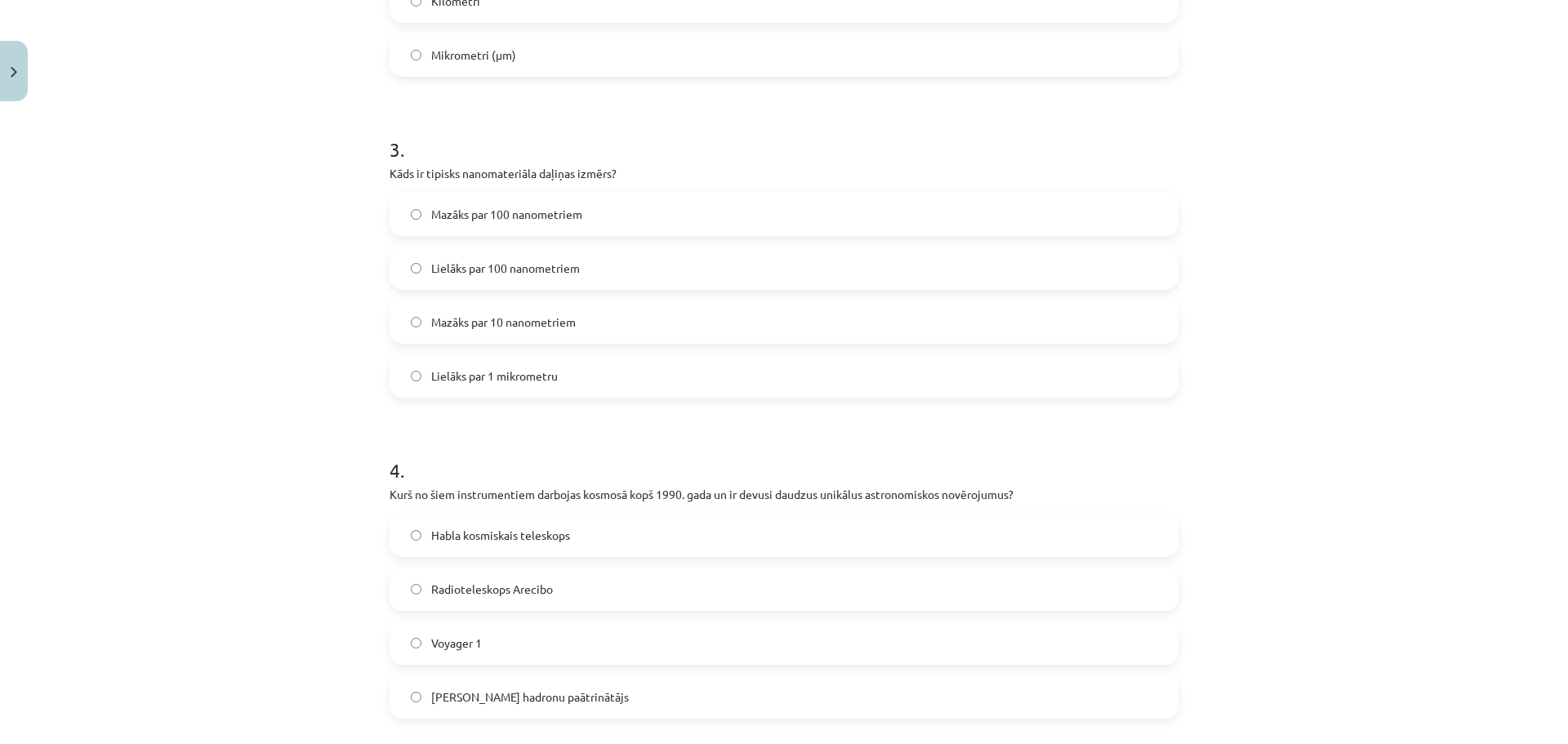
click at [574, 206] on span "Mazāks par 100 nanometriem" at bounding box center [507, 215] width 151 height 17
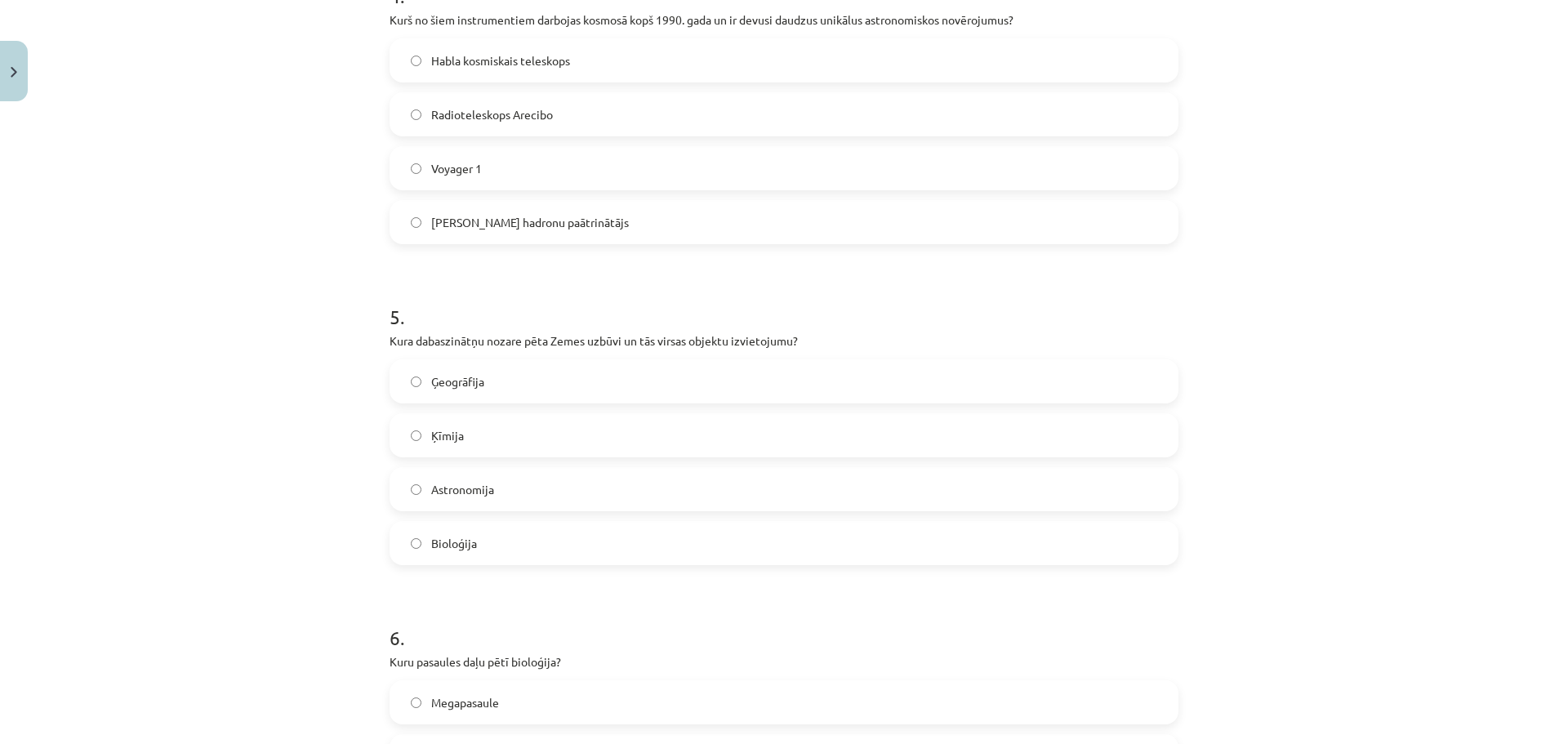
scroll to position [1429, 0]
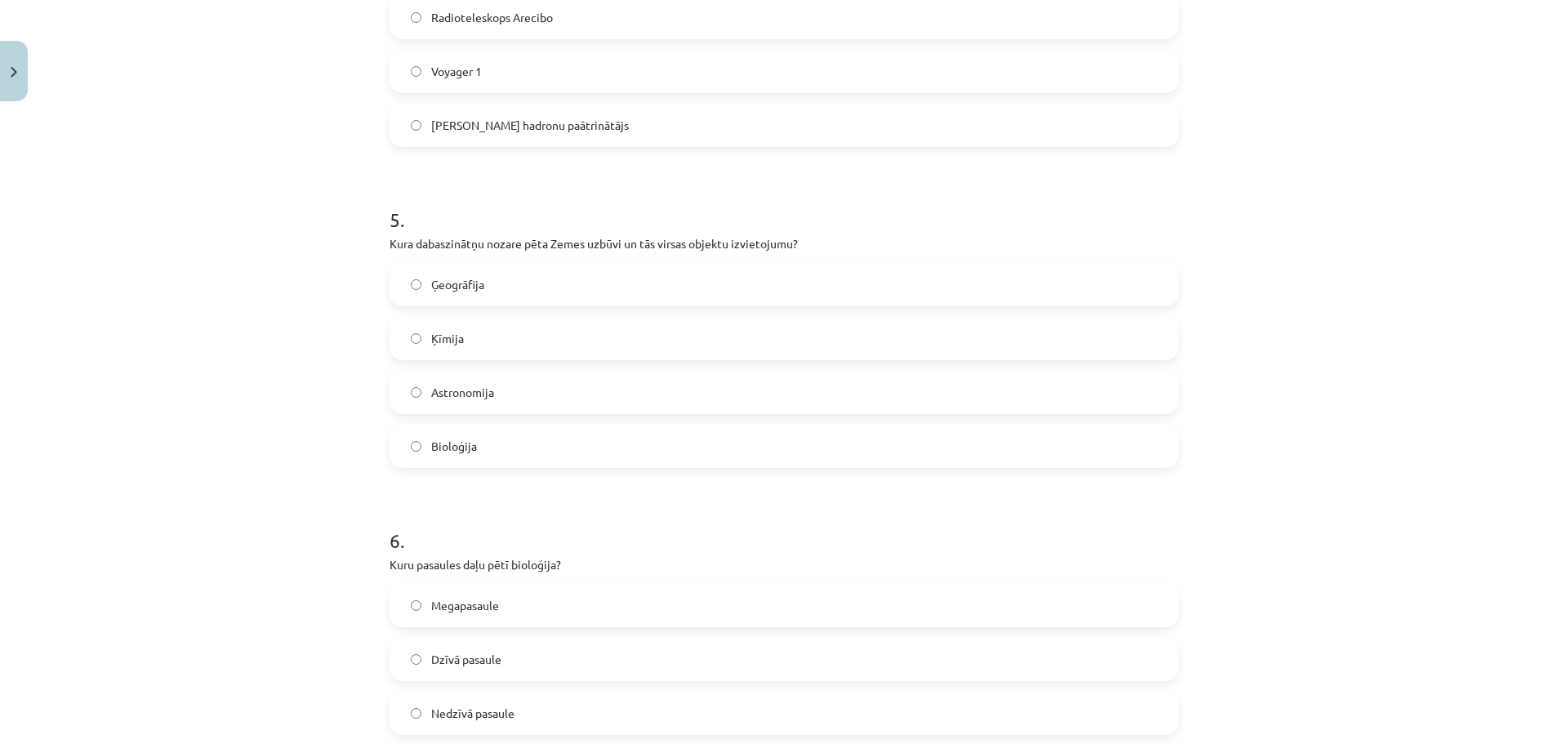
click at [465, 284] on span "Ģeogrāfija" at bounding box center [458, 284] width 53 height 17
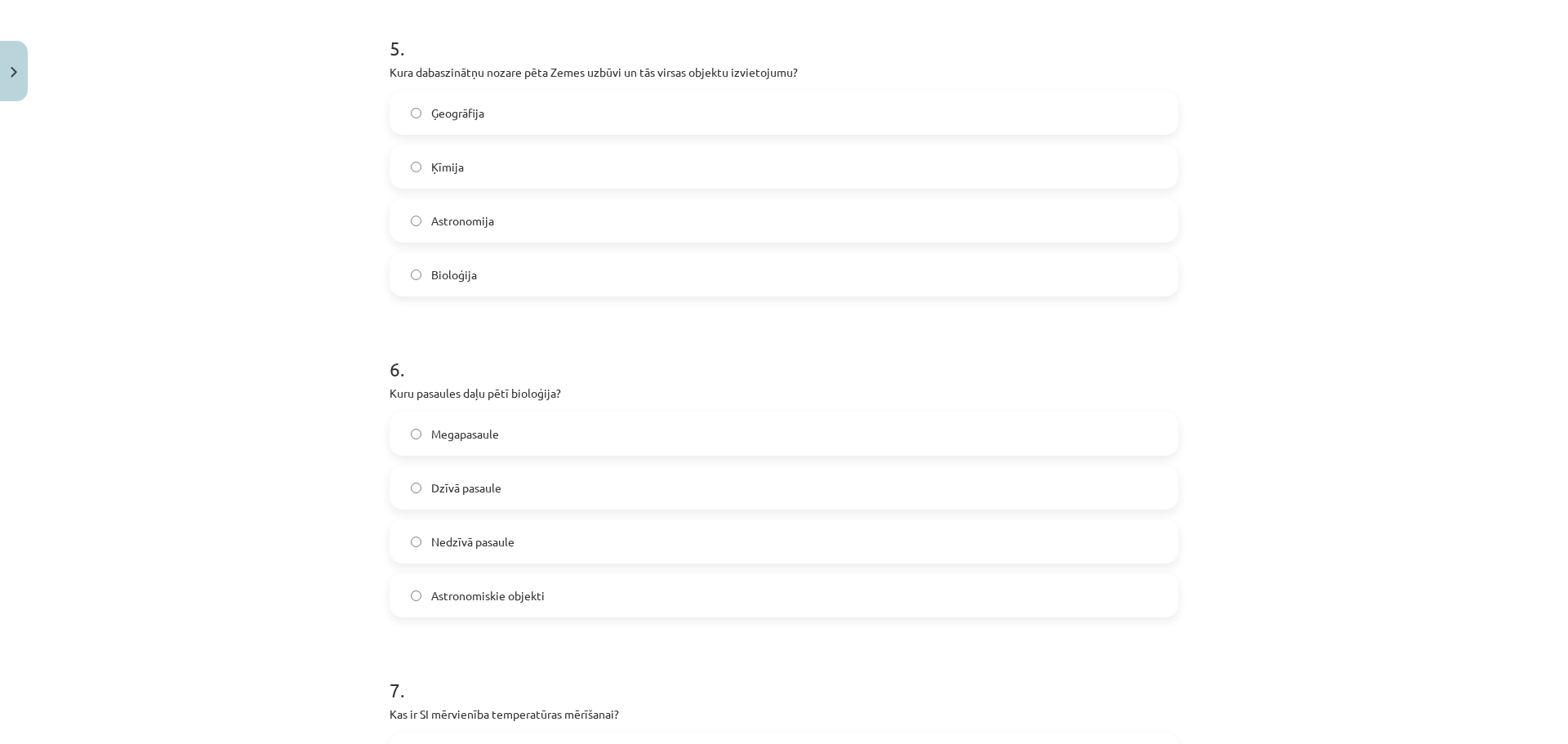
scroll to position [1674, 0]
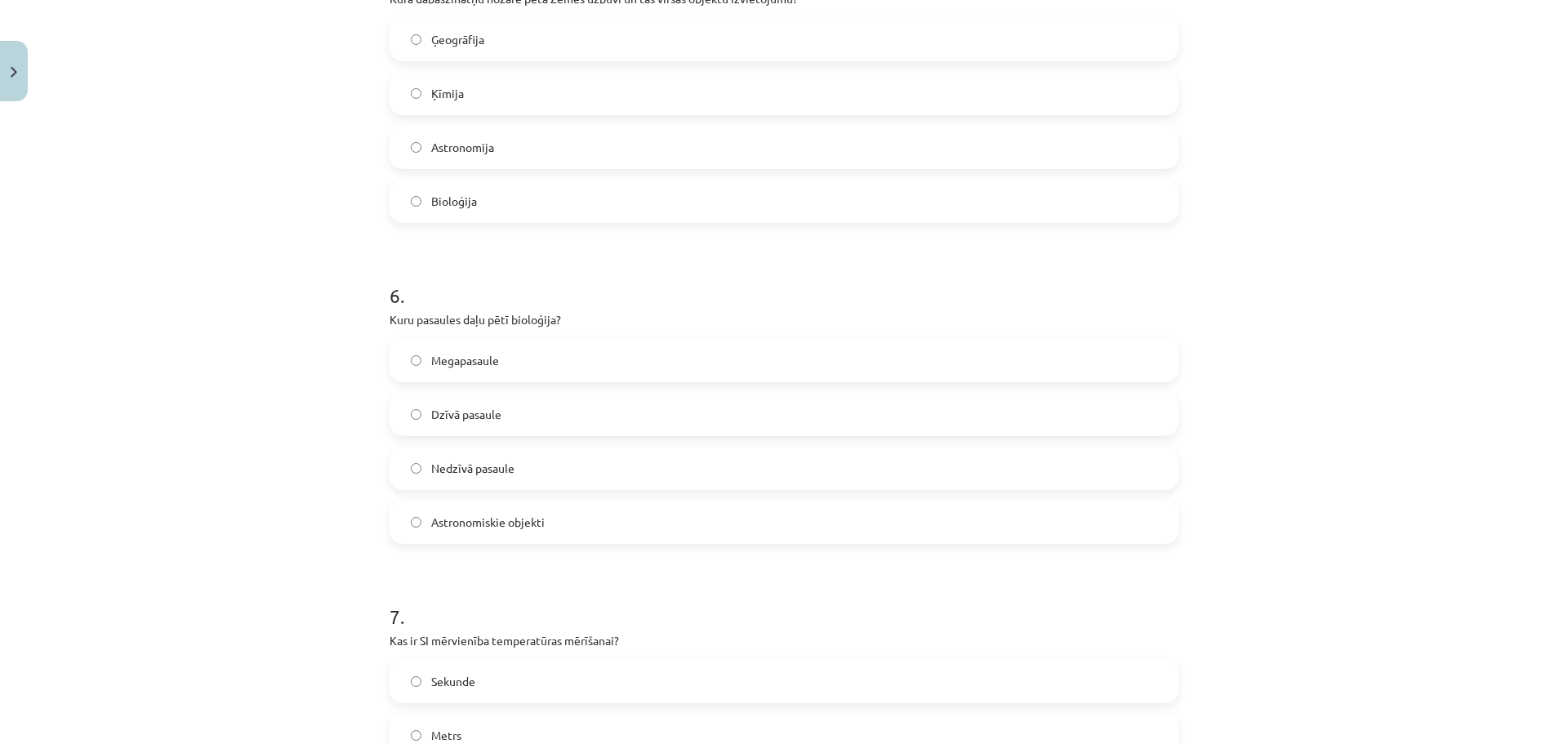
click at [511, 417] on label "Dzīvā pasaule" at bounding box center [784, 414] width 785 height 41
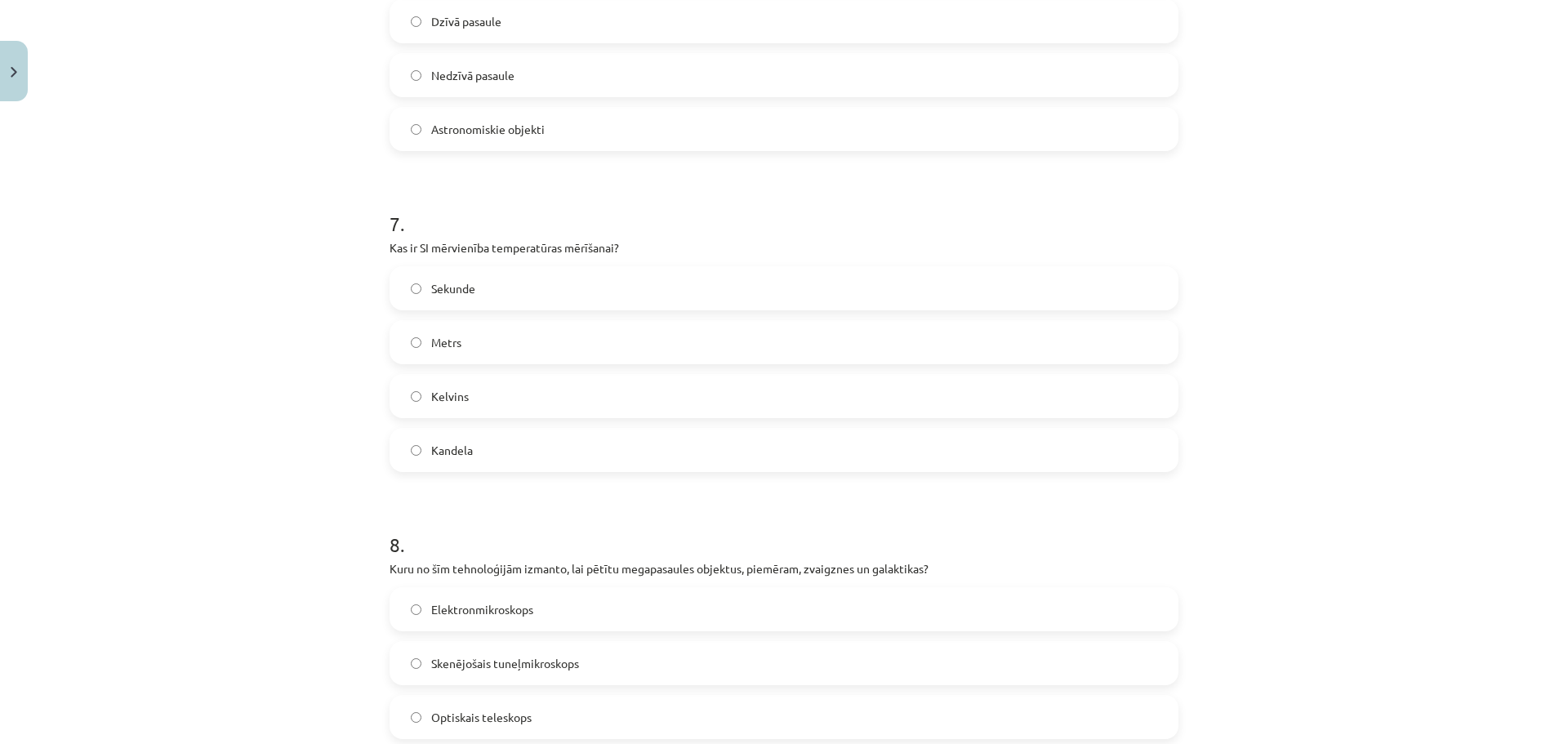
scroll to position [2083, 0]
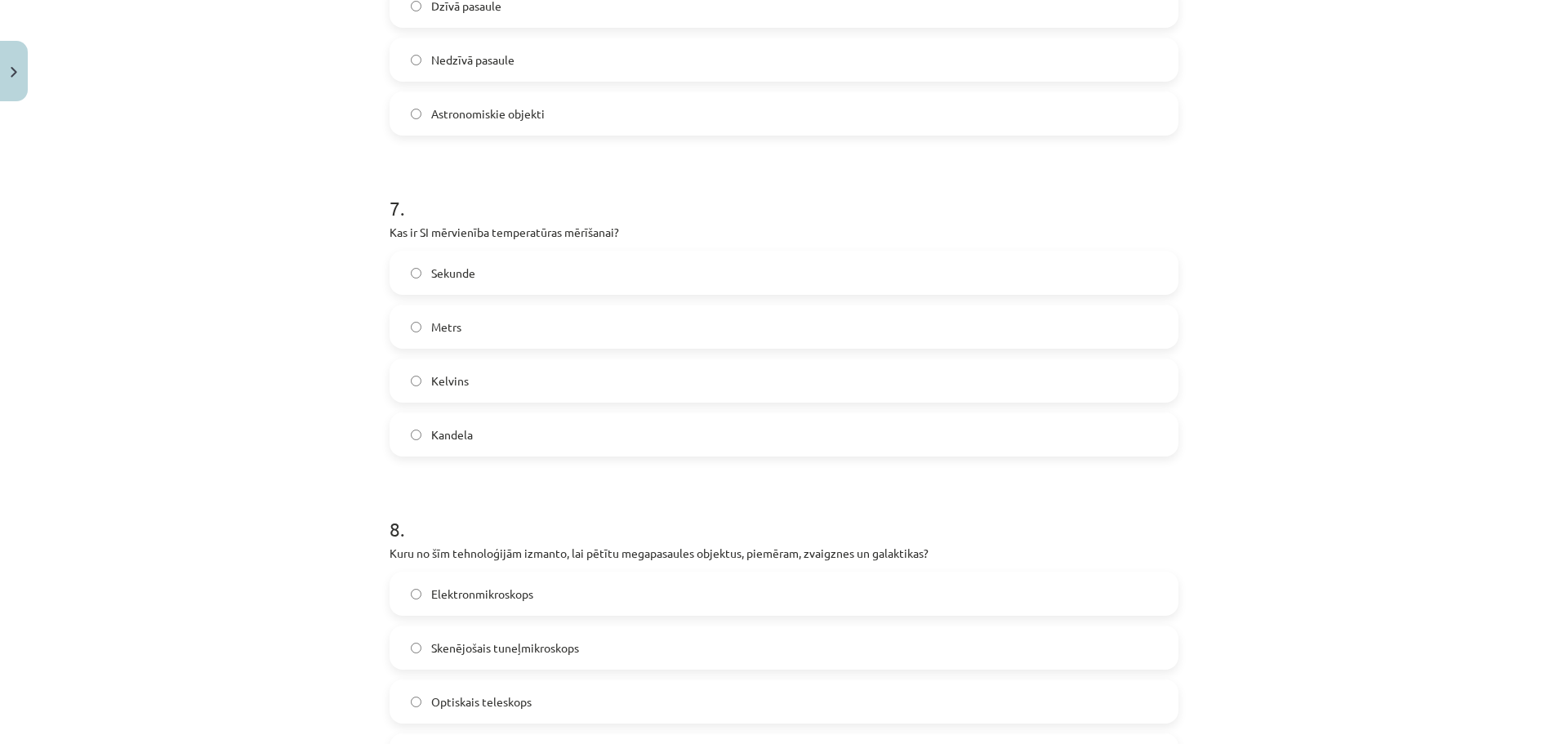
click at [504, 382] on label "Kelvins" at bounding box center [784, 380] width 785 height 41
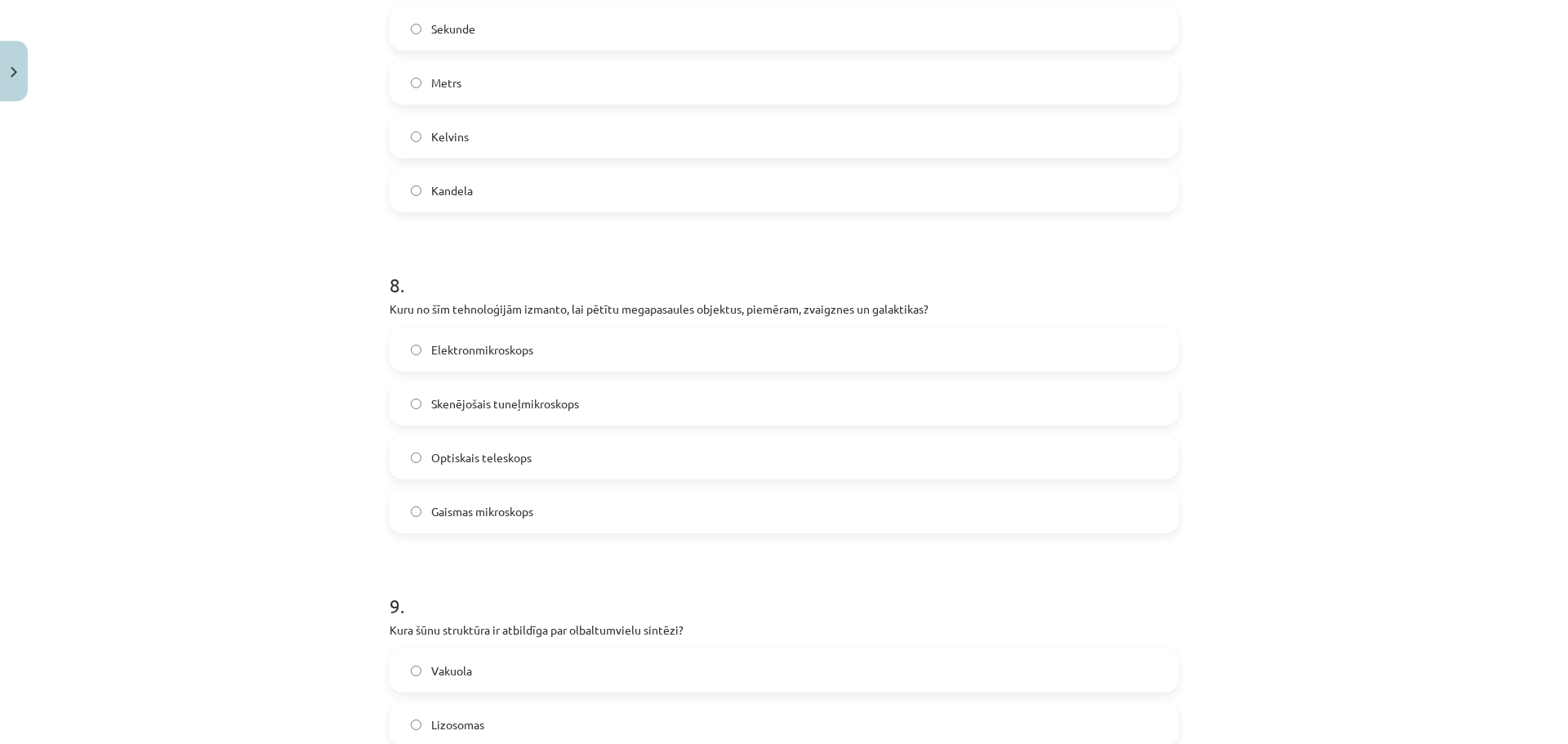
scroll to position [2328, 0]
click at [562, 456] on label "Optiskais teleskops" at bounding box center [784, 457] width 785 height 41
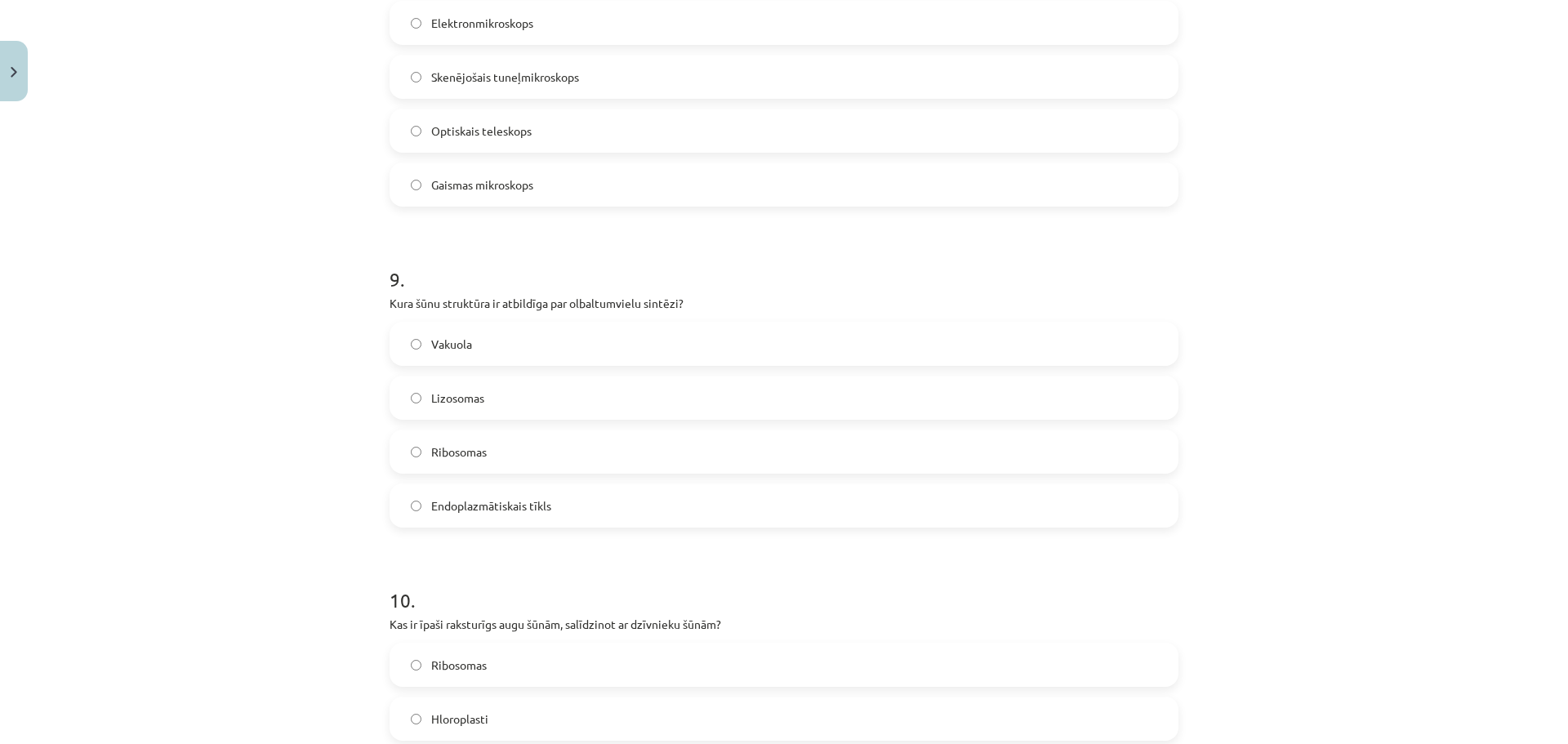
scroll to position [2654, 0]
click at [521, 511] on span "Endoplazmātiskais tīkls" at bounding box center [491, 505] width 120 height 17
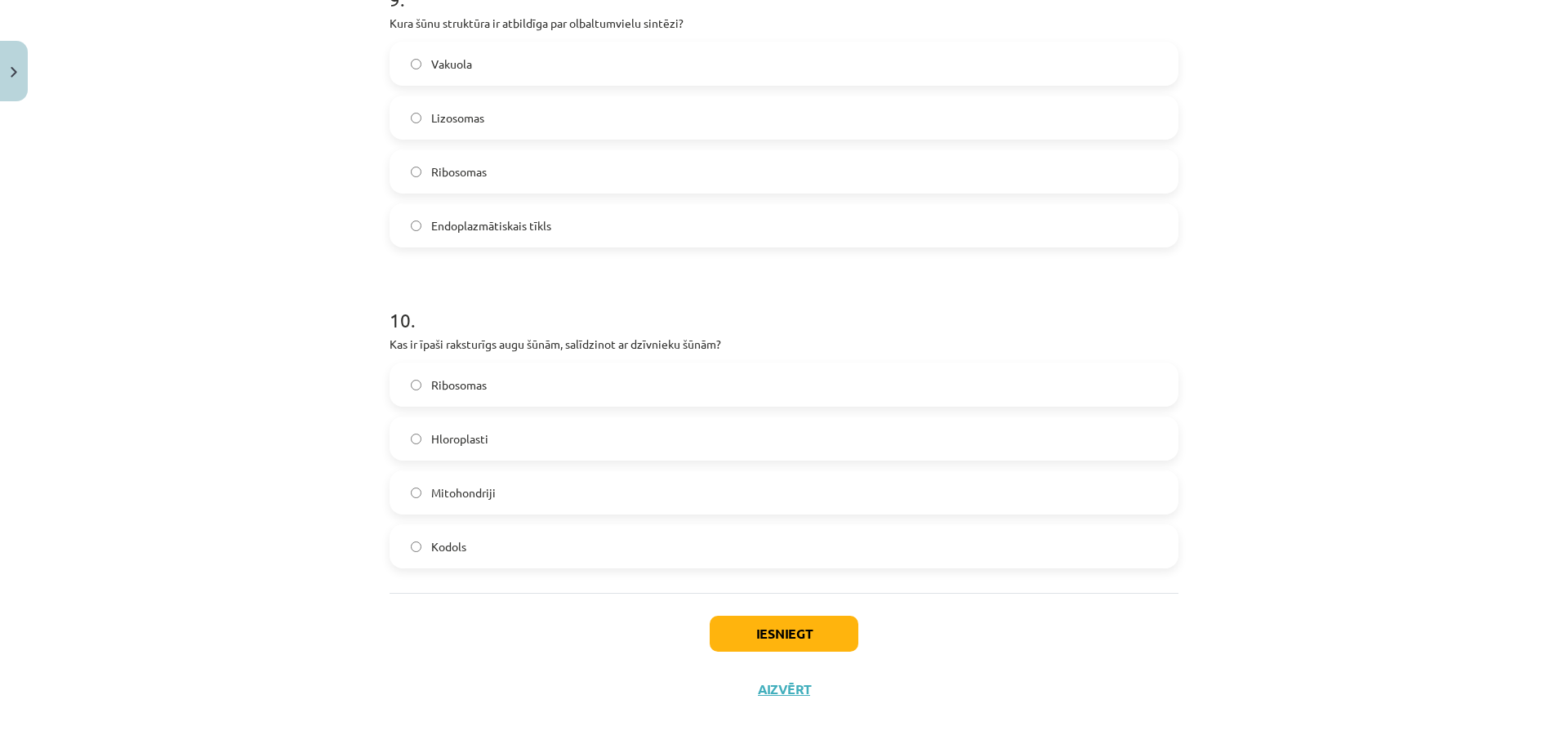
scroll to position [2947, 0]
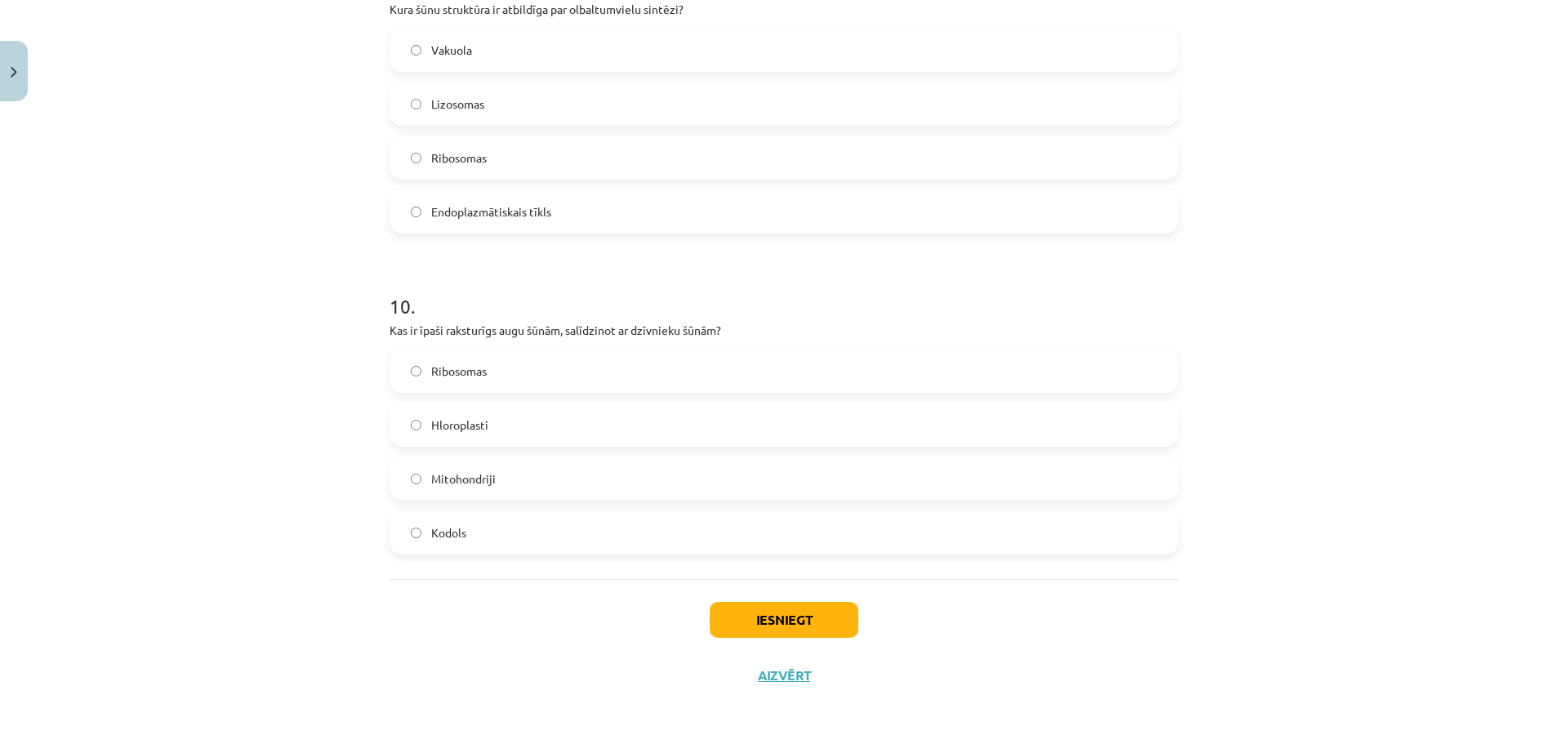
click at [485, 372] on label "Ribosomas" at bounding box center [784, 371] width 785 height 41
click at [801, 614] on button "Iesniegt" at bounding box center [784, 619] width 149 height 36
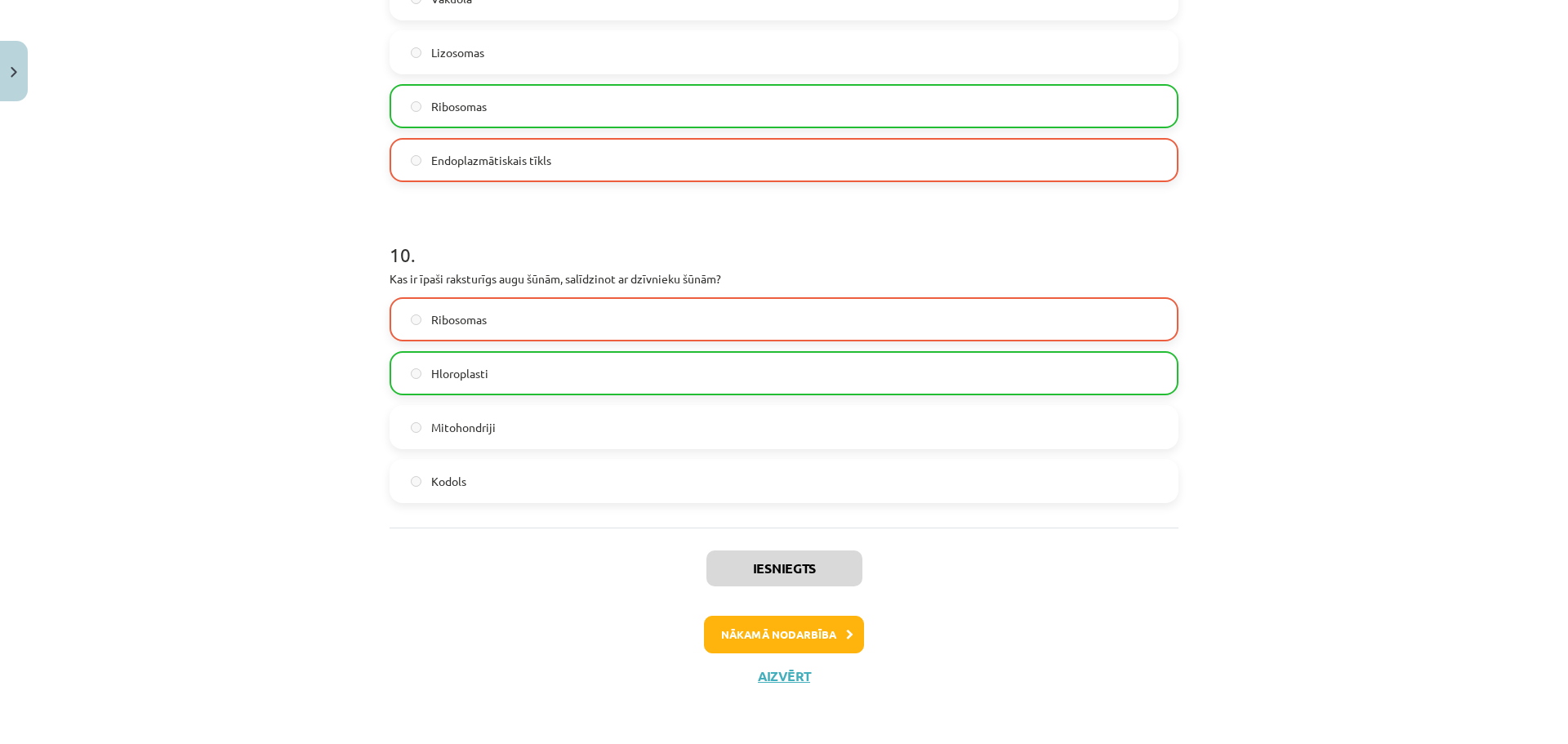
scroll to position [2999, 0]
click at [782, 641] on button "Nākamā nodarbība" at bounding box center [784, 634] width 160 height 38
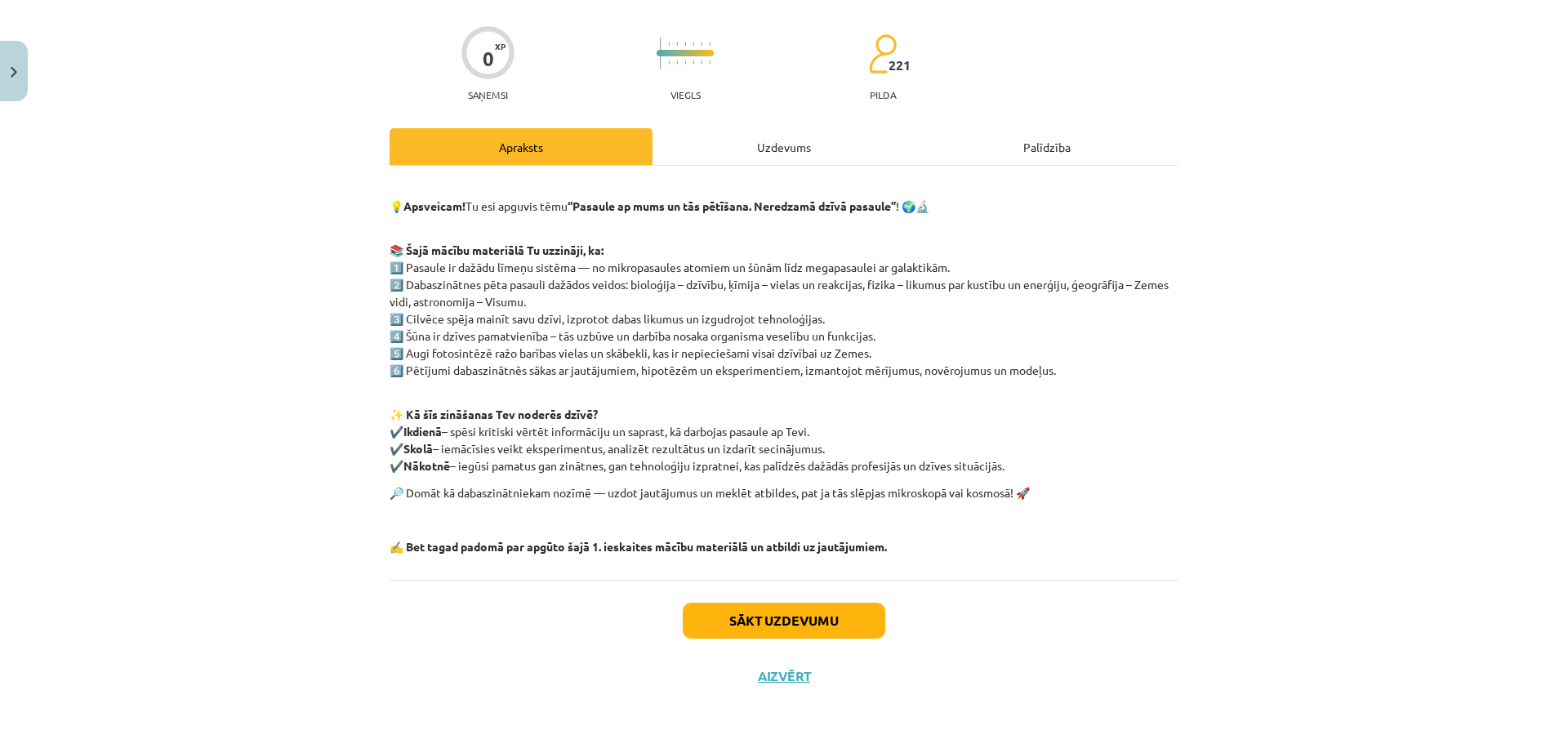
scroll to position [112, 0]
click at [730, 619] on button "Sākt uzdevumu" at bounding box center [784, 619] width 202 height 36
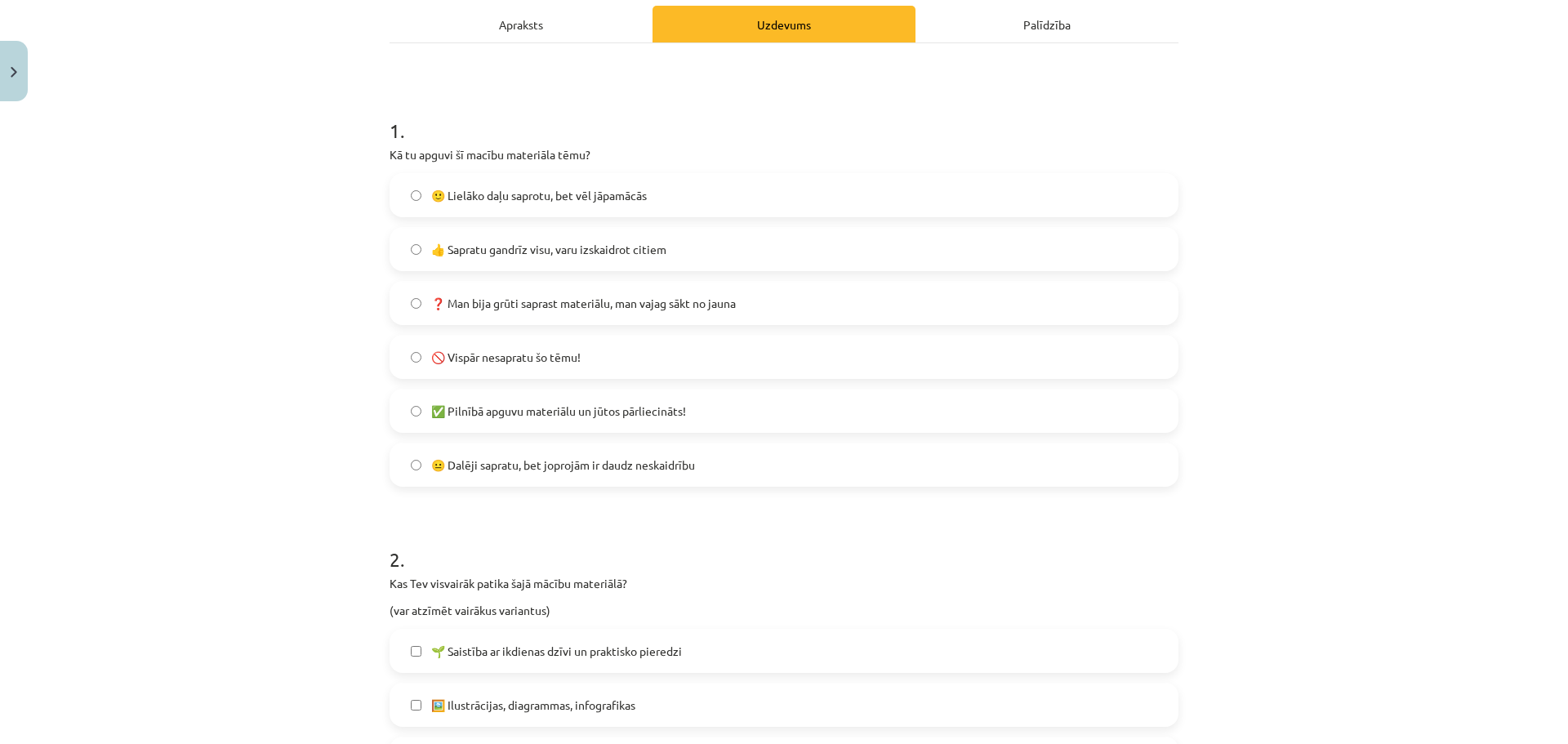
scroll to position [0, 0]
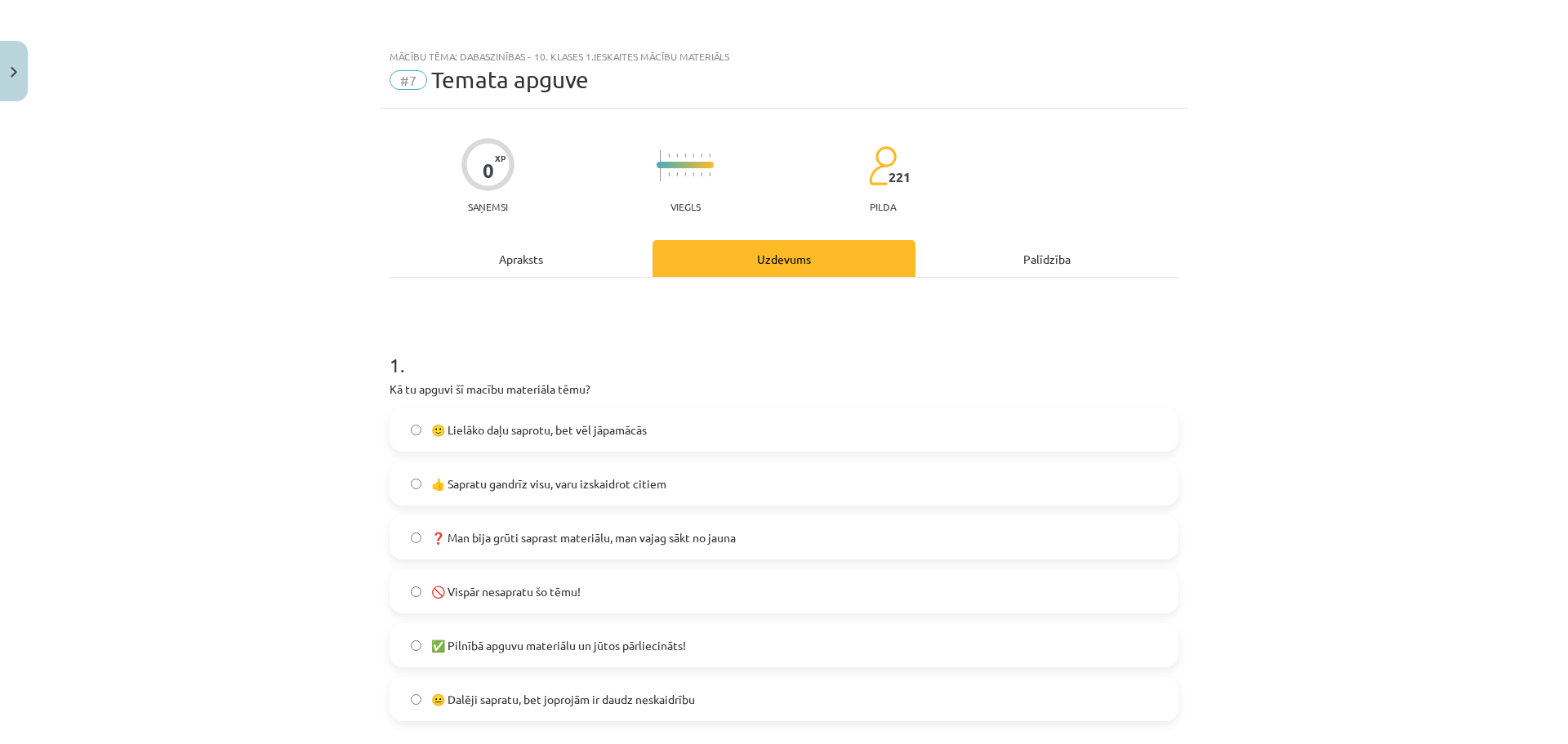
click at [528, 262] on div "Apraksts" at bounding box center [521, 258] width 263 height 37
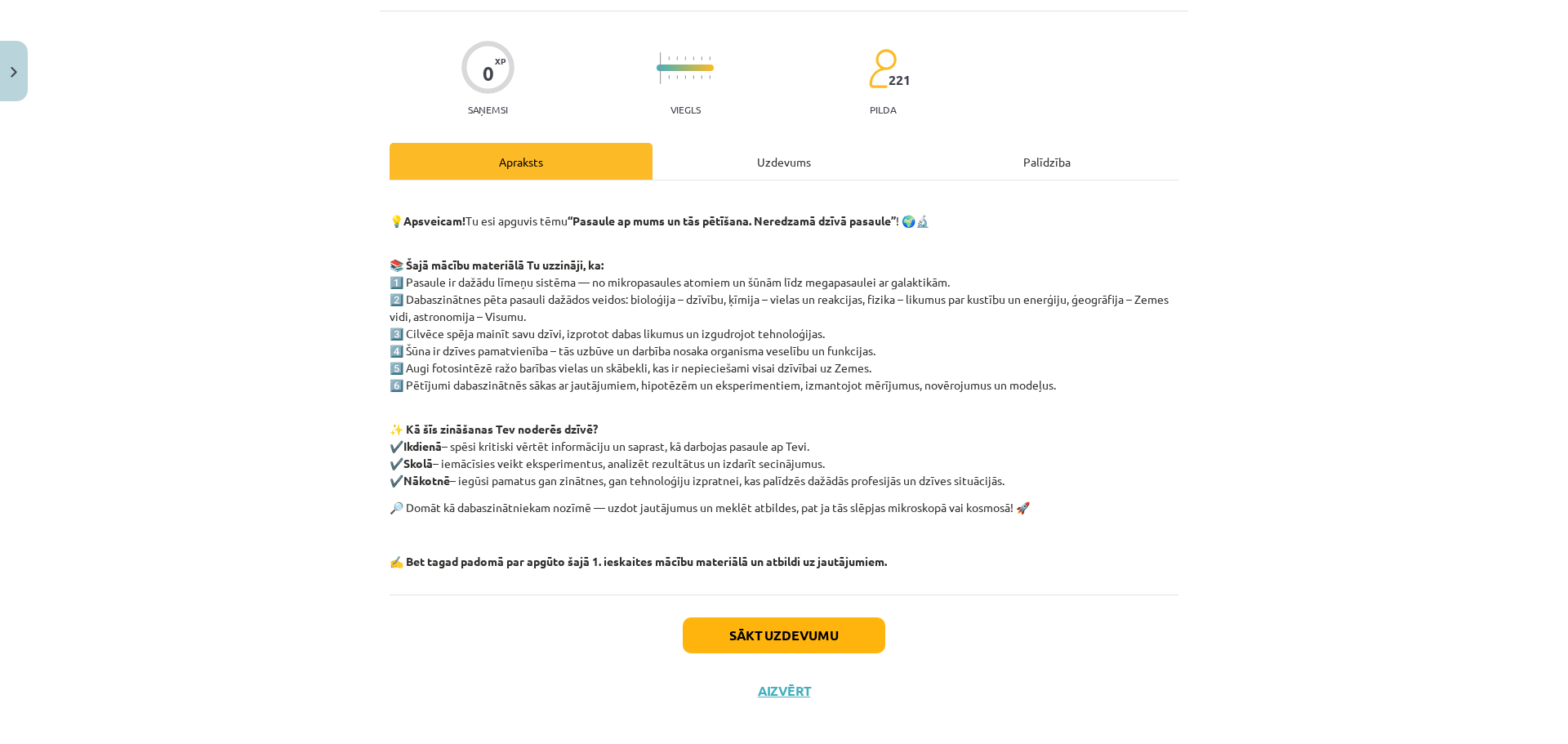
scroll to position [112, 0]
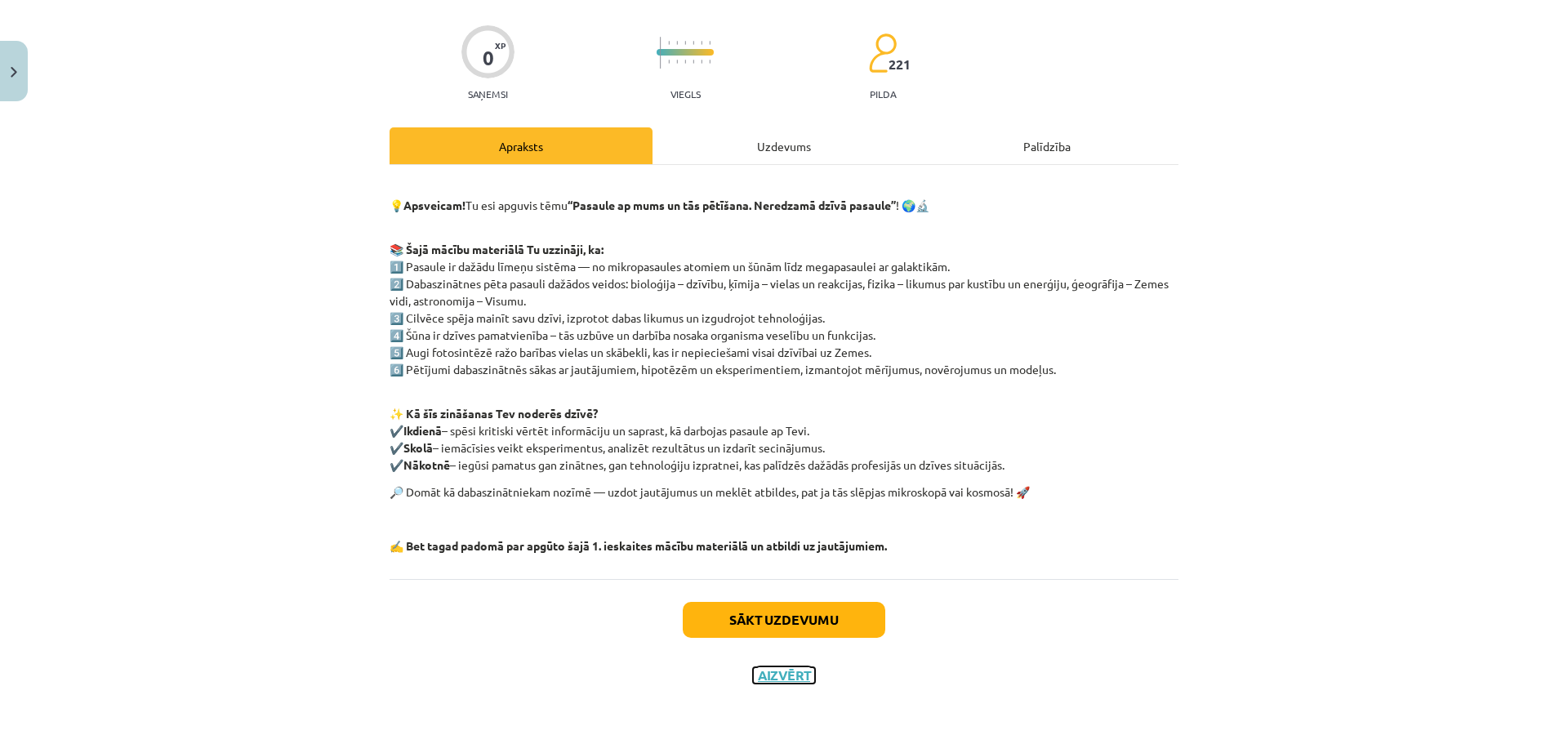
click at [774, 674] on button "Aizvērt" at bounding box center [784, 675] width 62 height 16
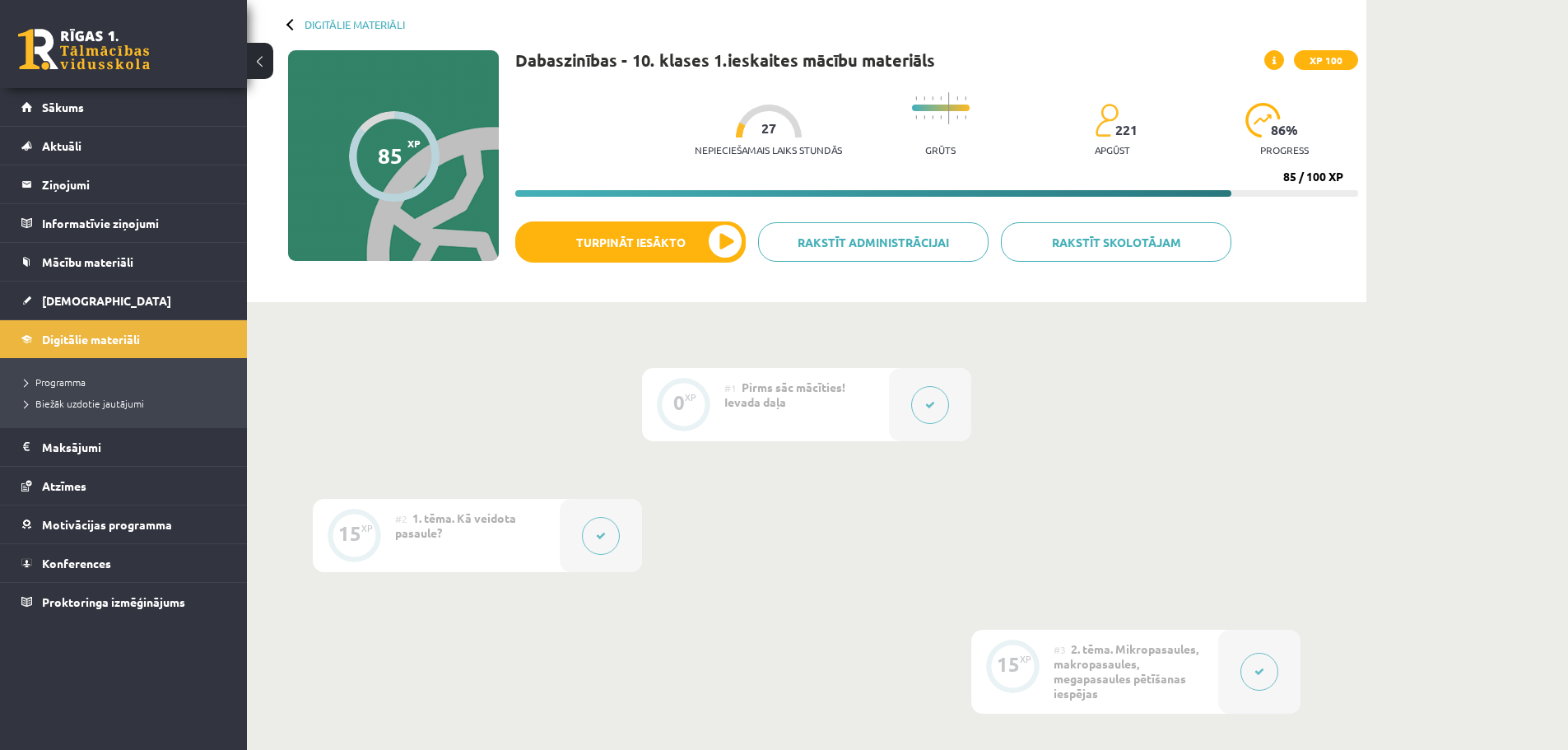
scroll to position [0, 0]
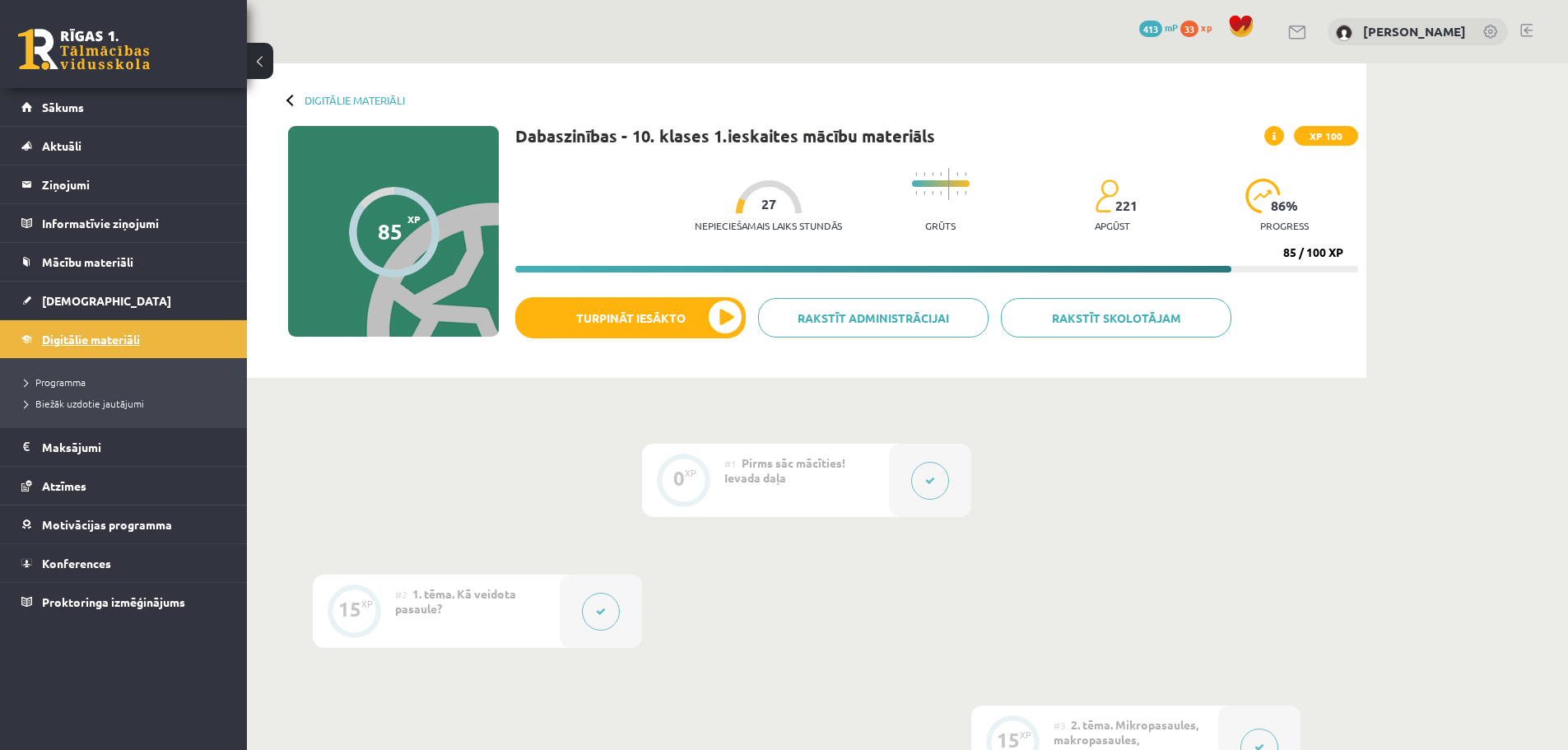
click at [89, 342] on span "Digitālie materiāli" at bounding box center [91, 338] width 98 height 15
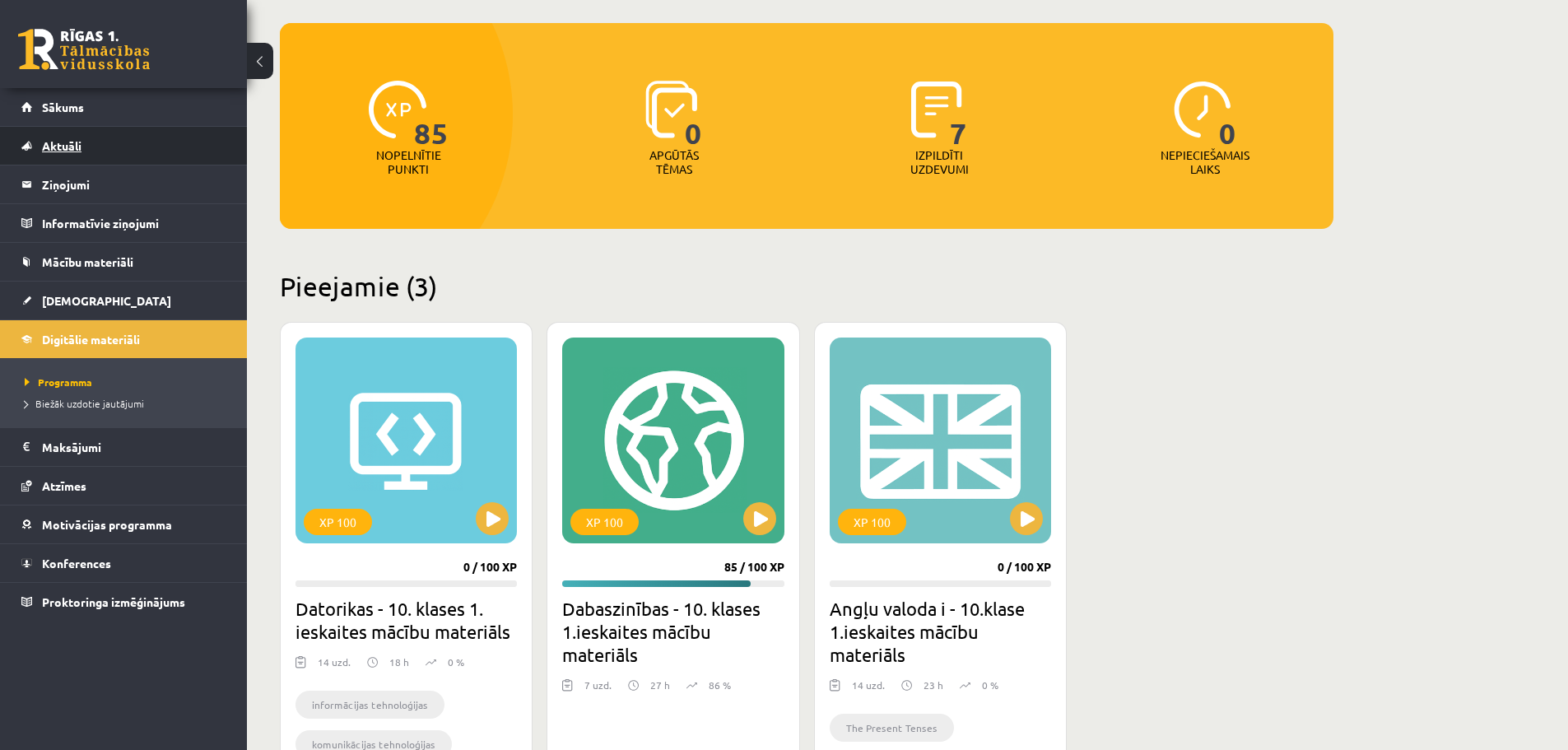
scroll to position [130, 0]
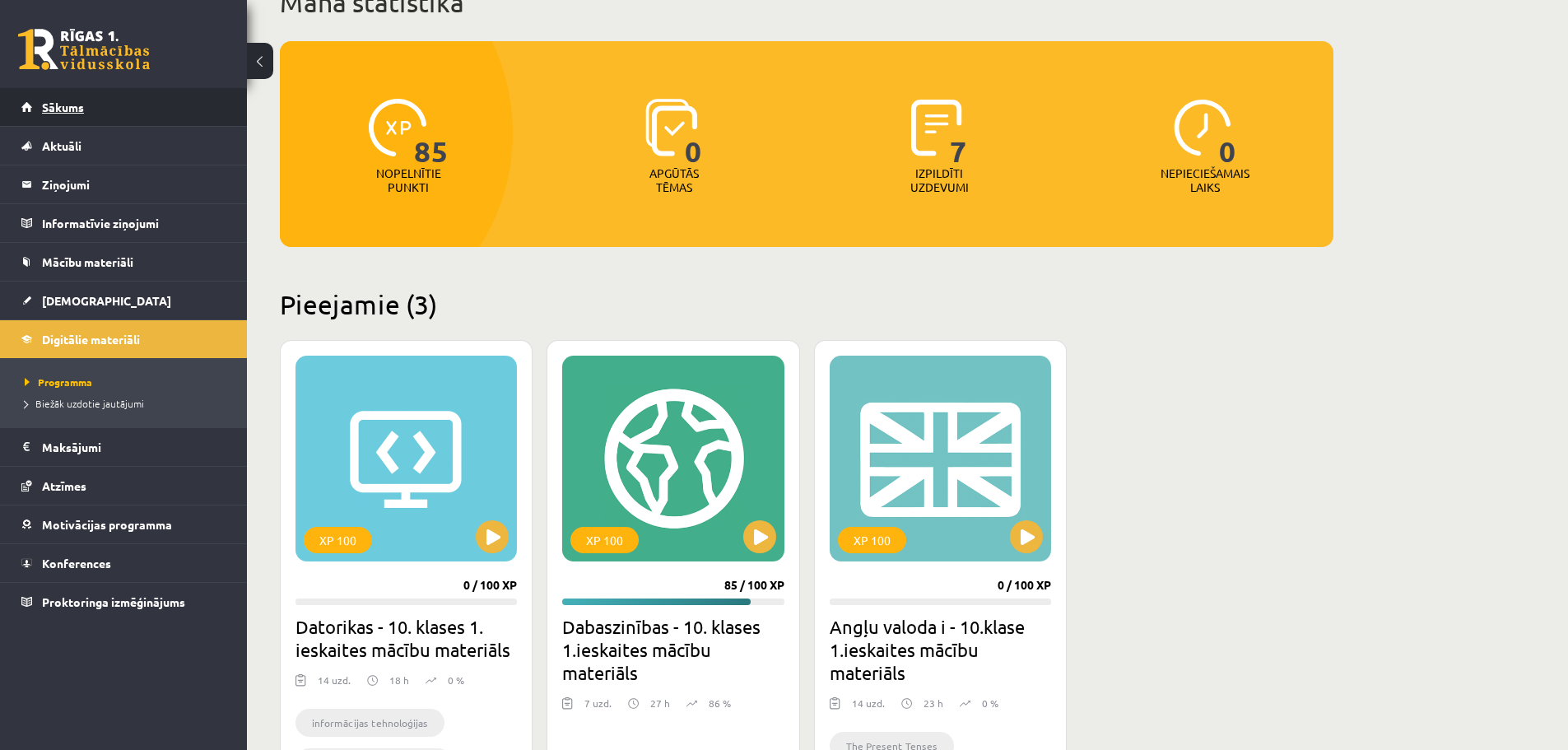
click at [85, 113] on link "Sākums" at bounding box center [124, 106] width 205 height 38
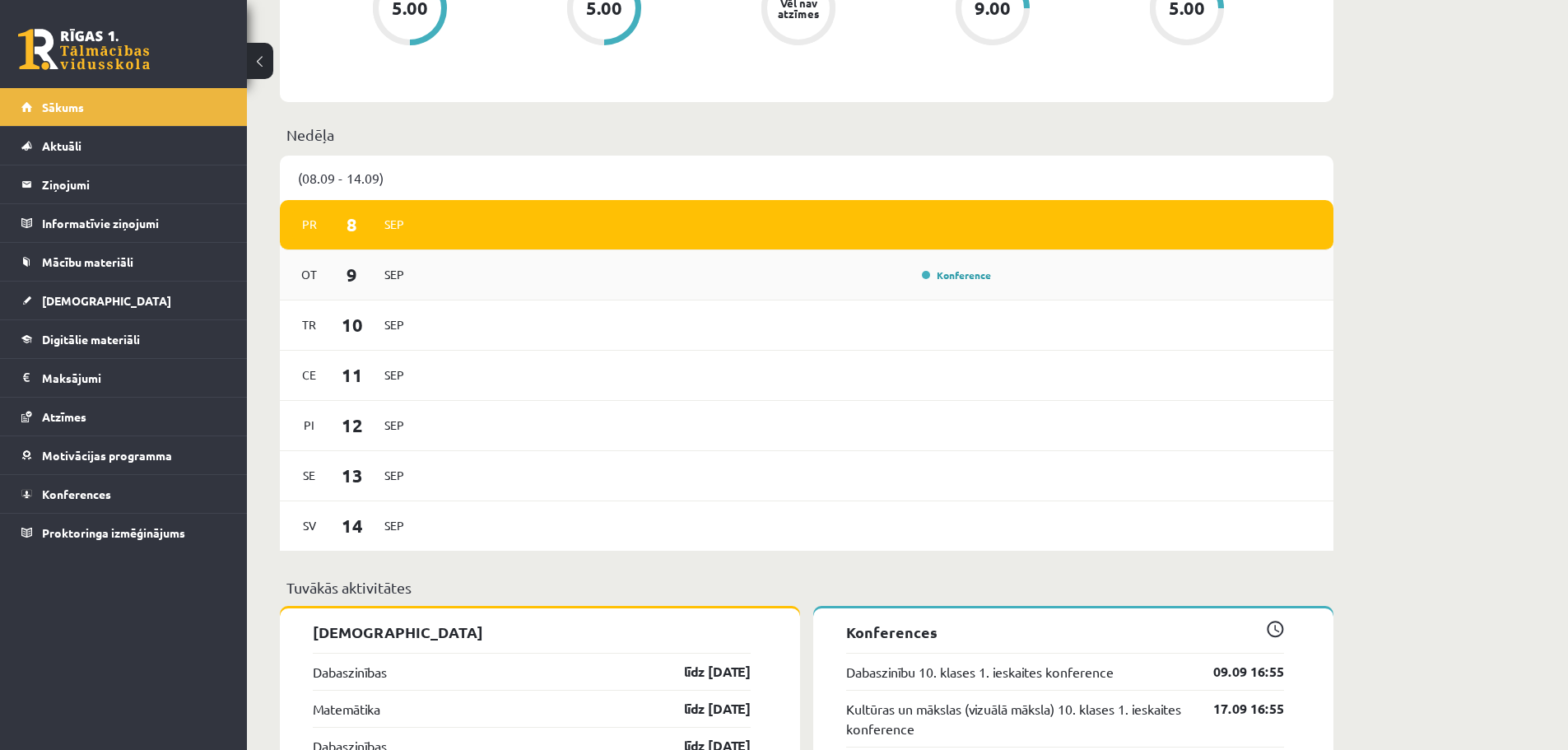
scroll to position [823, 0]
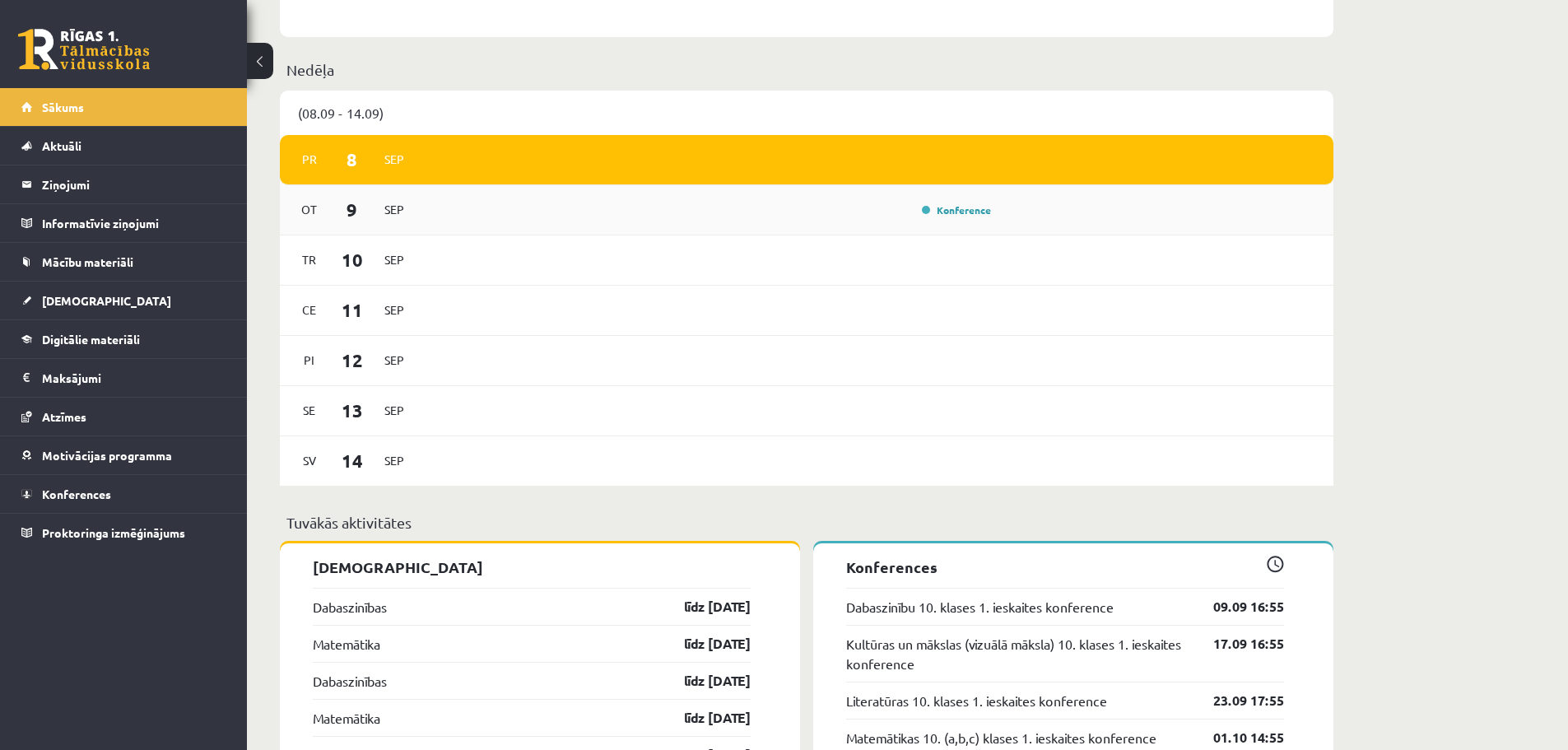
click at [493, 221] on div "[DATE] Konference" at bounding box center [806, 210] width 1053 height 50
click at [954, 213] on link "Konference" at bounding box center [956, 210] width 69 height 14
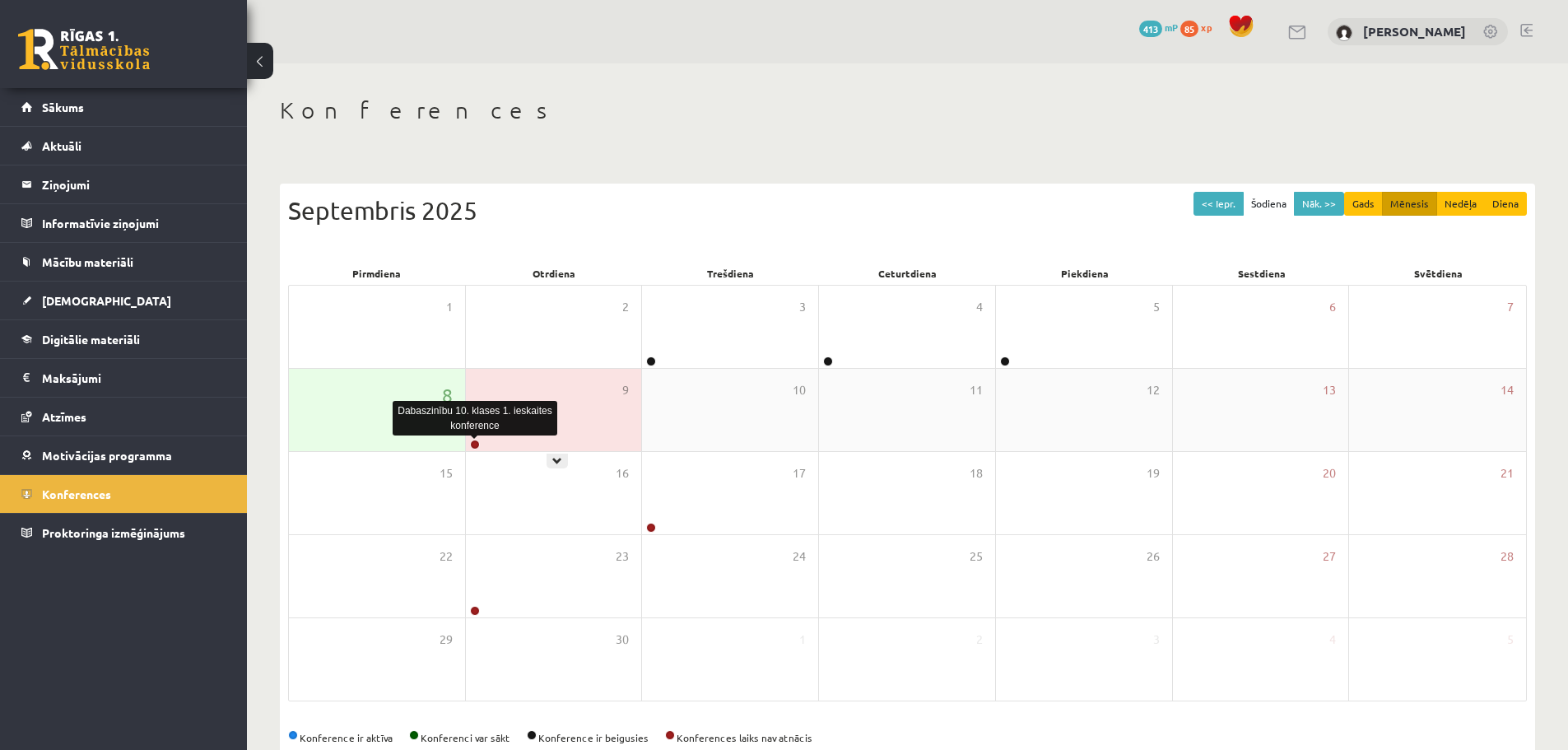
click at [473, 444] on link at bounding box center [475, 445] width 10 height 10
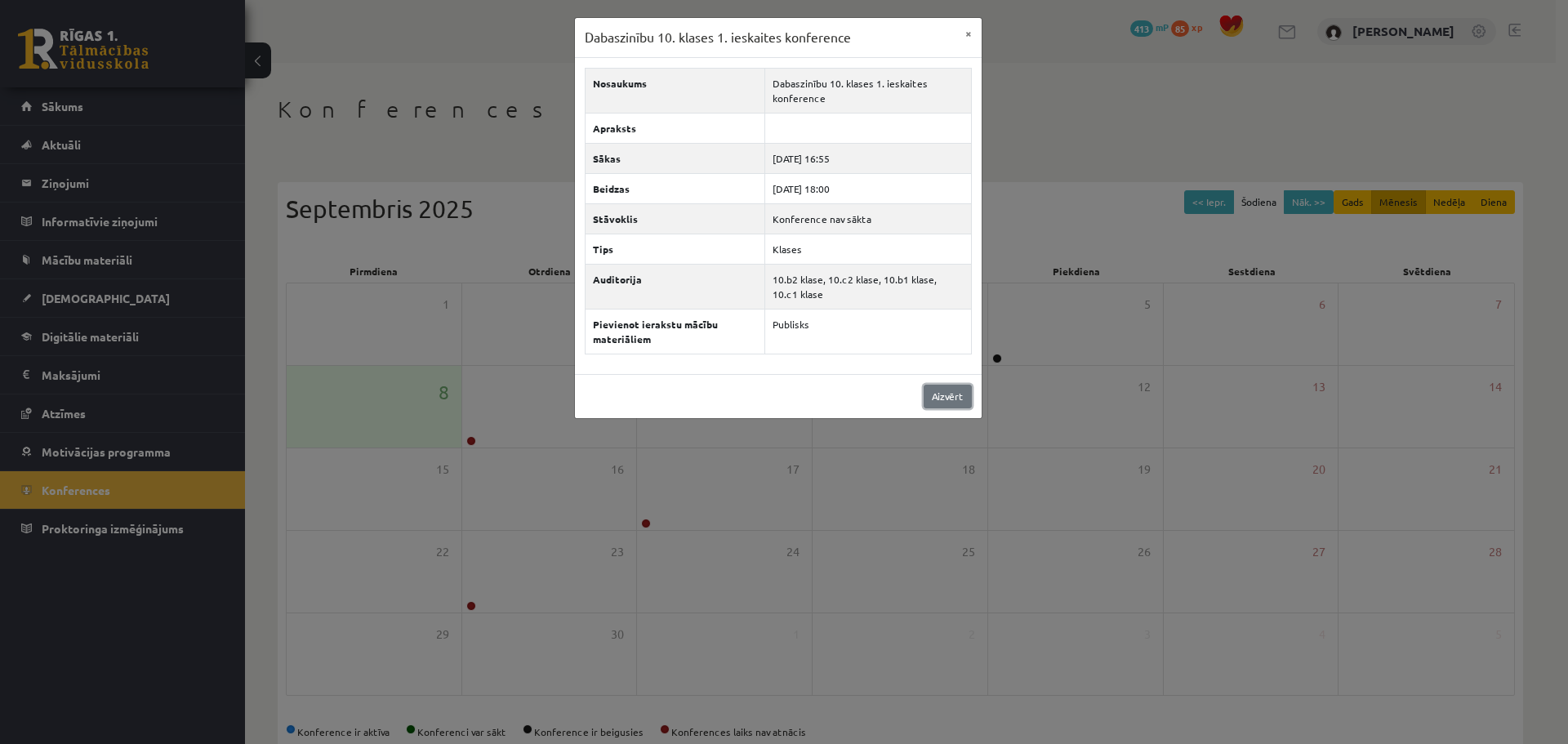
click at [947, 401] on link "Aizvērt" at bounding box center [948, 397] width 48 height 23
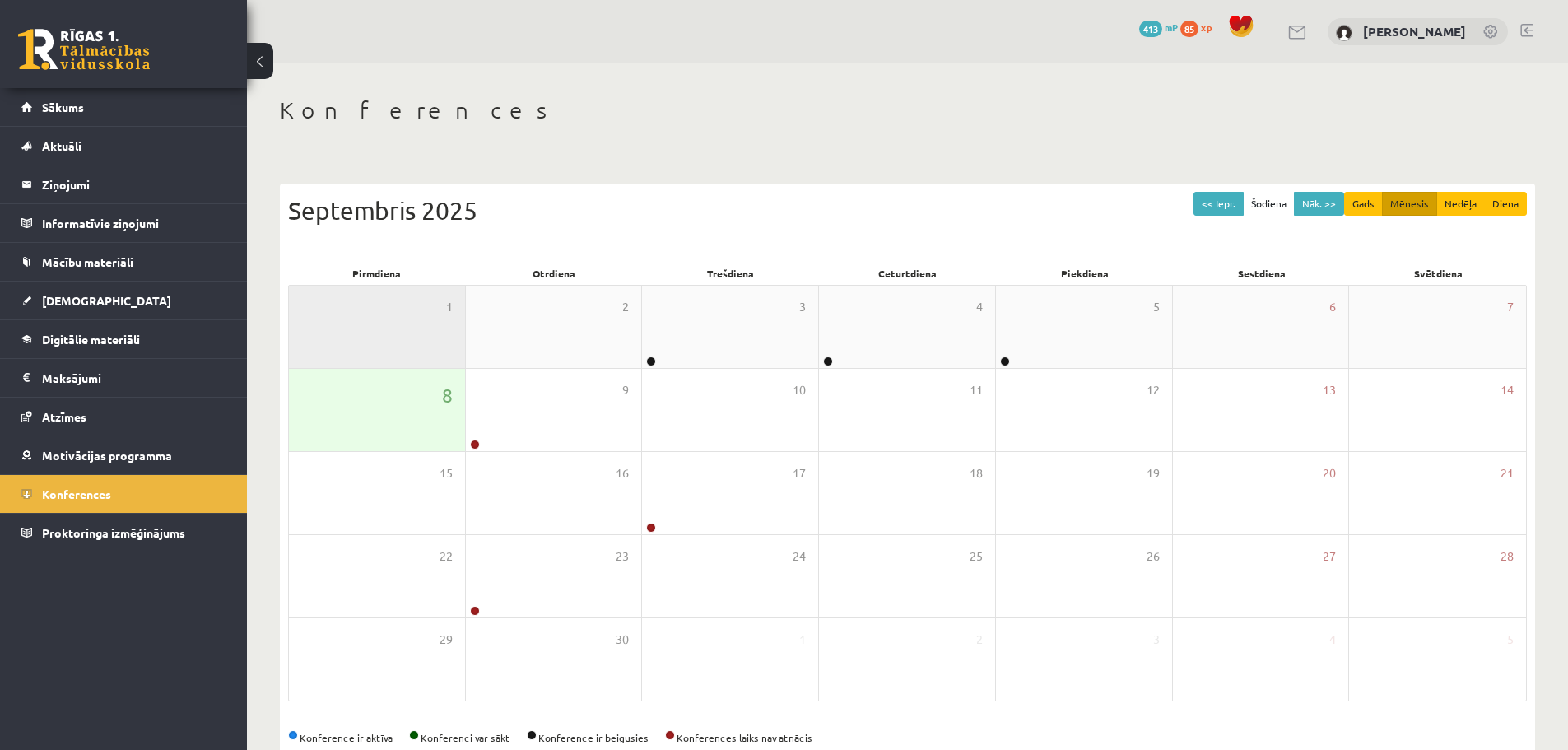
click at [410, 323] on div "1" at bounding box center [376, 327] width 176 height 82
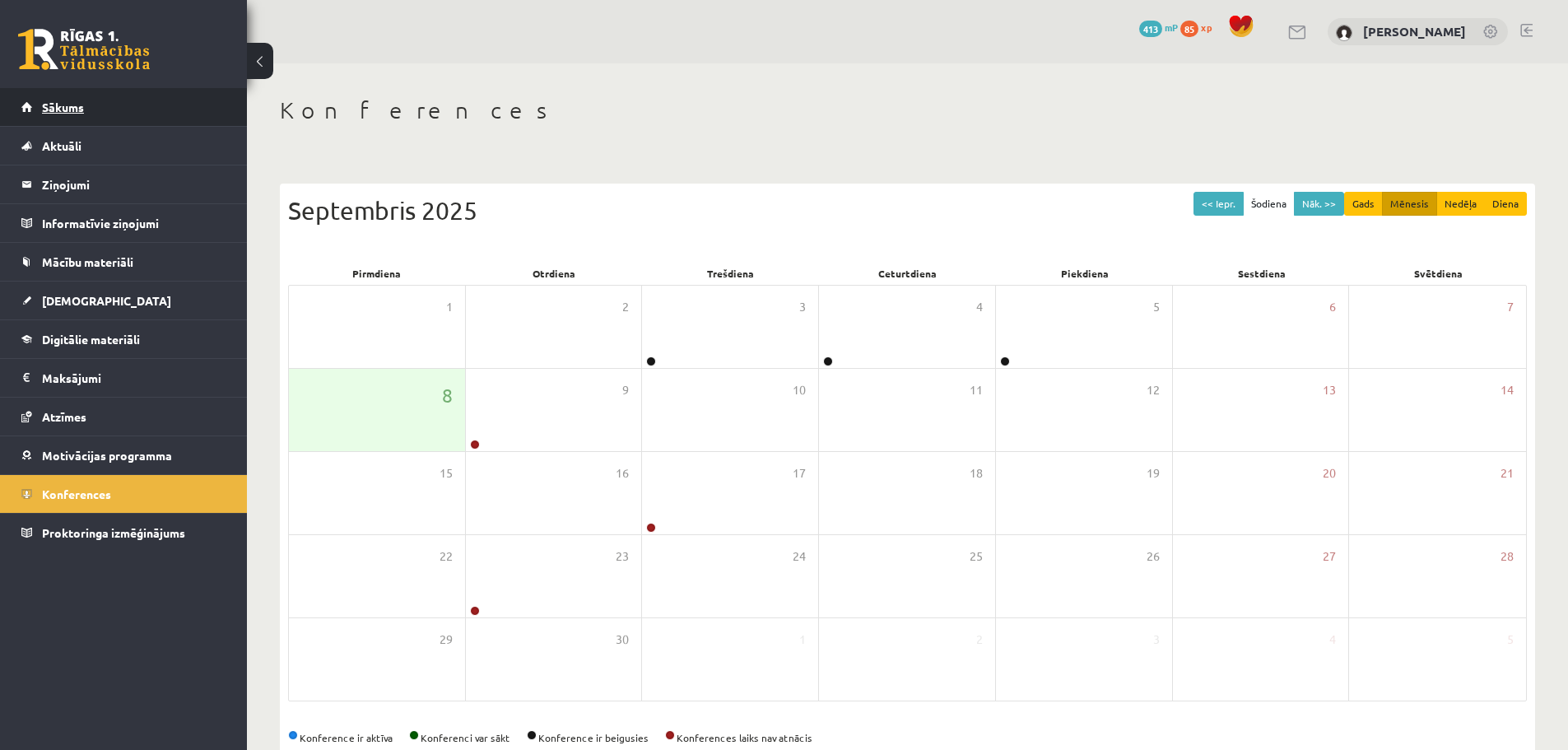
click at [88, 112] on link "Sākums" at bounding box center [124, 106] width 205 height 38
